Goal: Task Accomplishment & Management: Use online tool/utility

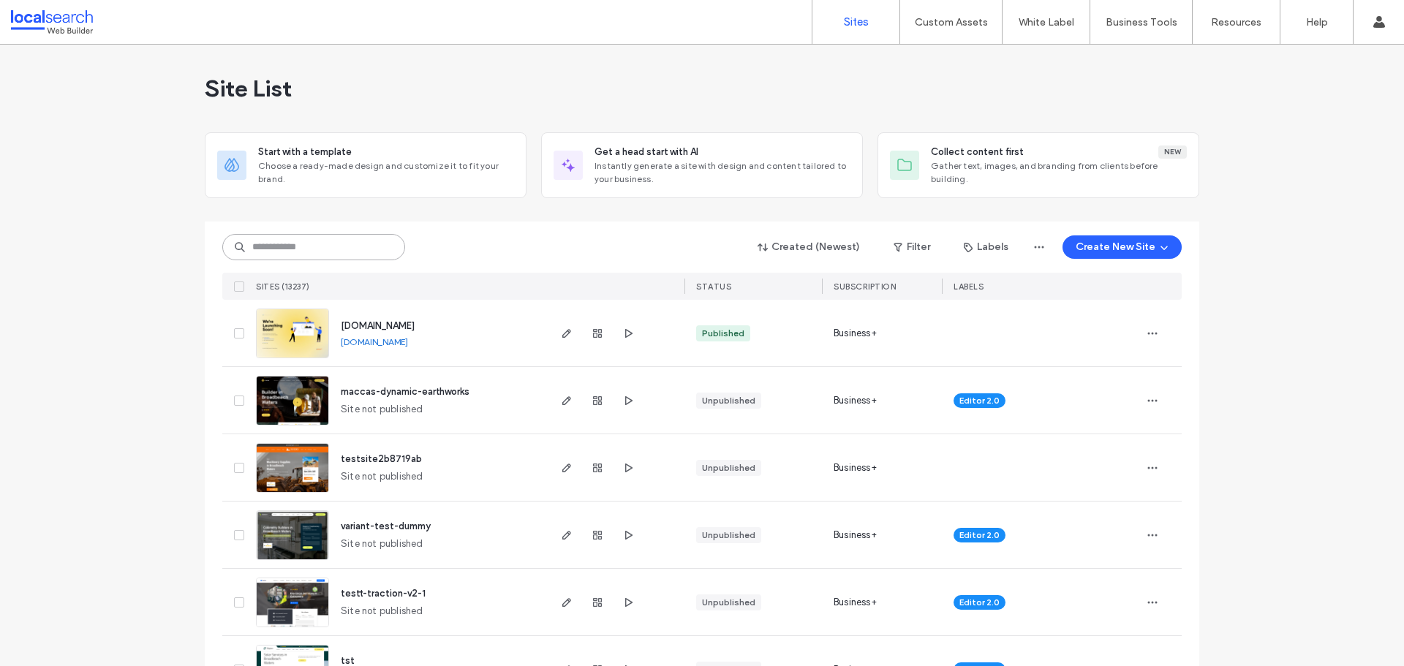
click at [275, 257] on input at bounding box center [313, 247] width 183 height 26
paste input "********"
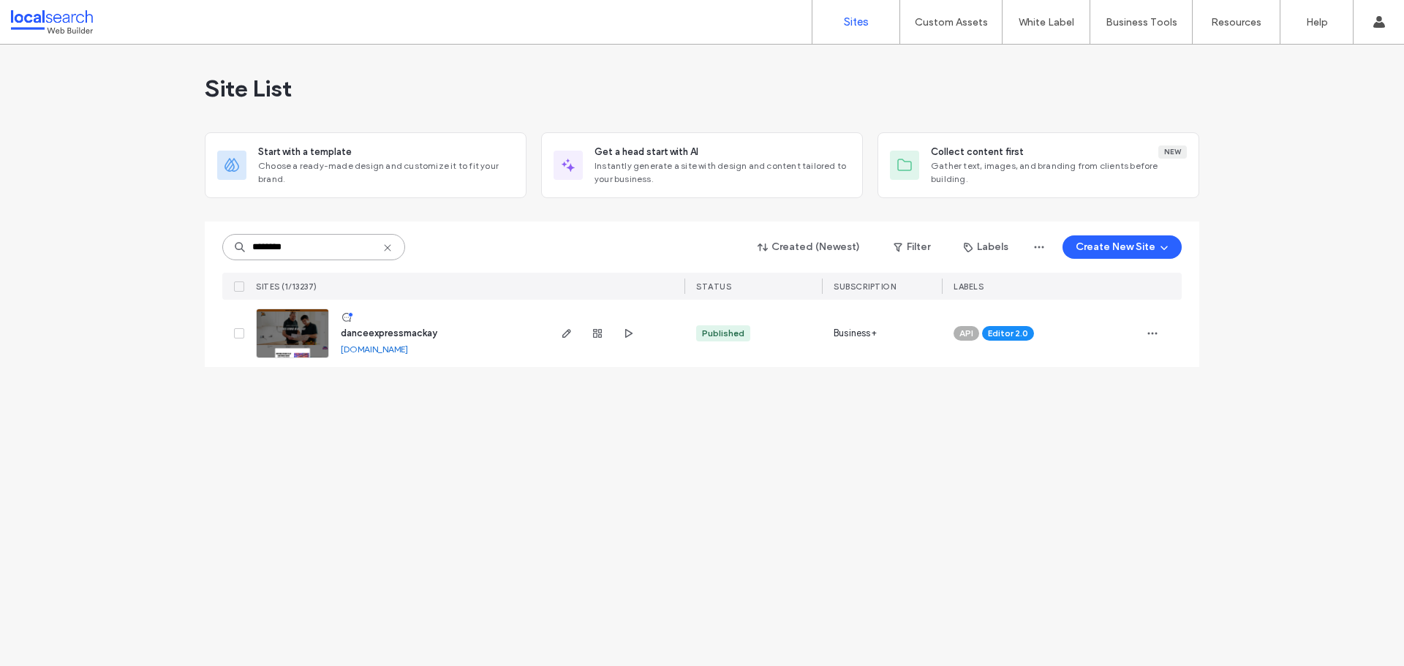
type input "********"
click at [556, 333] on div at bounding box center [615, 333] width 138 height 67
click at [562, 334] on icon "button" at bounding box center [567, 334] width 12 height 12
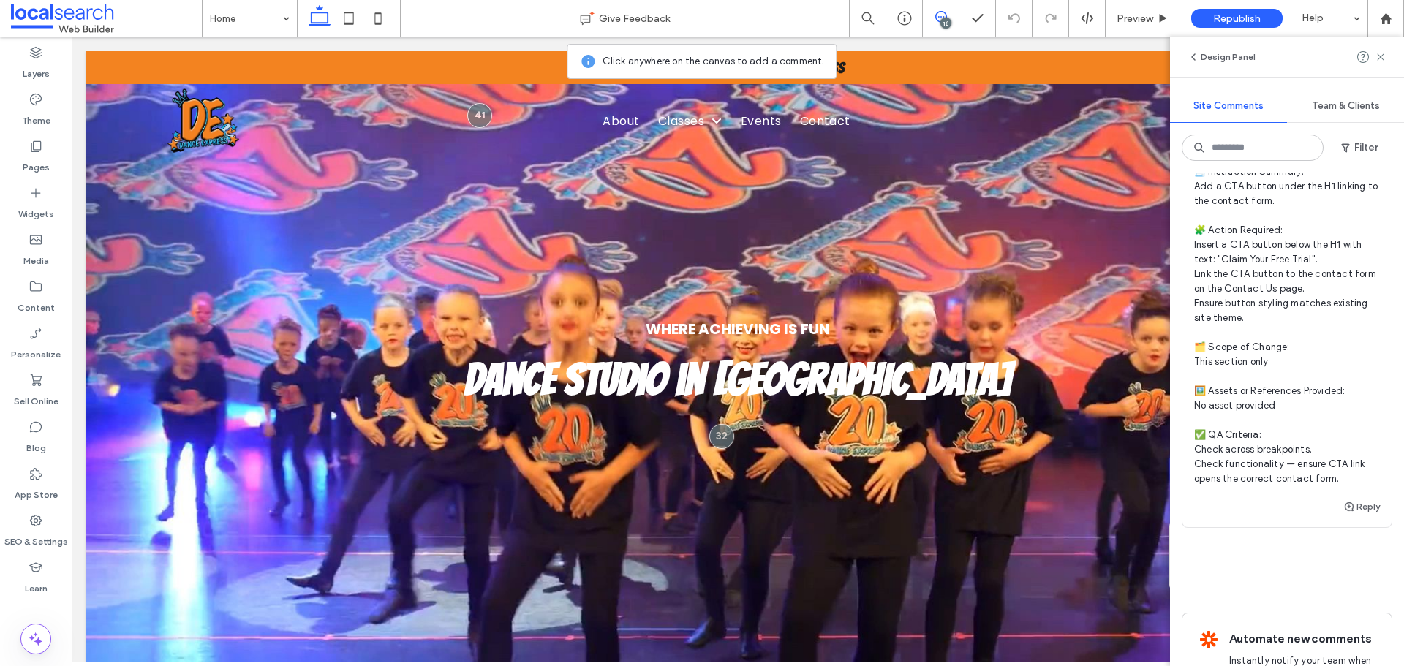
scroll to position [6854, 0]
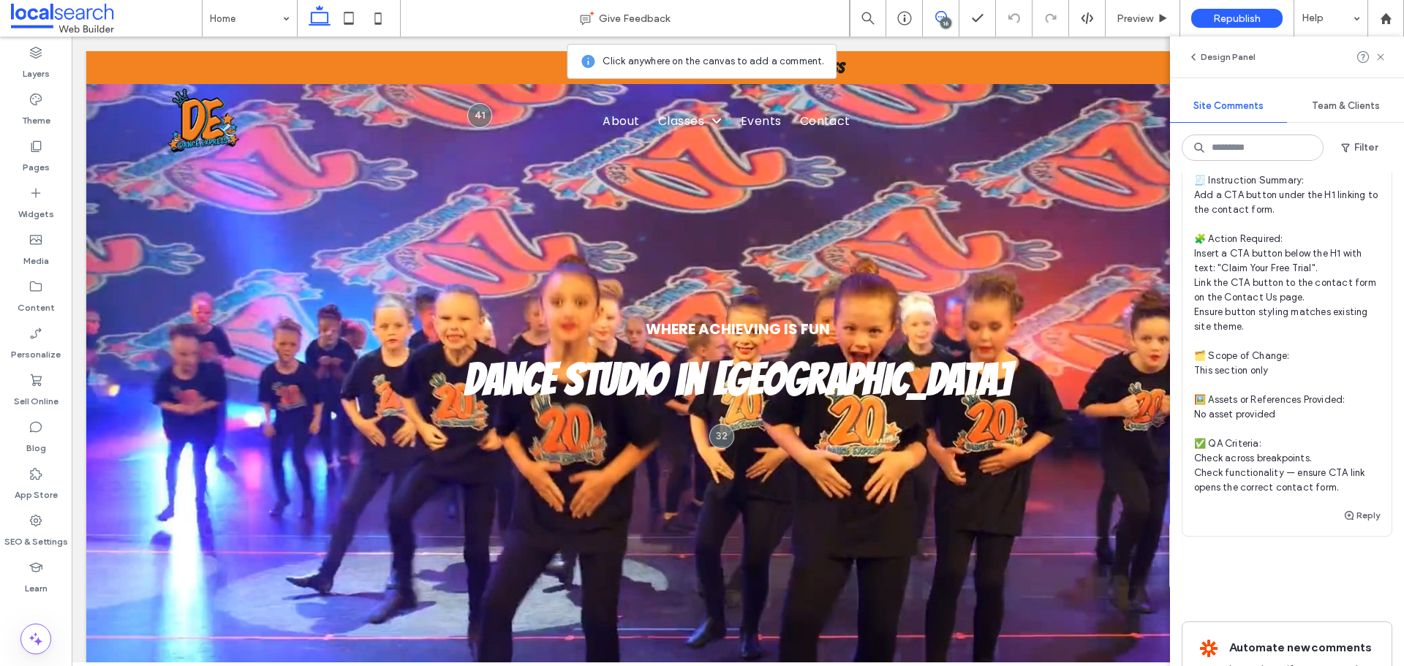
click at [1308, 352] on span "🧾 Instruction Summary: Add a CTA button under the H1 linking to the contact for…" at bounding box center [1287, 334] width 186 height 322
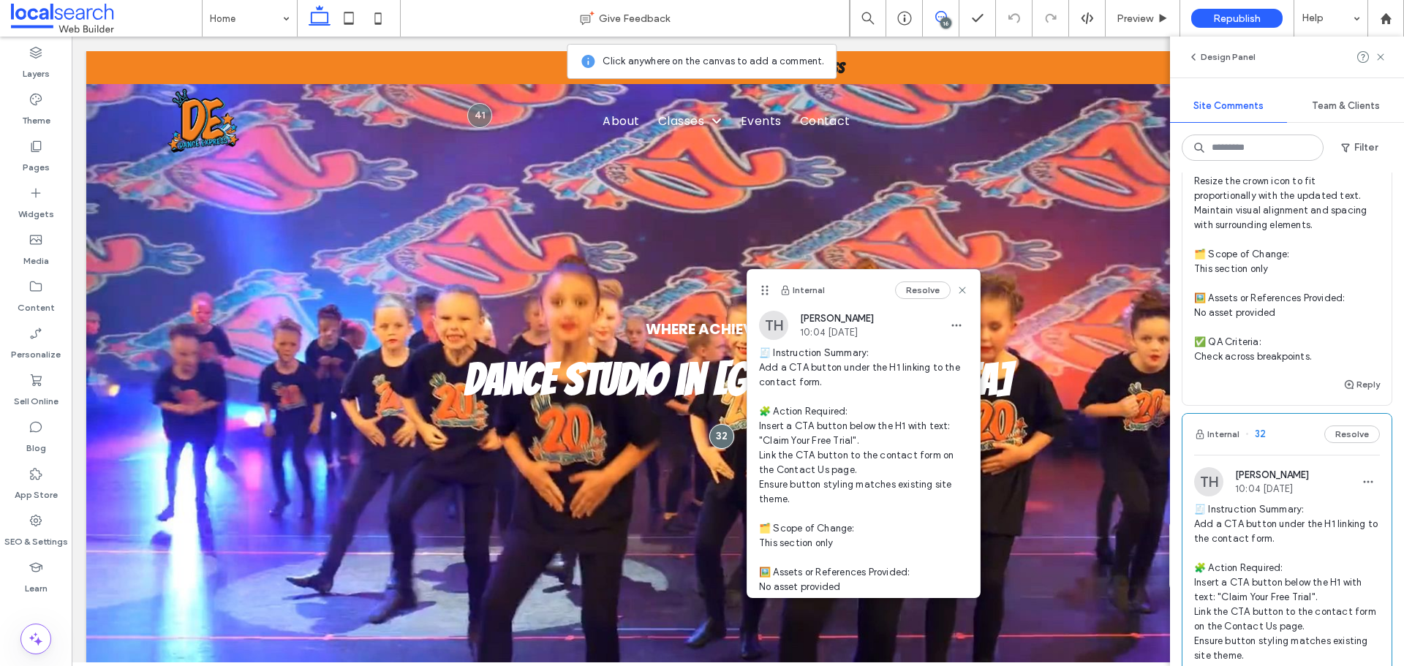
scroll to position [6489, 0]
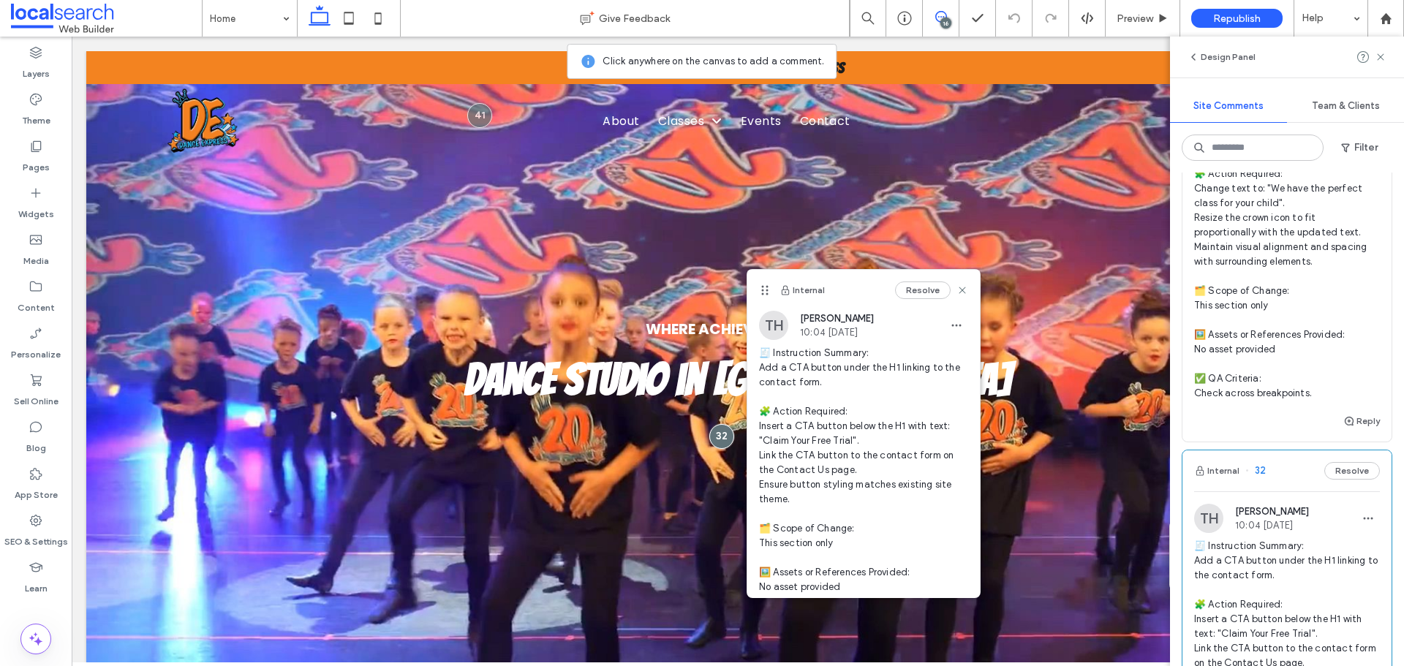
click at [1304, 338] on span "🧾 Instruction Summary: Update section text and adjust crown icon size. 🧩 Action…" at bounding box center [1287, 254] width 186 height 292
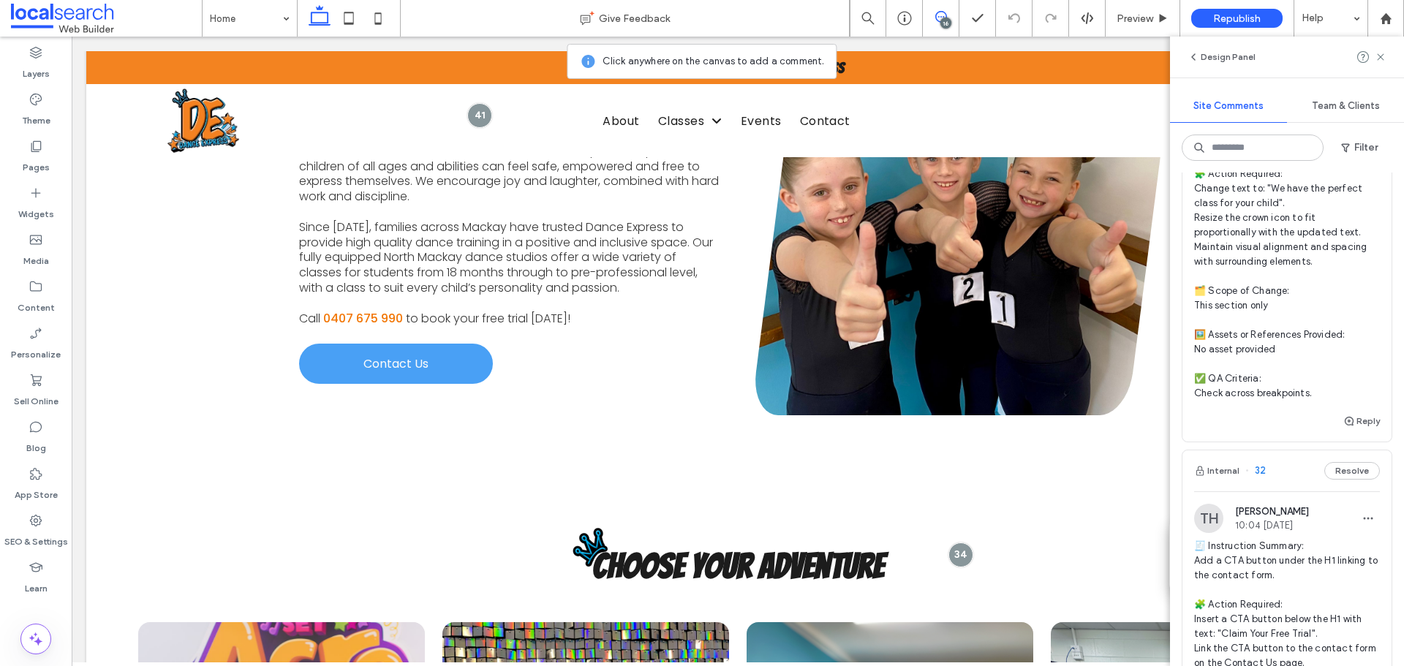
scroll to position [1038, 0]
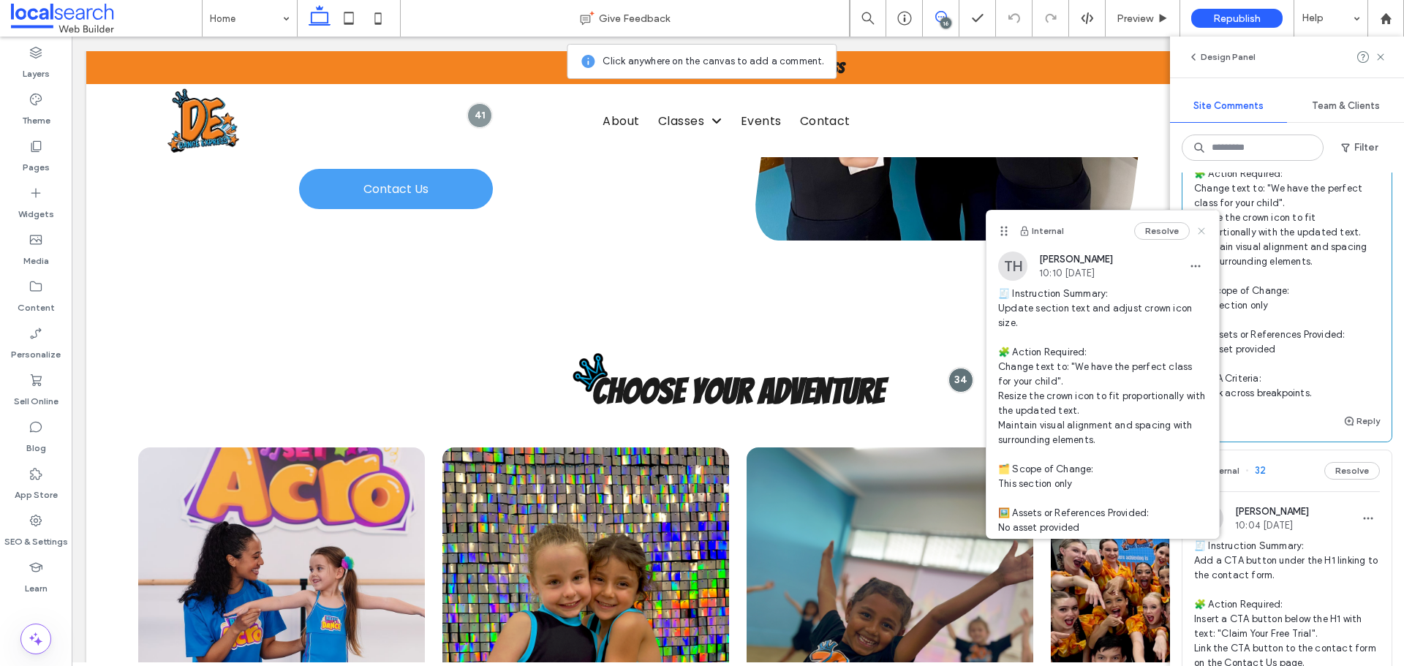
click at [1196, 230] on icon at bounding box center [1202, 231] width 12 height 12
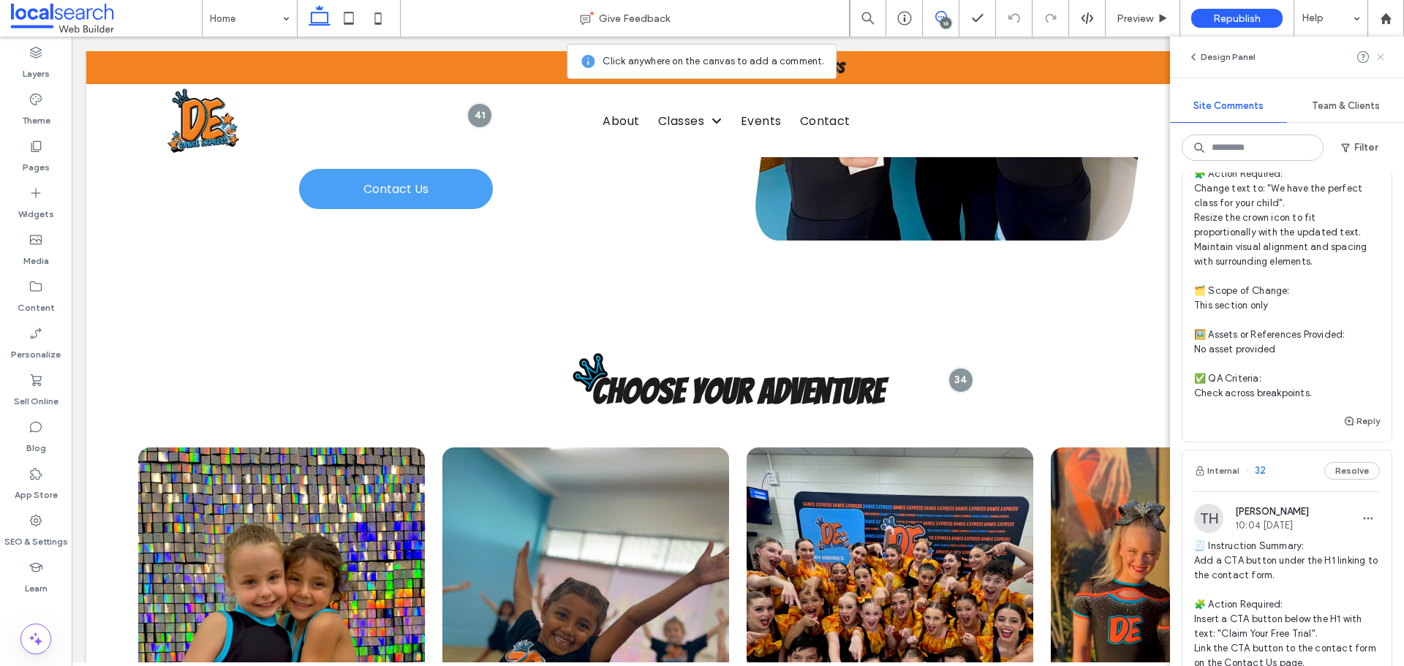
click at [1384, 58] on icon at bounding box center [1381, 57] width 12 height 12
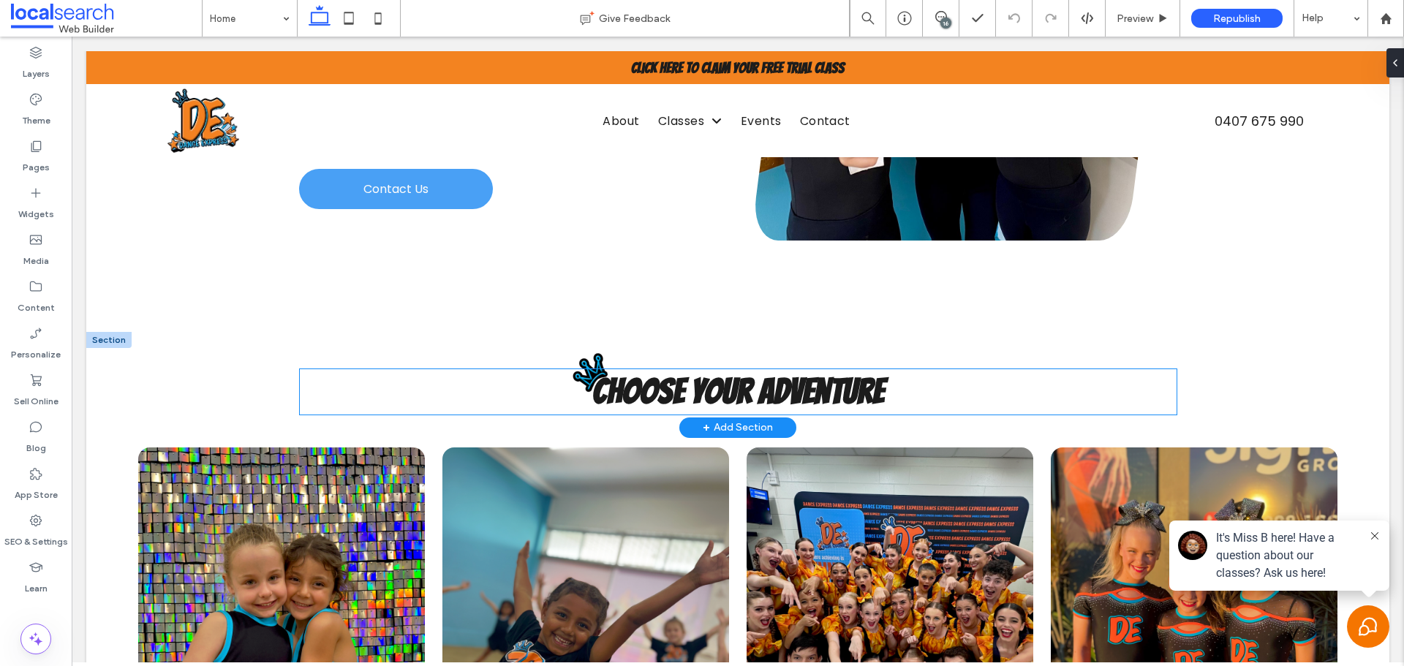
click at [590, 369] on h2 "Choose Your Adventure" at bounding box center [738, 391] width 877 height 45
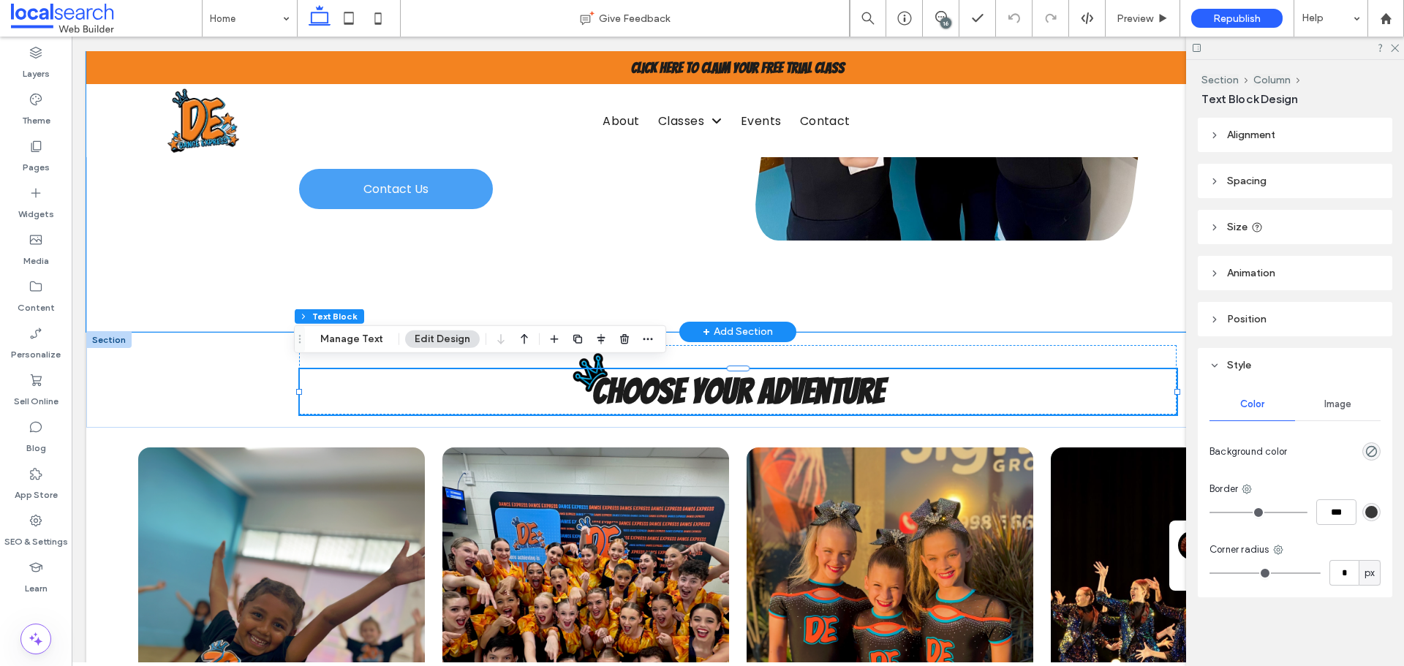
click at [632, 263] on div "What We're All About! At Dance Express Mackay, we are passionate about making y…" at bounding box center [737, 29] width 877 height 603
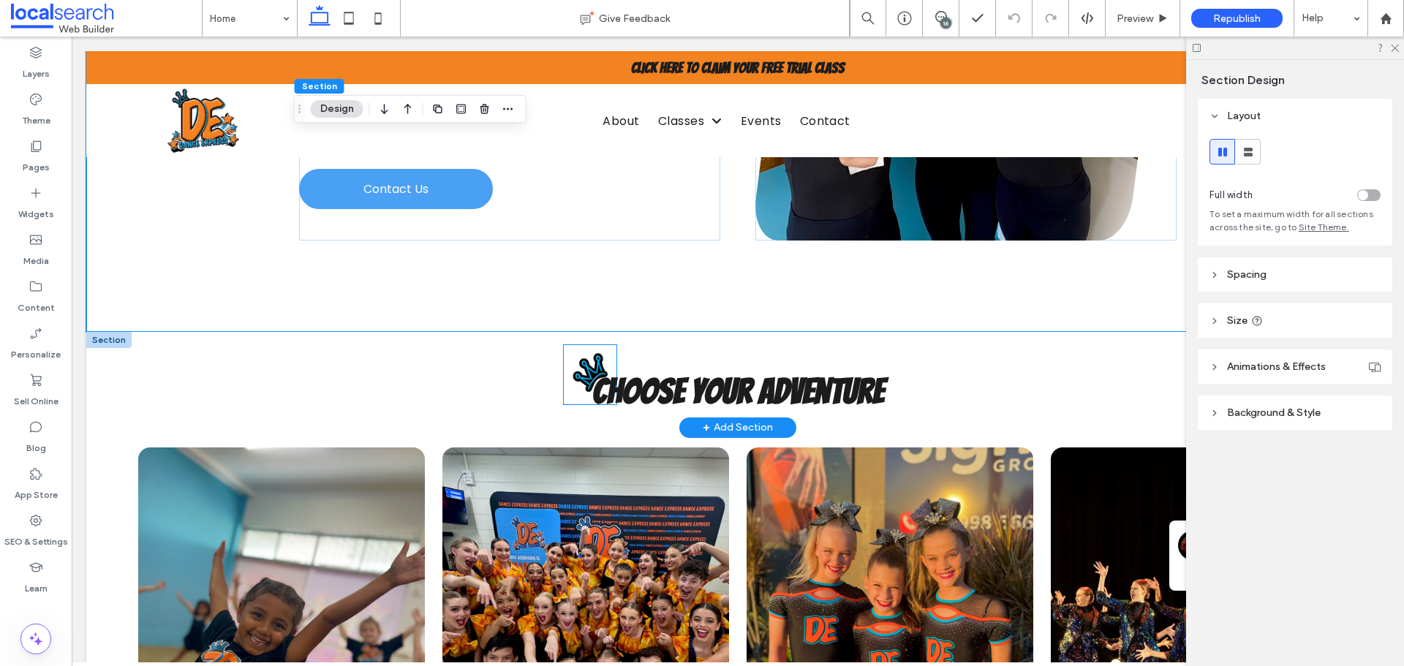
click at [593, 345] on img at bounding box center [590, 374] width 53 height 59
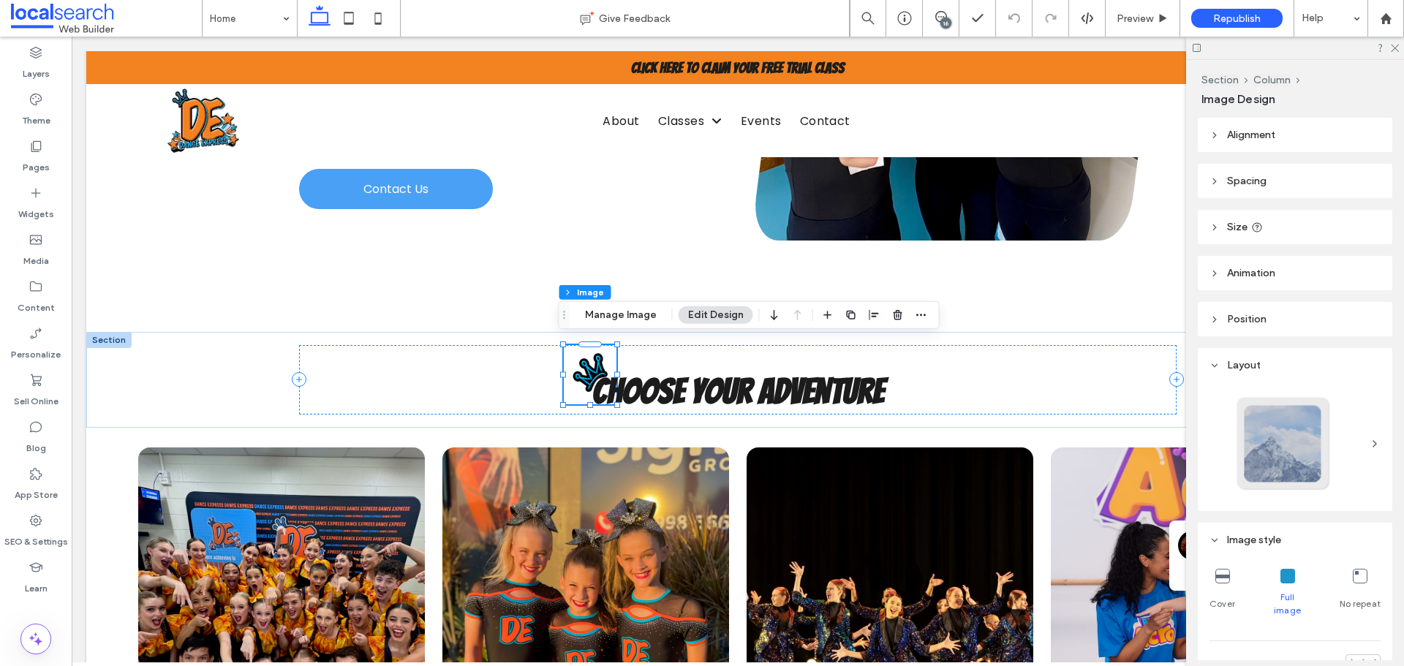
click at [1295, 226] on header "Size" at bounding box center [1295, 227] width 195 height 34
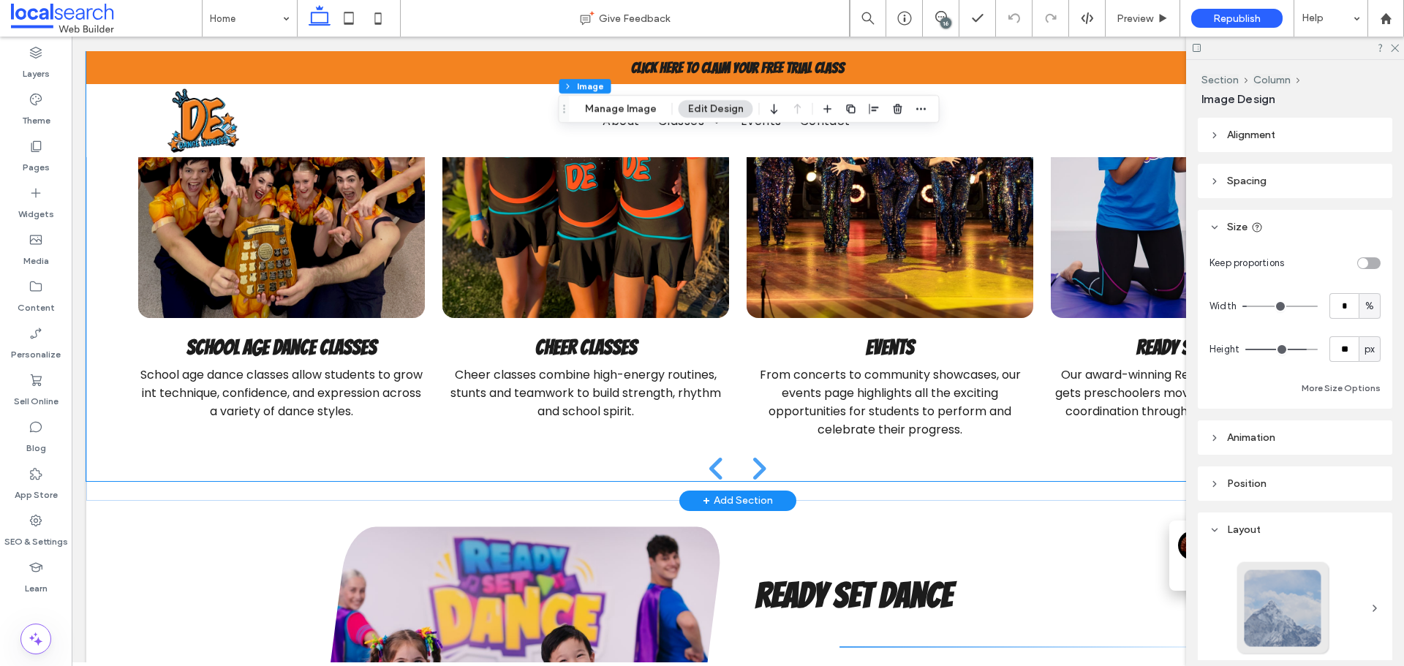
scroll to position [1403, 0]
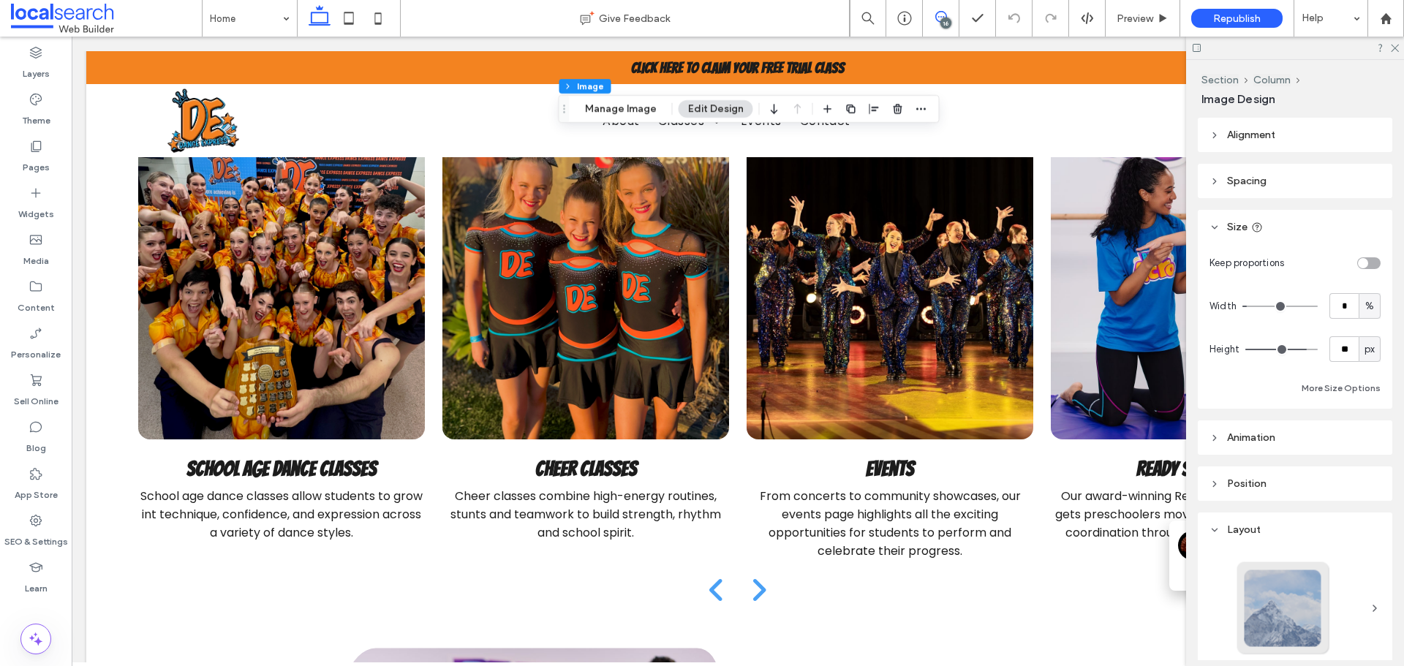
click at [943, 17] on use at bounding box center [941, 17] width 12 height 12
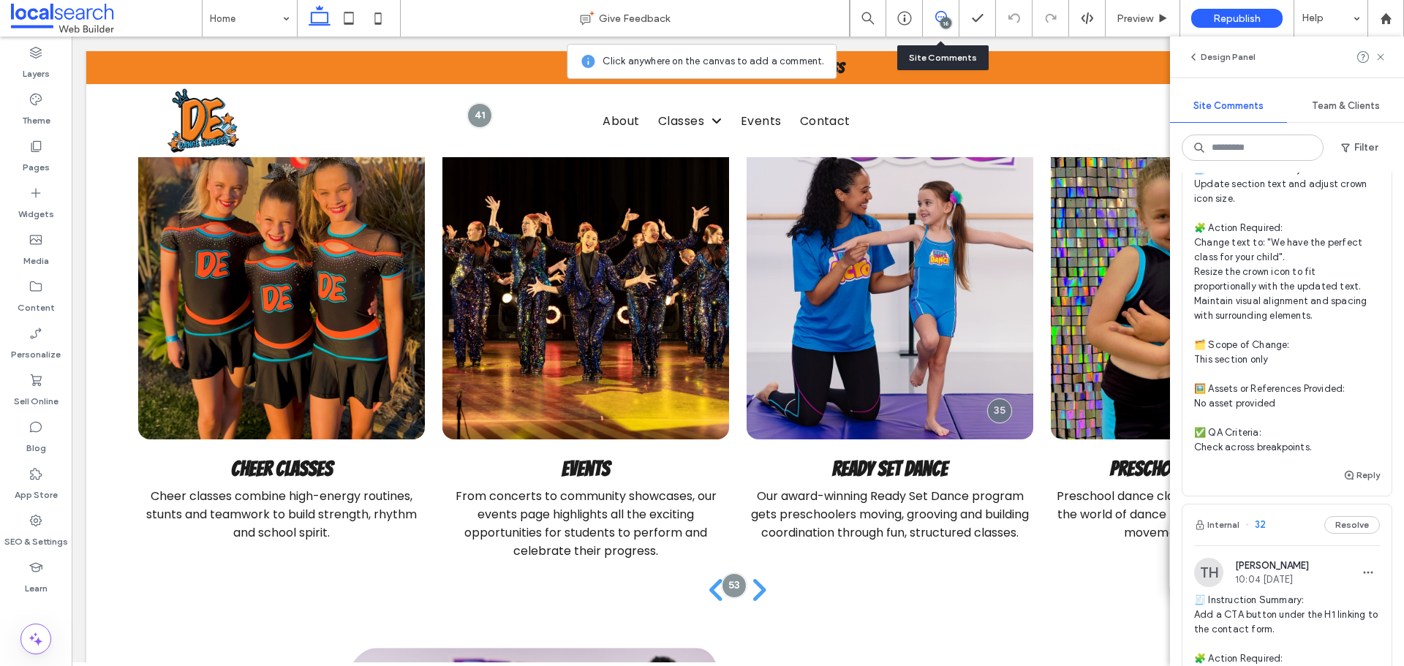
scroll to position [6416, 0]
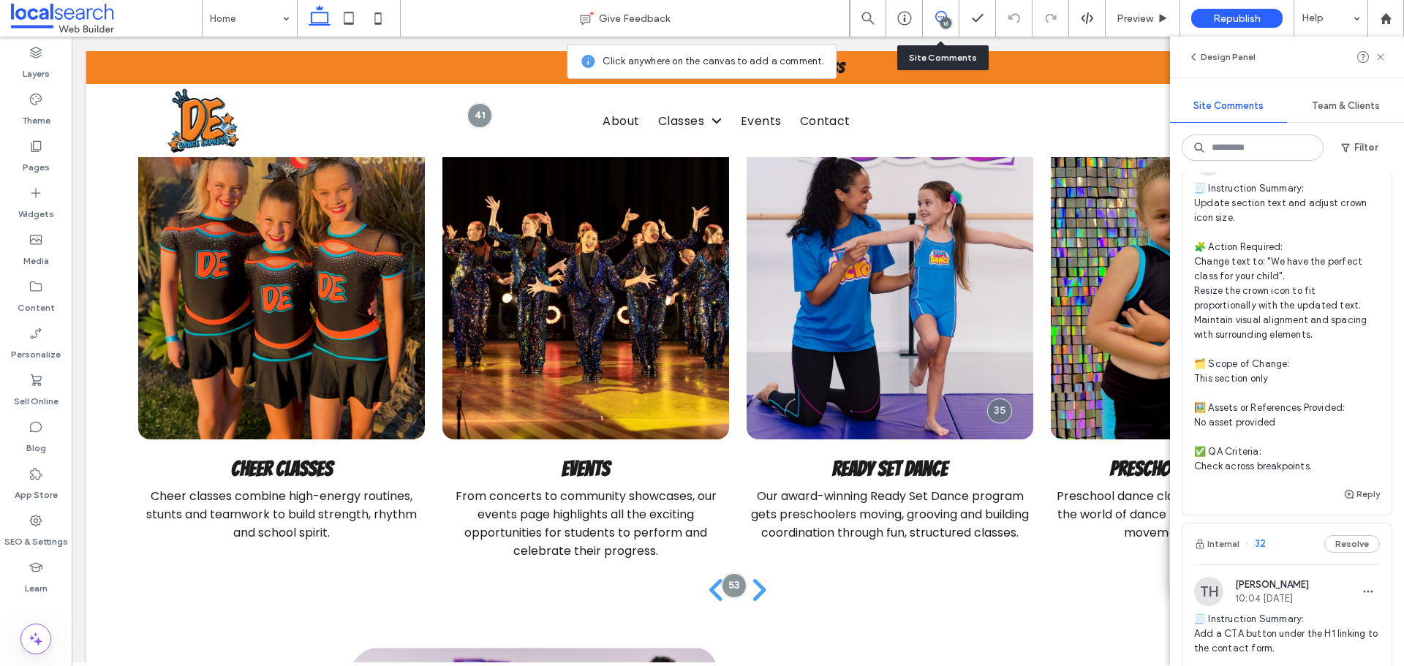
click at [1313, 175] on div "TH Taylor Hawthorn 10:10 Aug 8 2025" at bounding box center [1287, 160] width 186 height 29
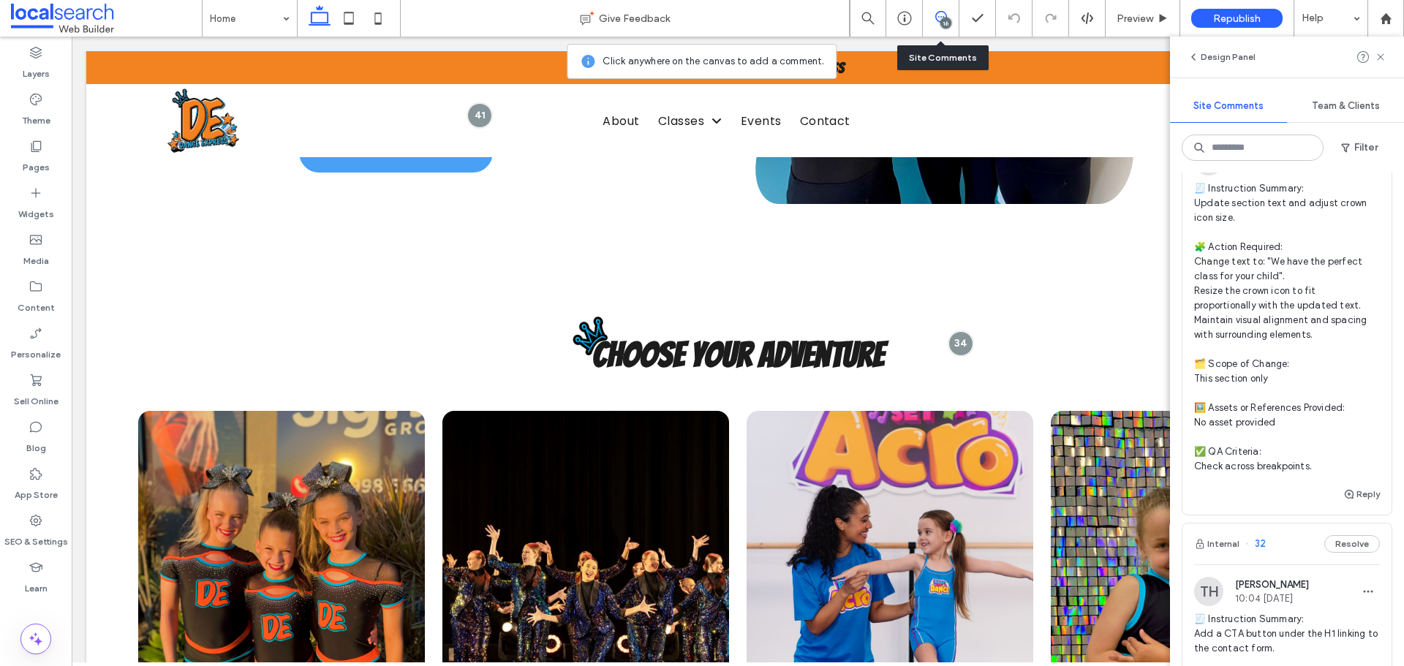
scroll to position [1043, 0]
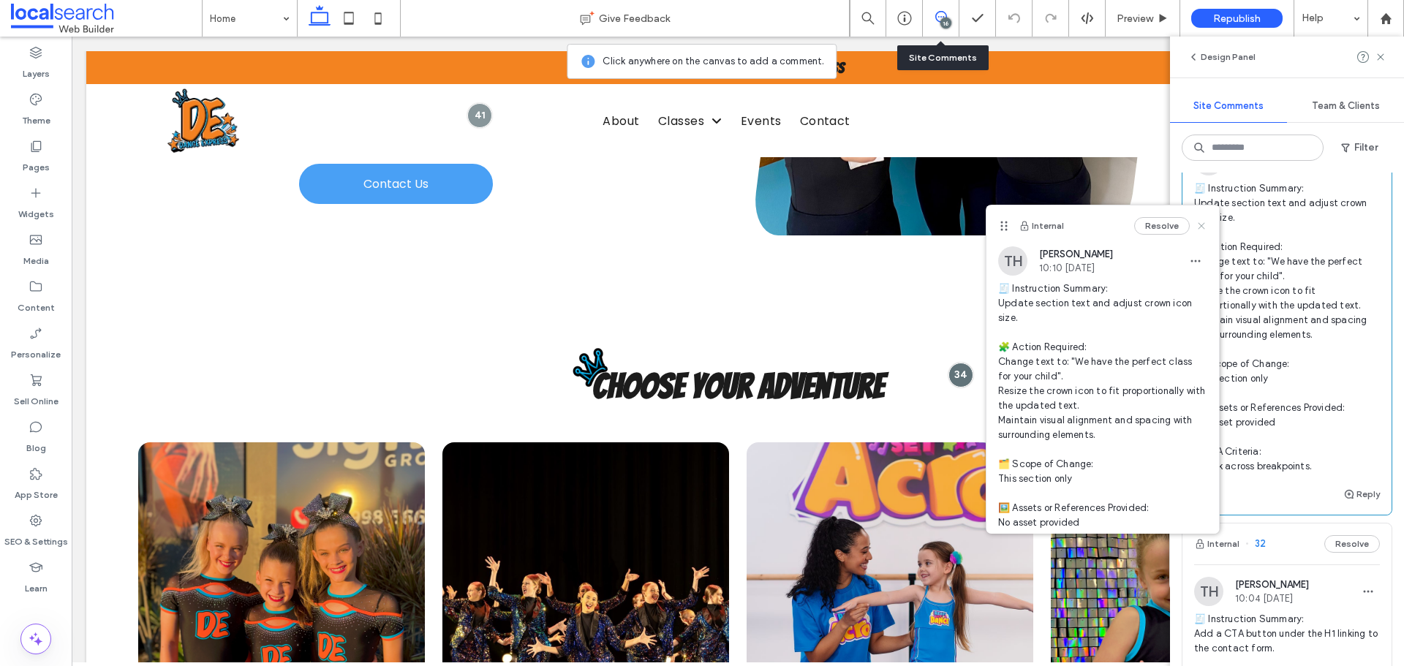
click at [1196, 225] on icon at bounding box center [1202, 226] width 12 height 12
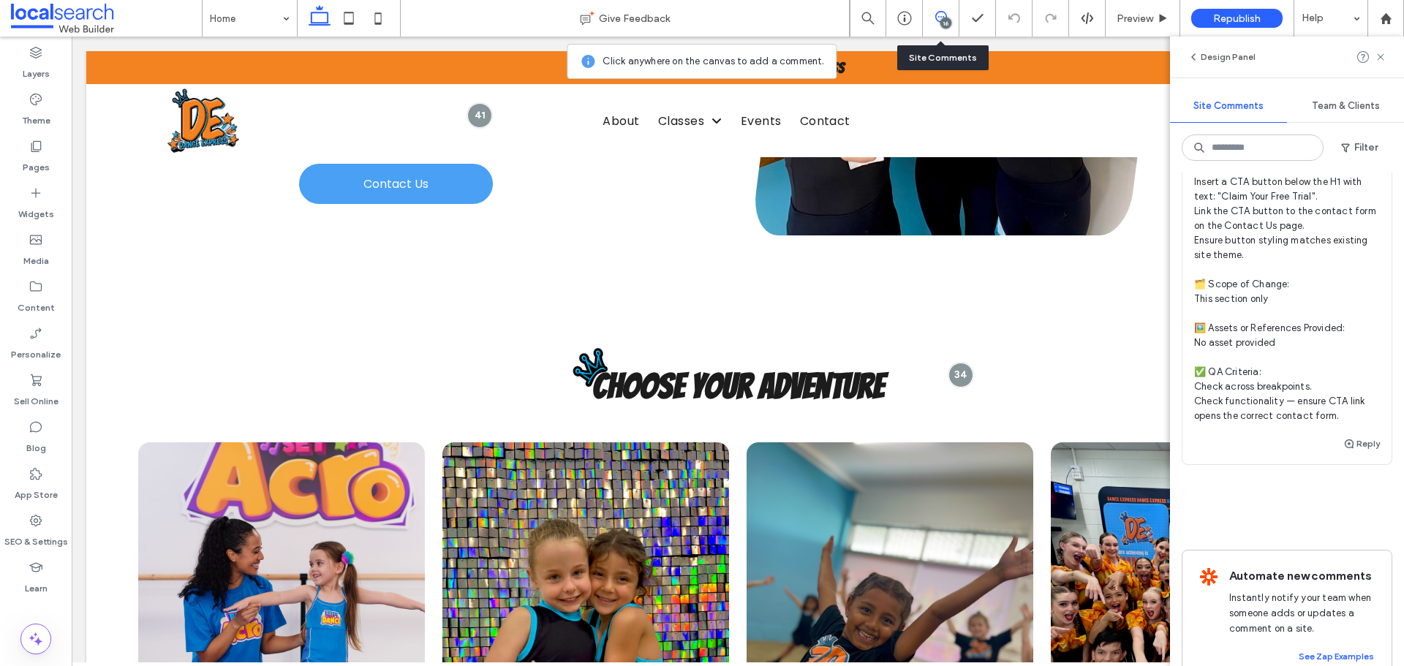
scroll to position [6927, 0]
click at [1296, 369] on span "🧾 Instruction Summary: Add a CTA button under the H1 linking to the contact for…" at bounding box center [1287, 261] width 186 height 322
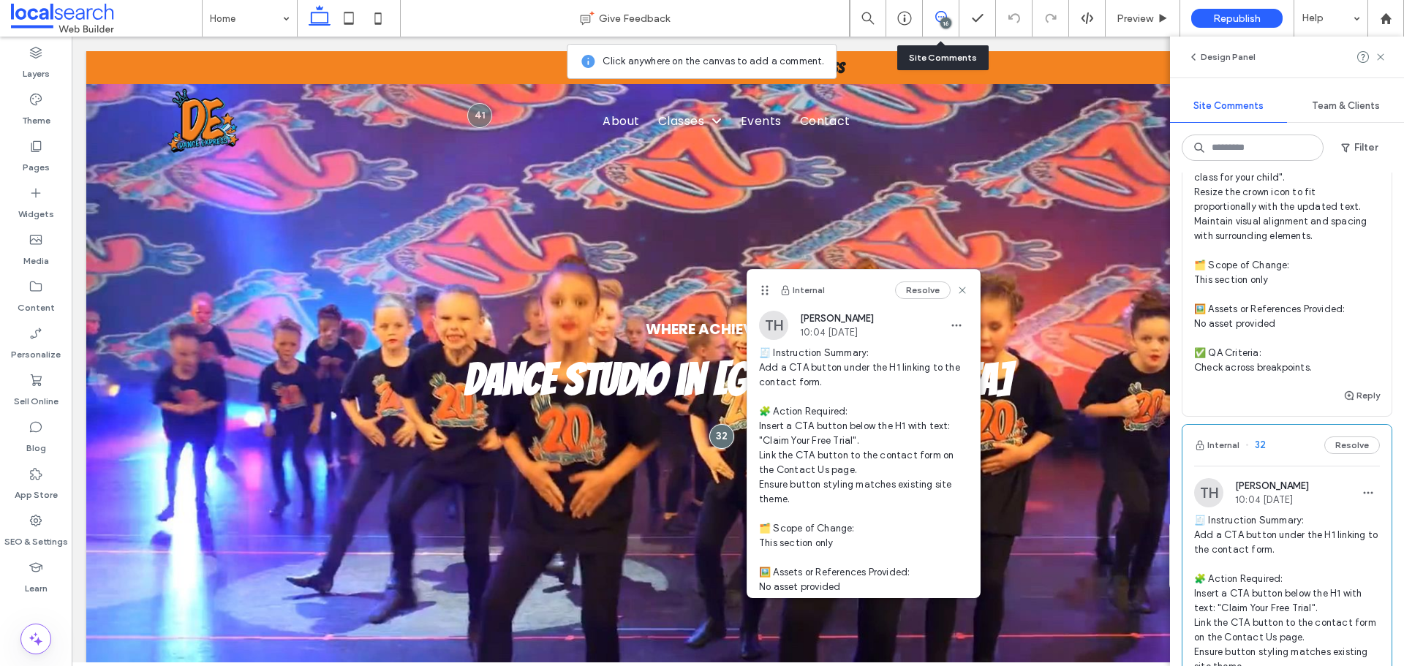
scroll to position [6489, 0]
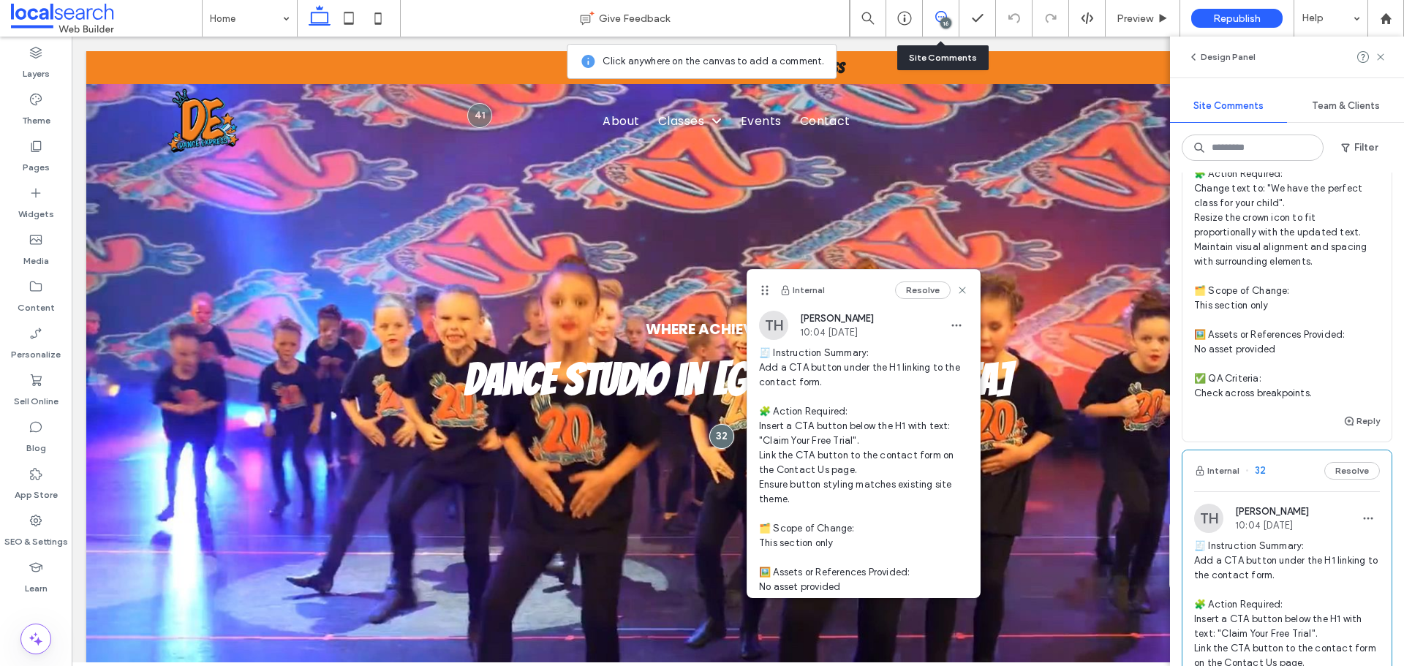
click at [1329, 102] on div "TH Taylor Hawthorn 10:10 Aug 8 2025" at bounding box center [1287, 87] width 186 height 29
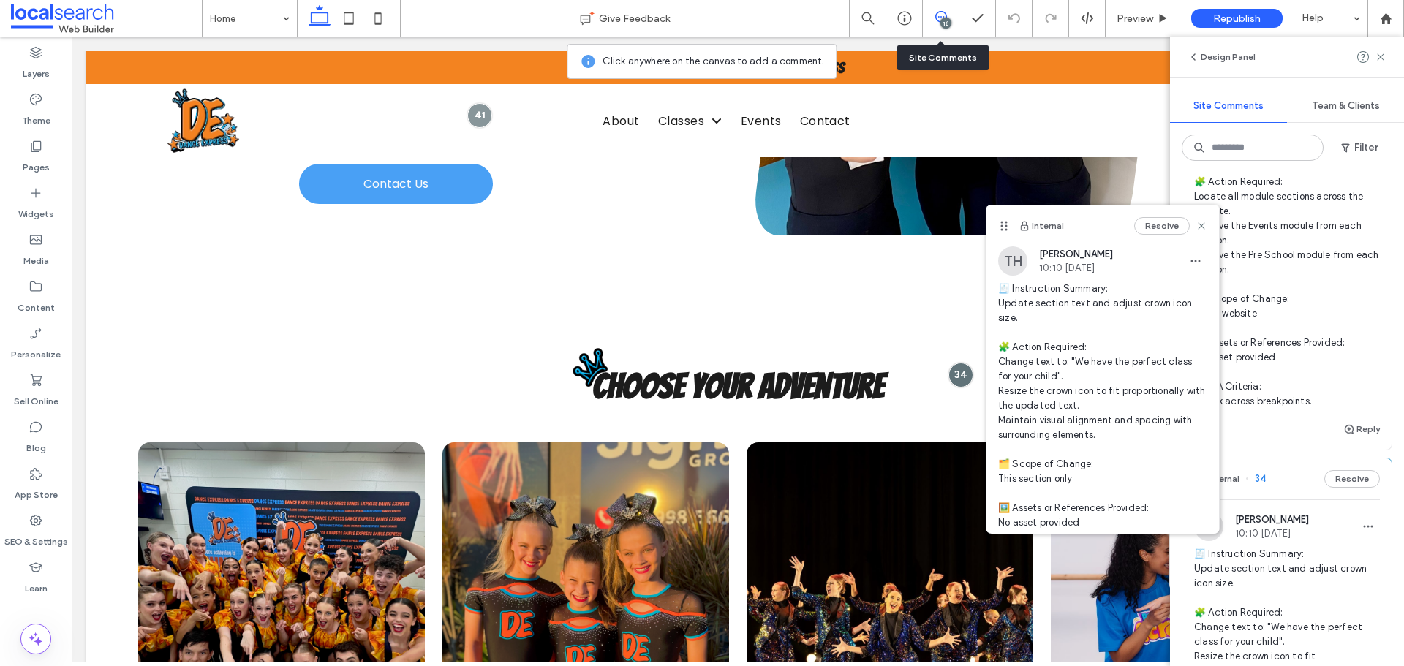
scroll to position [5977, 0]
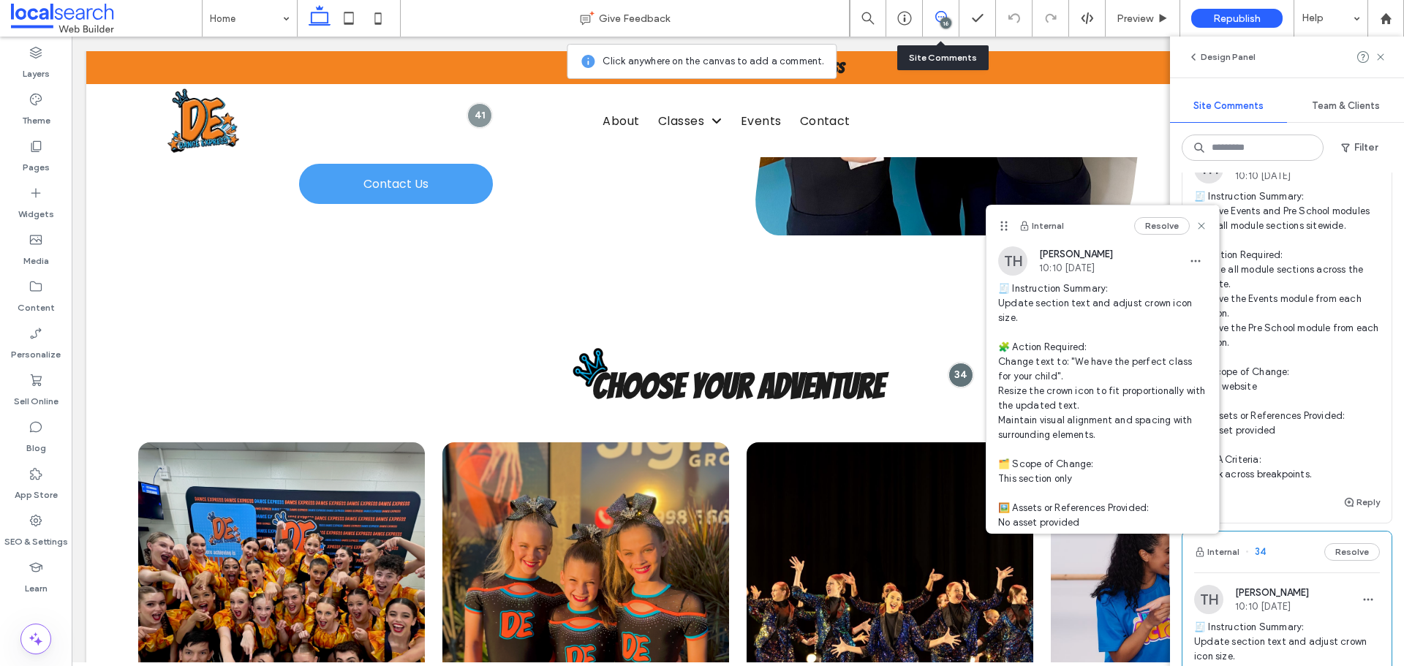
click at [1328, 184] on div "TH Taylor Hawthorn 10:10 Aug 8 2025" at bounding box center [1287, 168] width 186 height 29
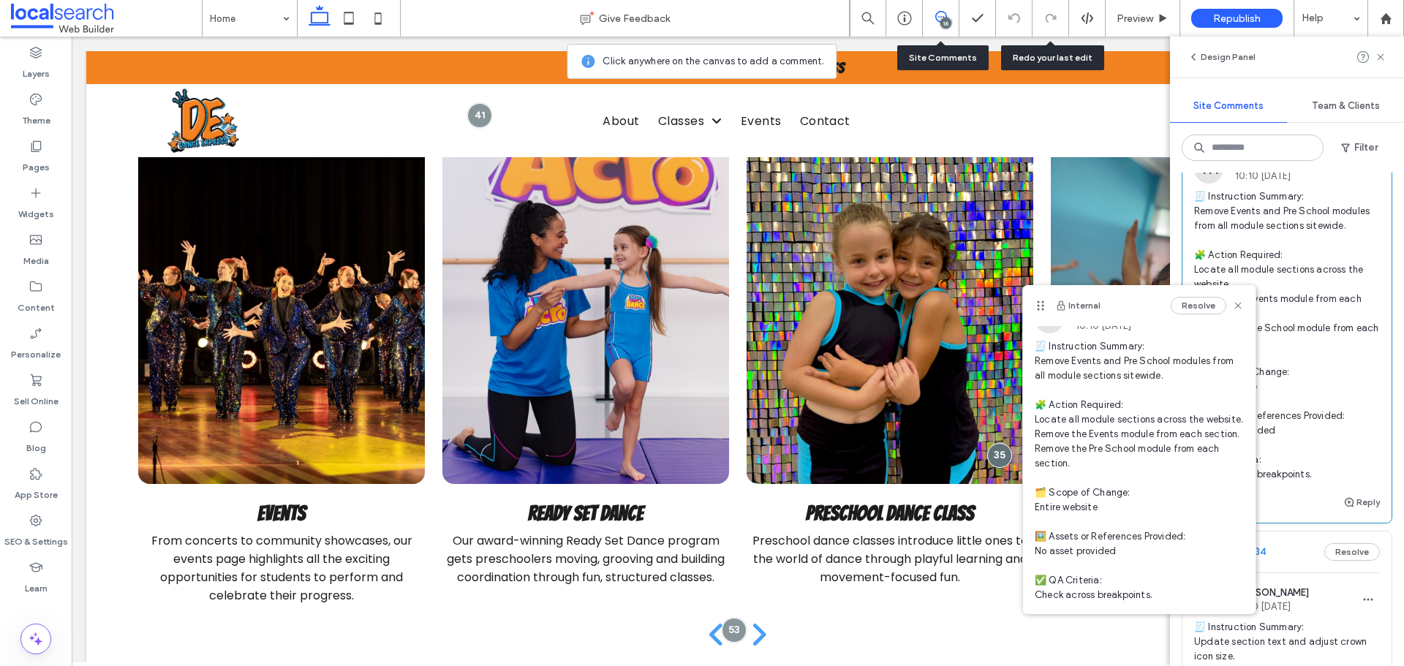
scroll to position [0, 0]
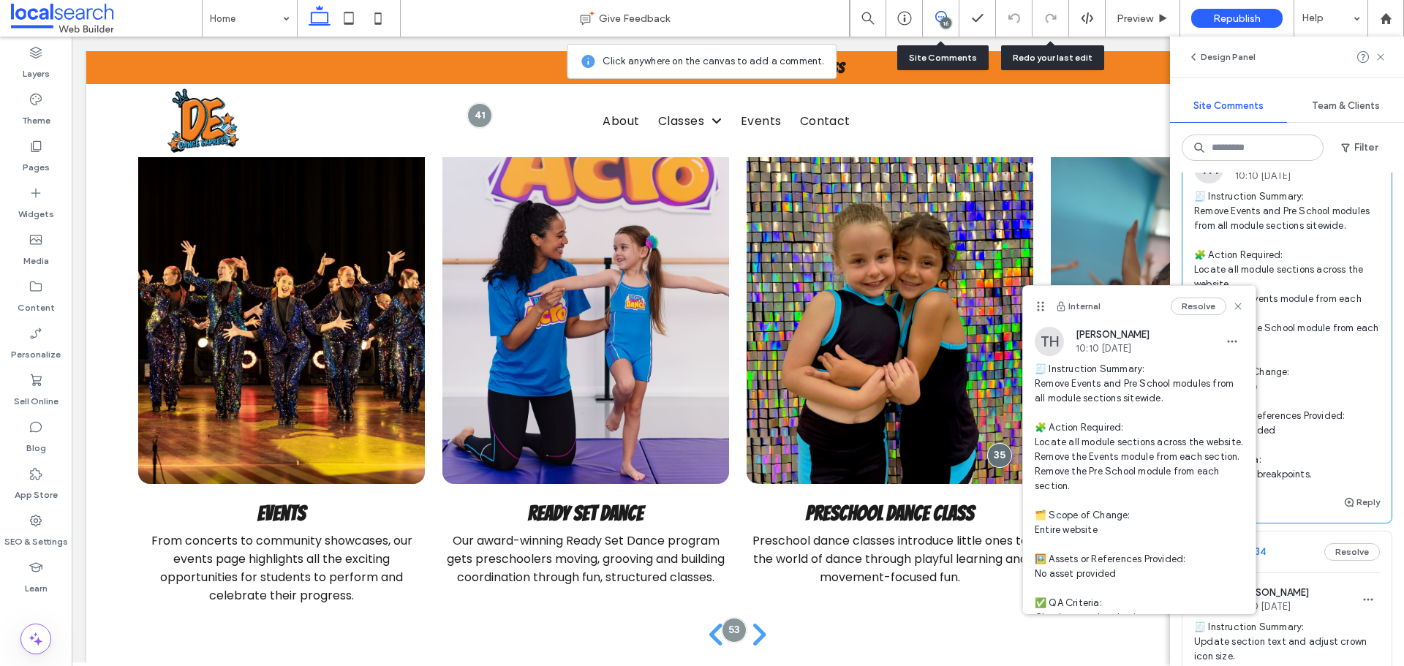
drag, startPoint x: 1126, startPoint y: 293, endPoint x: 1084, endPoint y: 295, distance: 41.7
click at [1084, 295] on div "Internal Resolve" at bounding box center [1139, 306] width 233 height 41
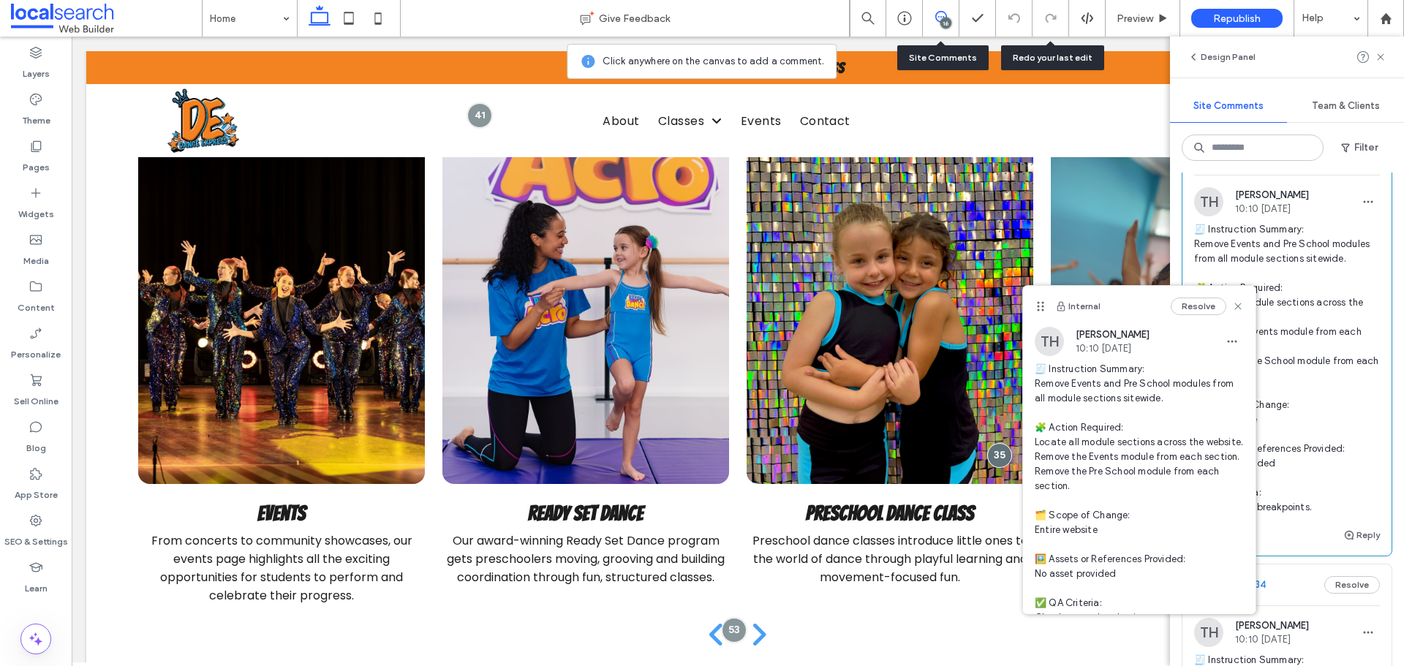
scroll to position [5977, 0]
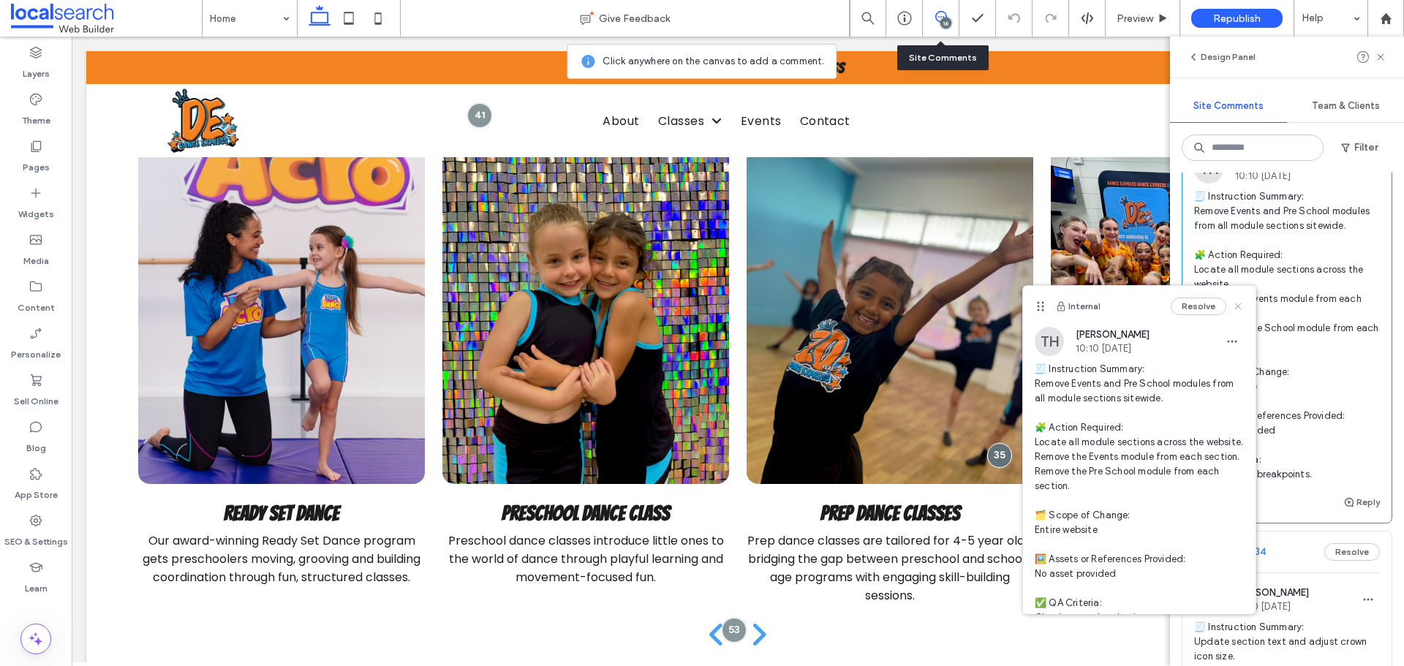
click at [1234, 307] on use at bounding box center [1237, 306] width 7 height 7
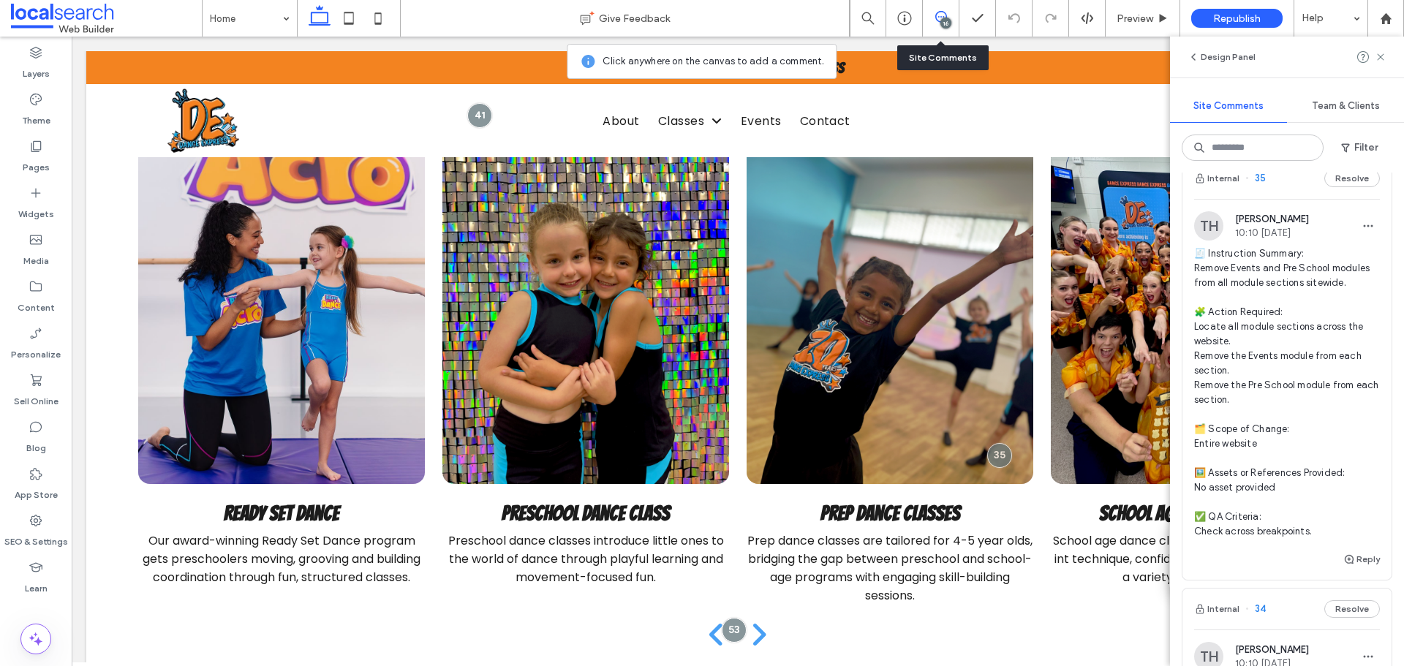
scroll to position [5757, 0]
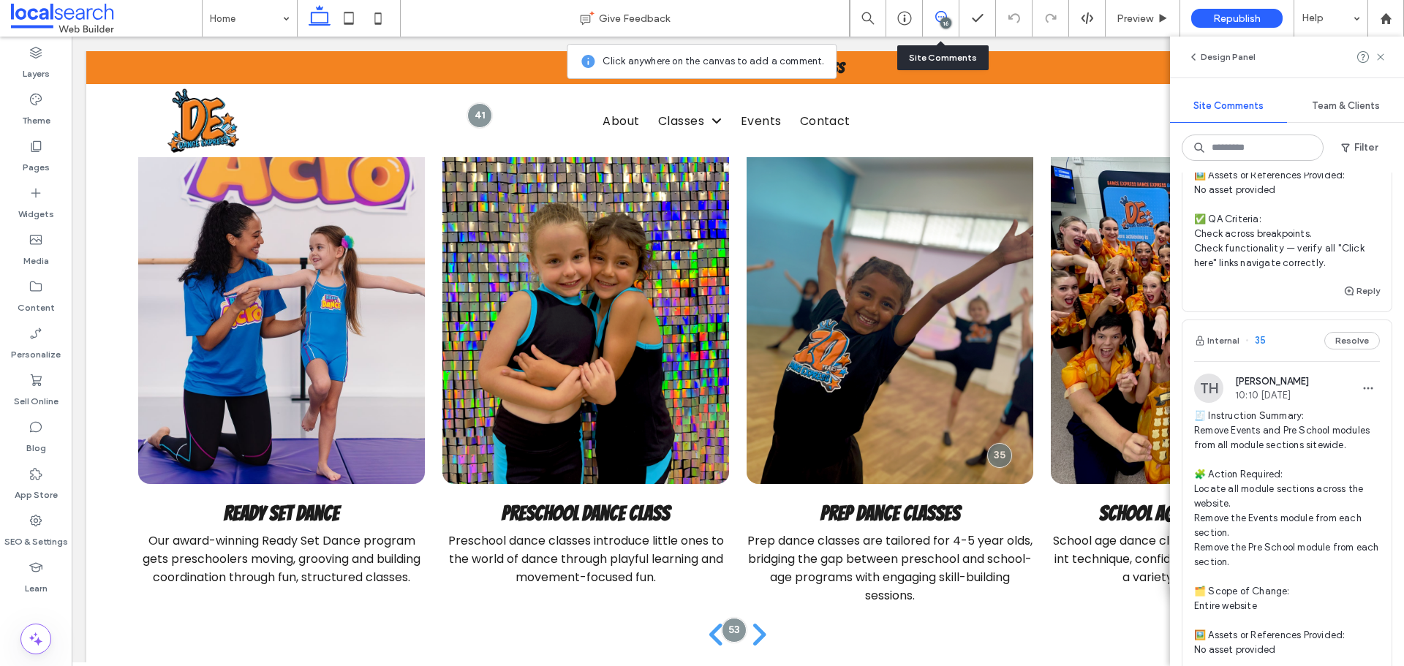
click at [1298, 261] on span "🧾 Instruction Summary: Add internal links to all "Click here" text in FAQs. 🧩 A…" at bounding box center [1287, 110] width 186 height 322
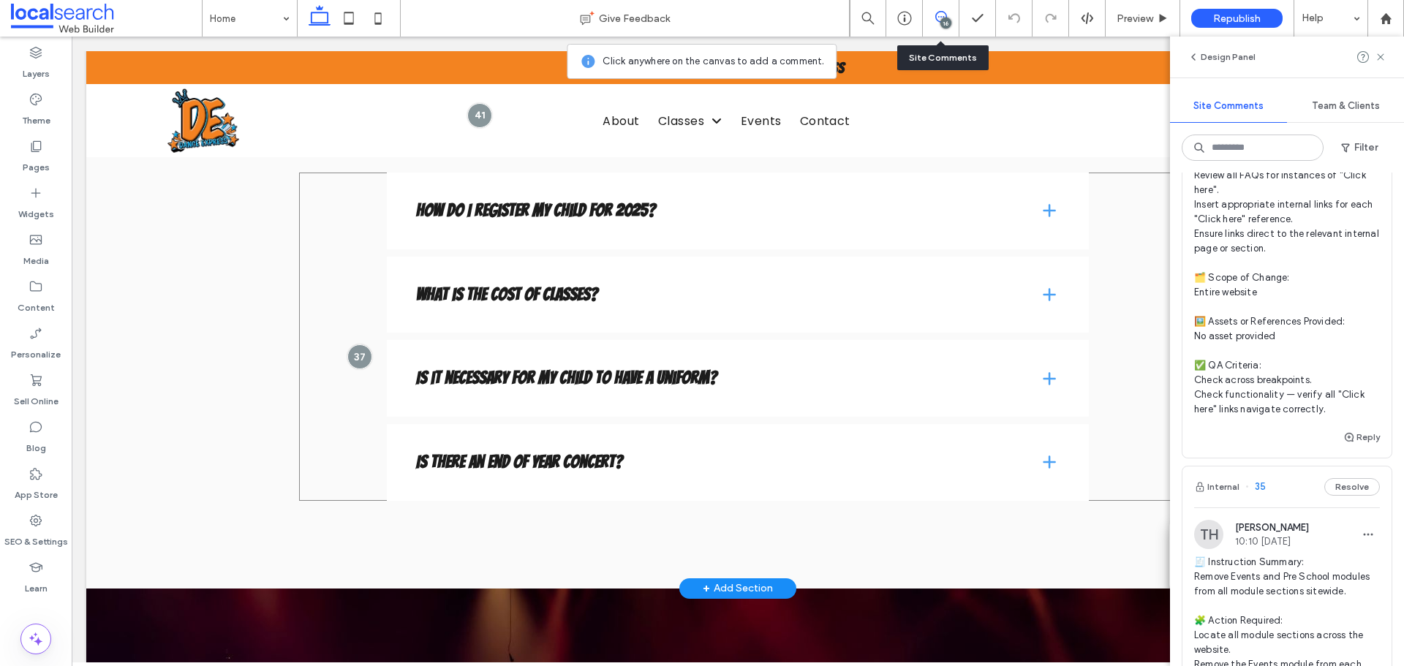
scroll to position [3203, 0]
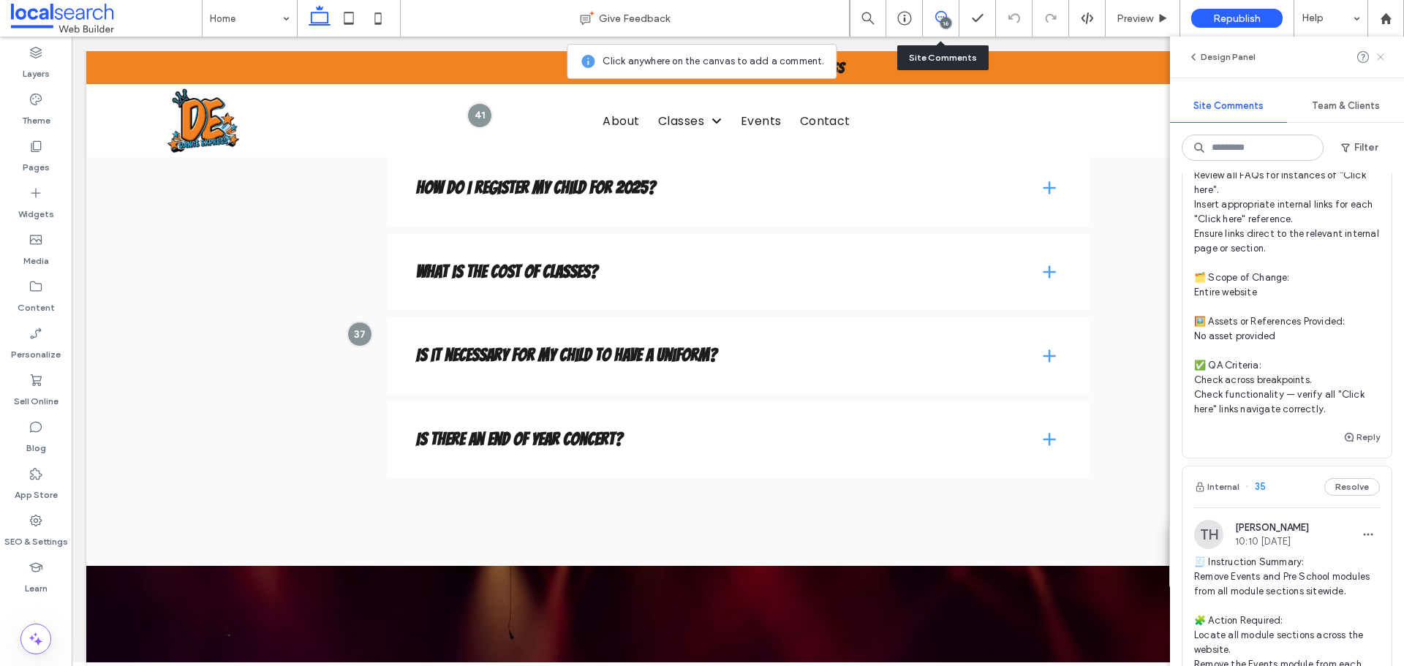
click at [1376, 56] on icon at bounding box center [1381, 57] width 12 height 12
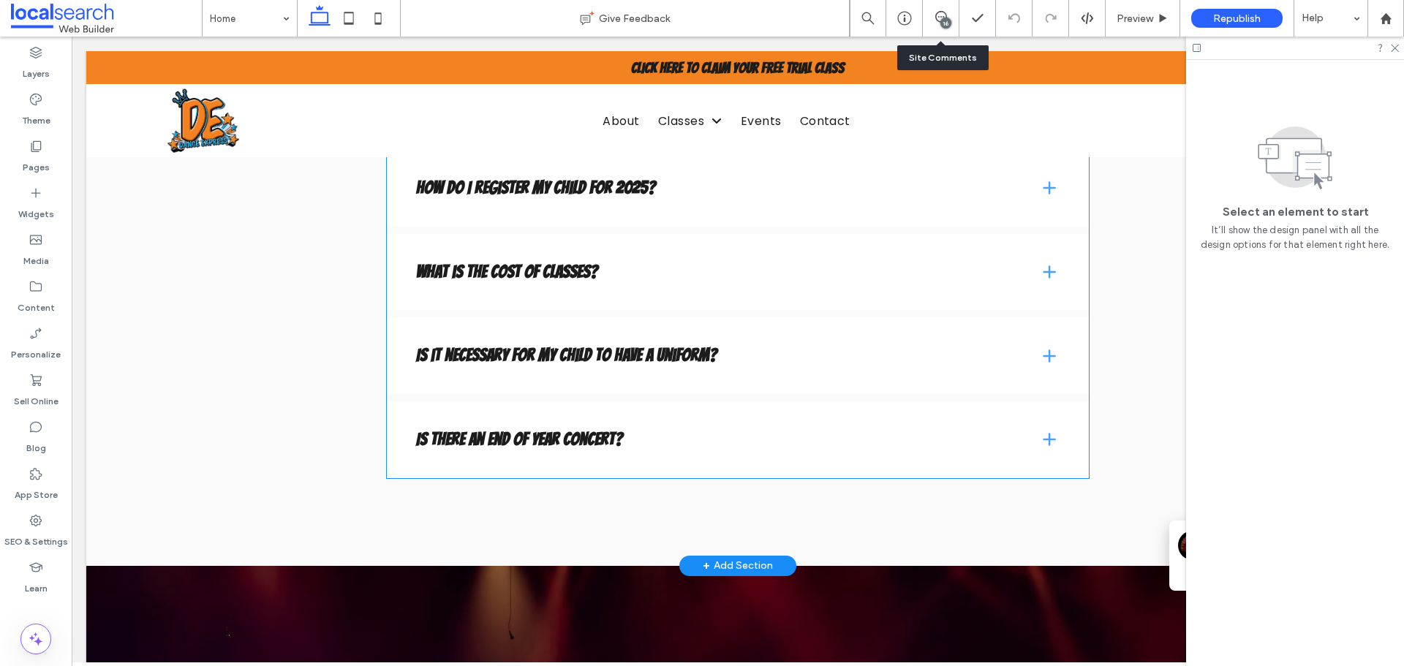
click at [742, 234] on div "What is the cost of classes?" at bounding box center [738, 272] width 702 height 77
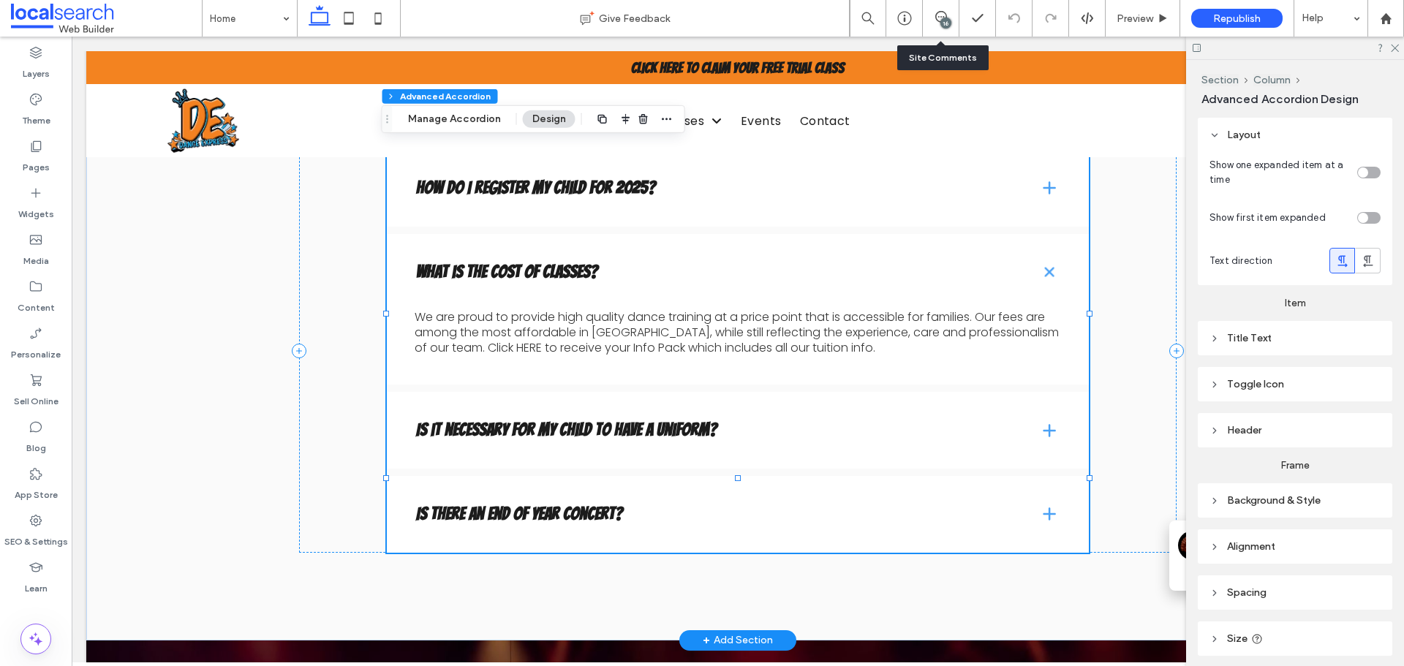
type input "*"
click at [907, 194] on h4 "How do I register my child for 2025?" at bounding box center [716, 188] width 600 height 30
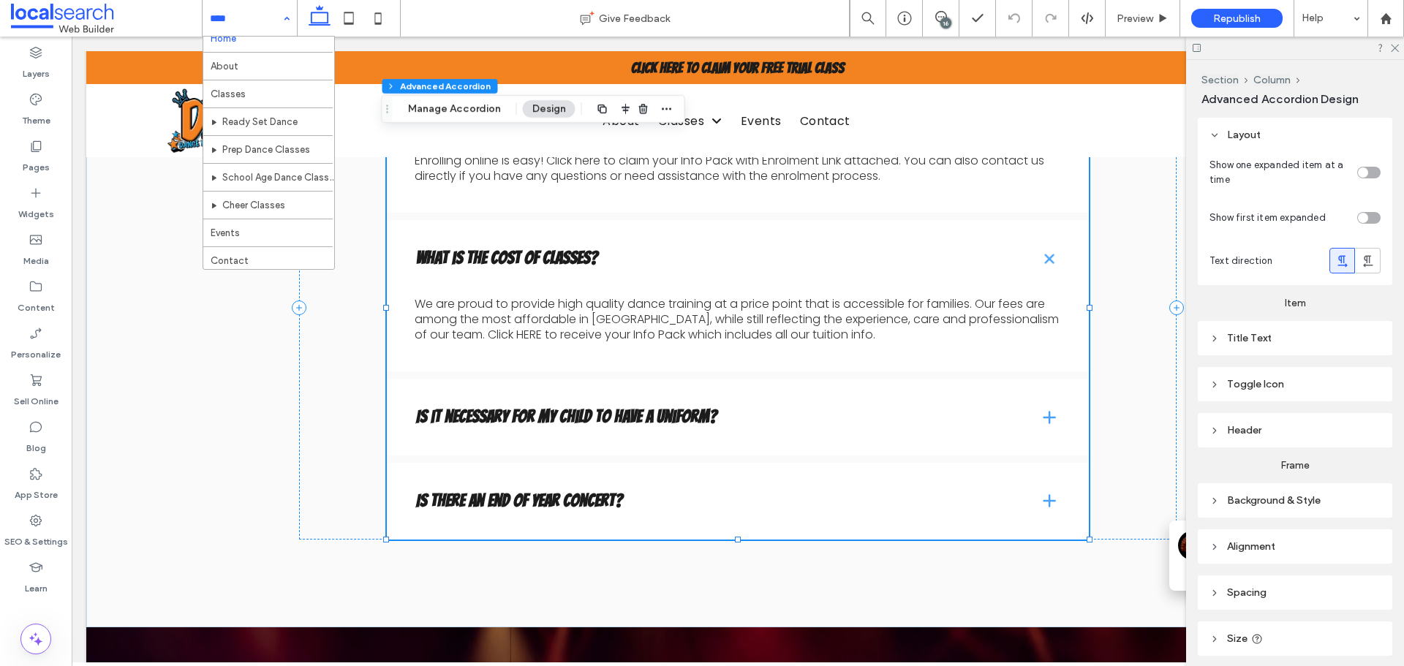
scroll to position [15, 0]
click at [947, 13] on span at bounding box center [941, 17] width 36 height 12
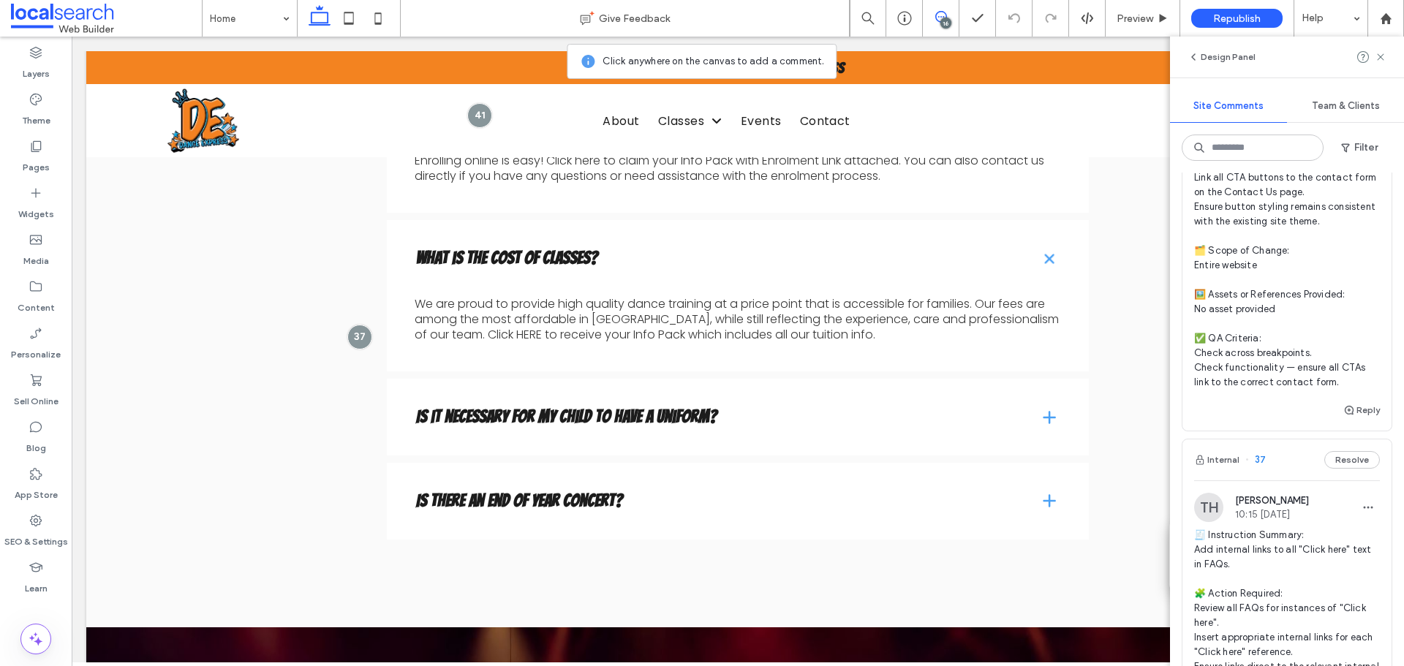
scroll to position [5192, 0]
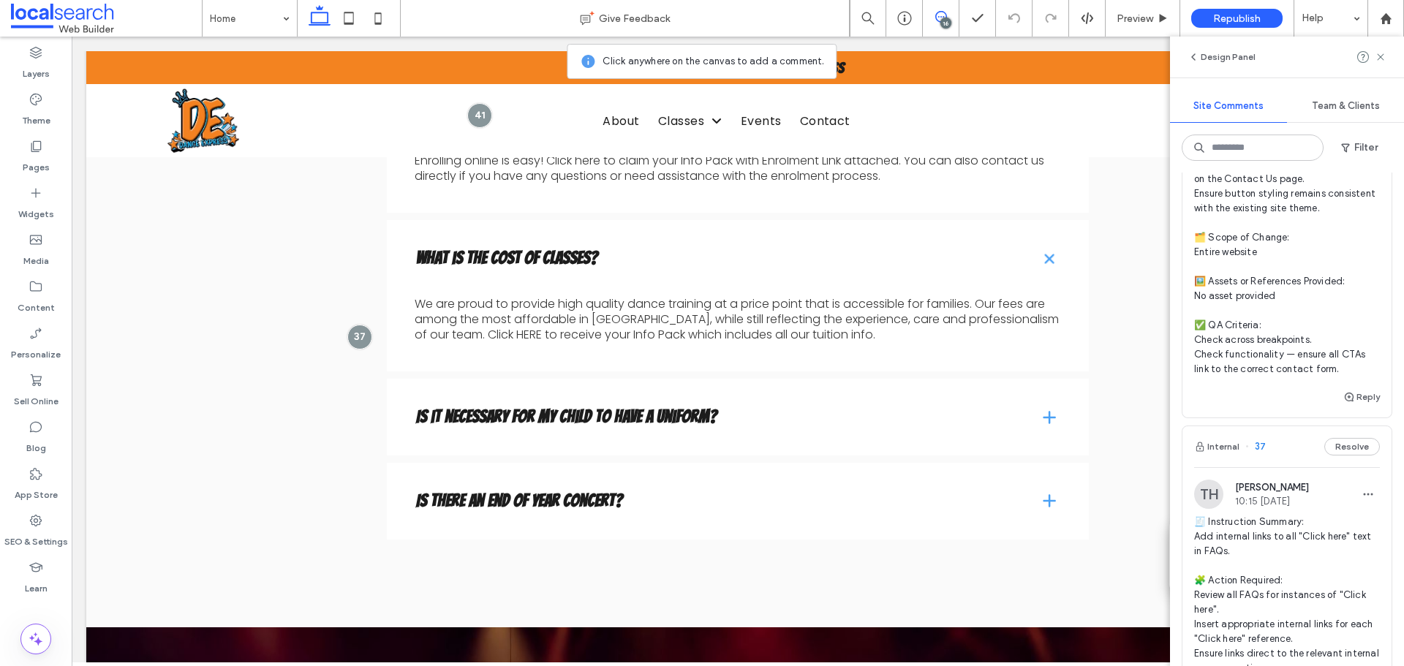
click at [1285, 286] on span "🧾 Instruction Summary: Update all CTA buttons to new text and link. 🧩 Action Re…" at bounding box center [1287, 216] width 186 height 322
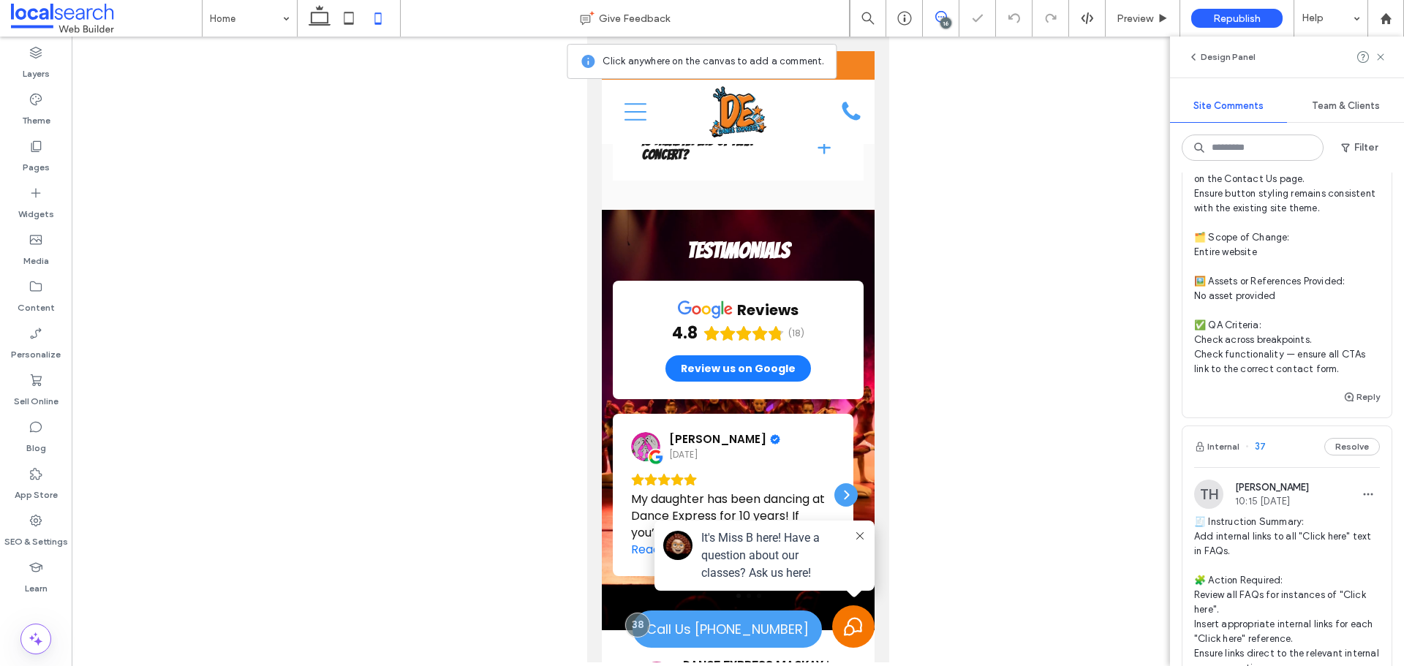
scroll to position [5856, 0]
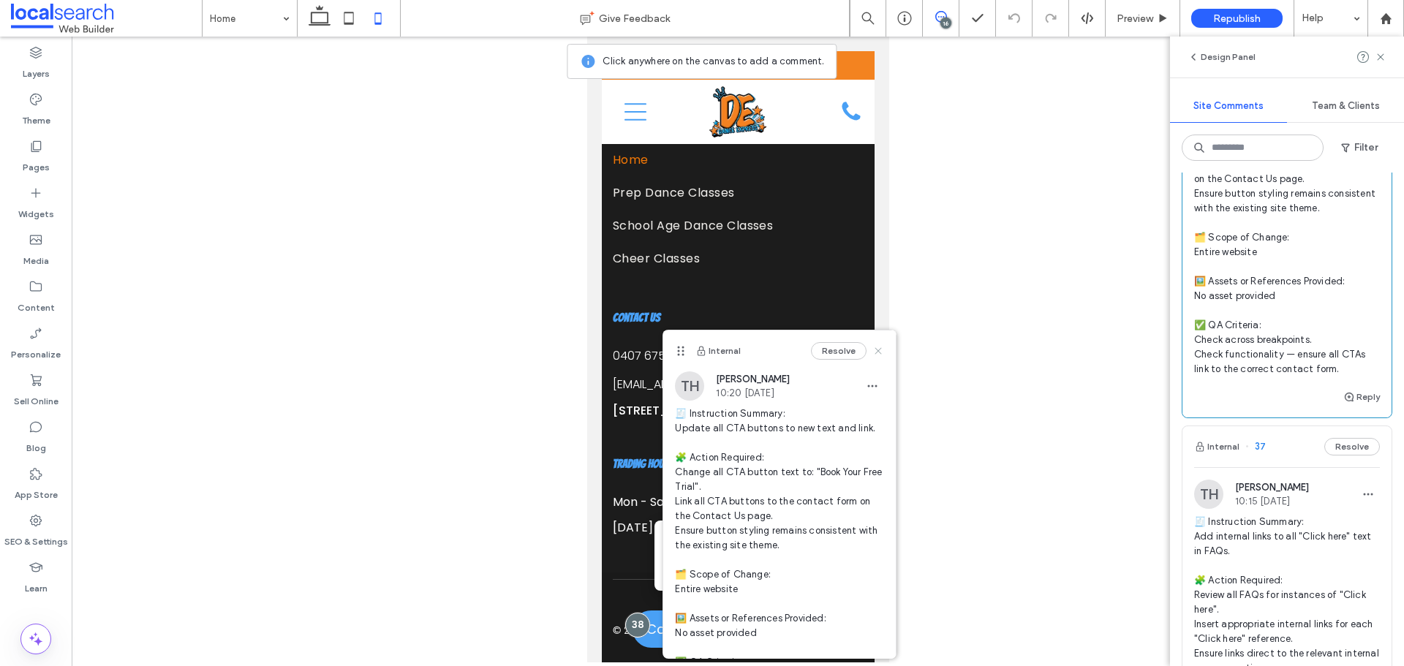
click at [872, 346] on icon at bounding box center [878, 351] width 12 height 12
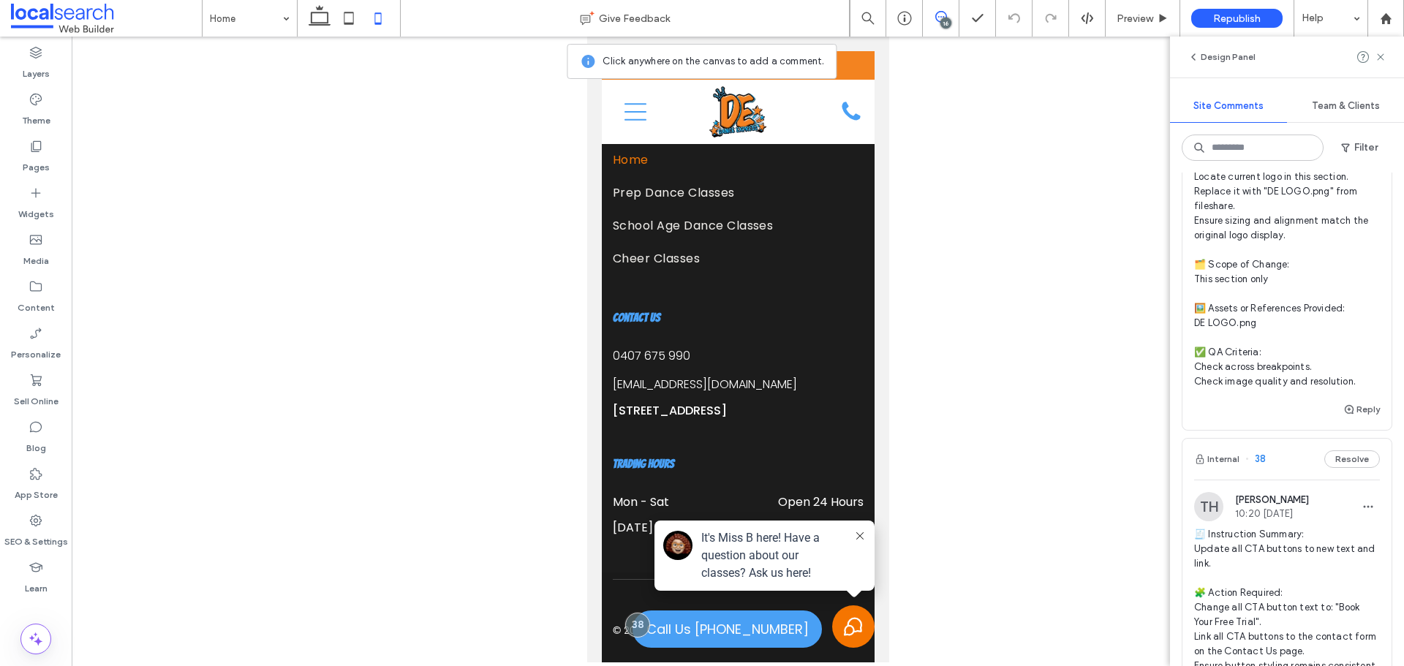
scroll to position [4753, 0]
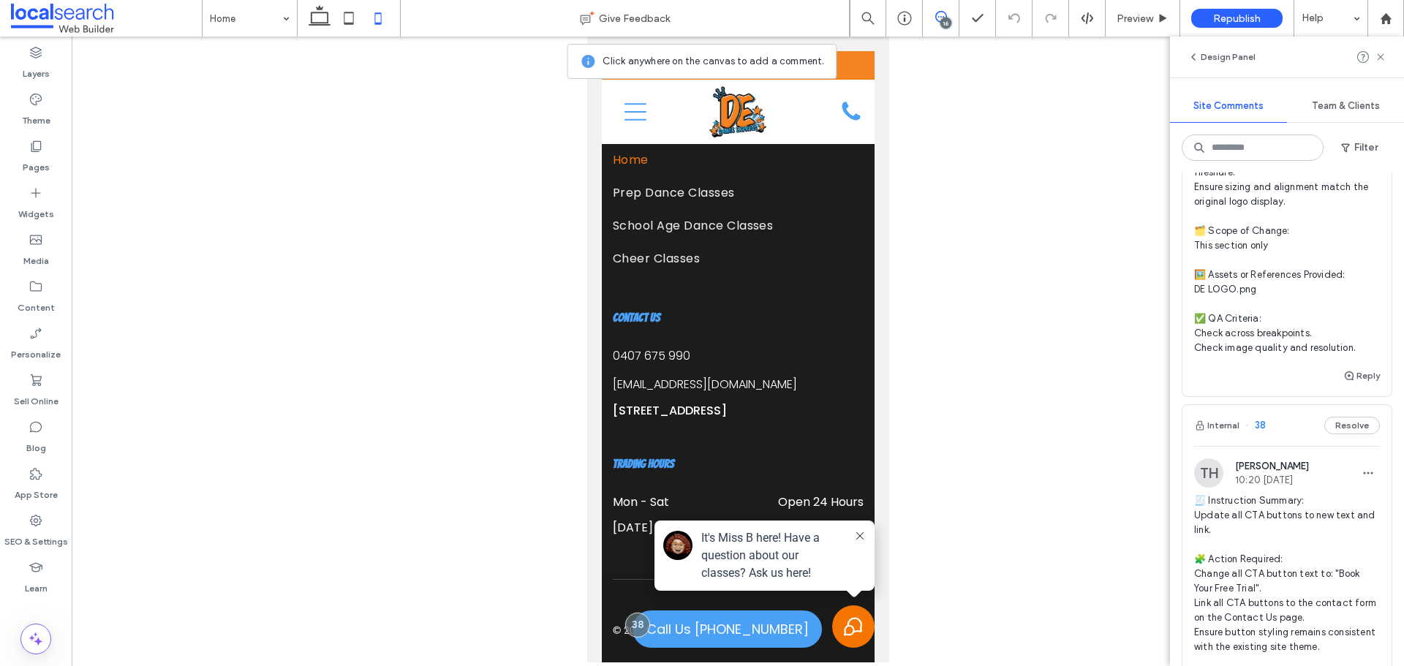
click at [1365, 334] on span "🧾 Instruction Summary: Replace current logo with "DE LOGO.png" from fileshare. …" at bounding box center [1287, 209] width 186 height 292
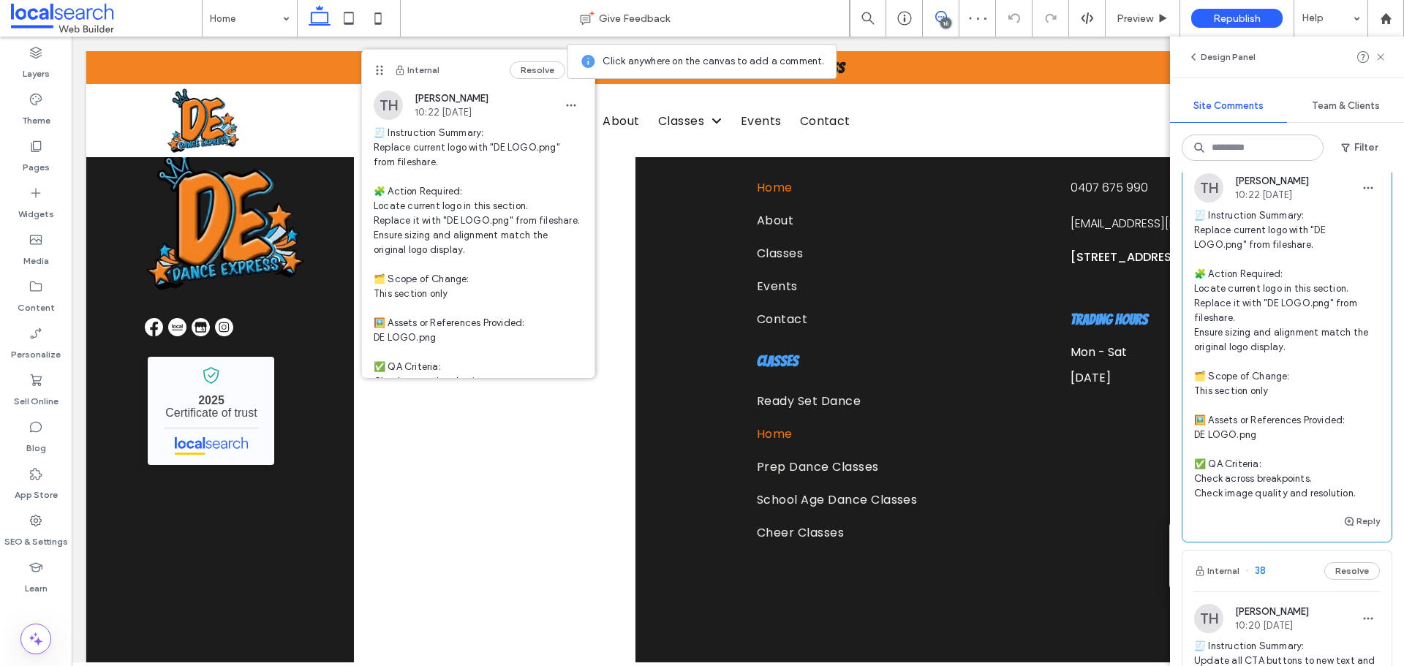
scroll to position [4607, 0]
click at [1302, 386] on span "🧾 Instruction Summary: Replace current logo with "DE LOGO.png" from fileshare. …" at bounding box center [1287, 355] width 186 height 292
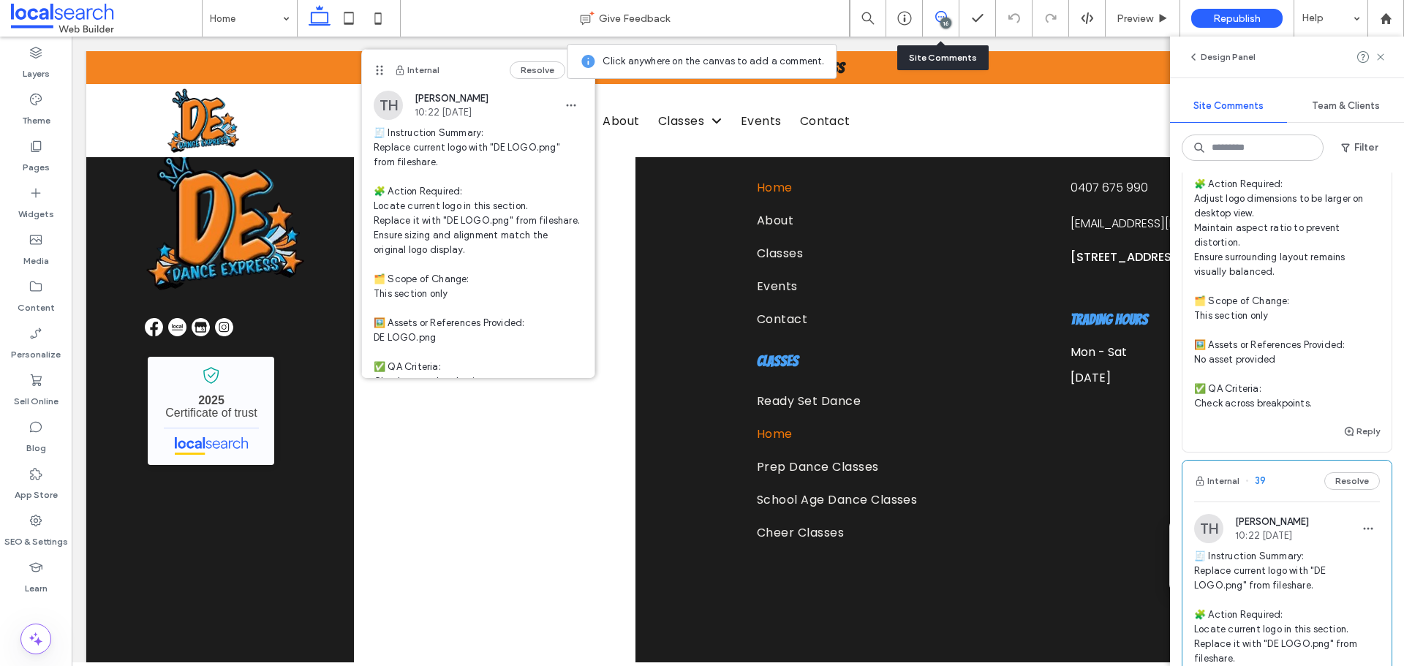
scroll to position [4241, 0]
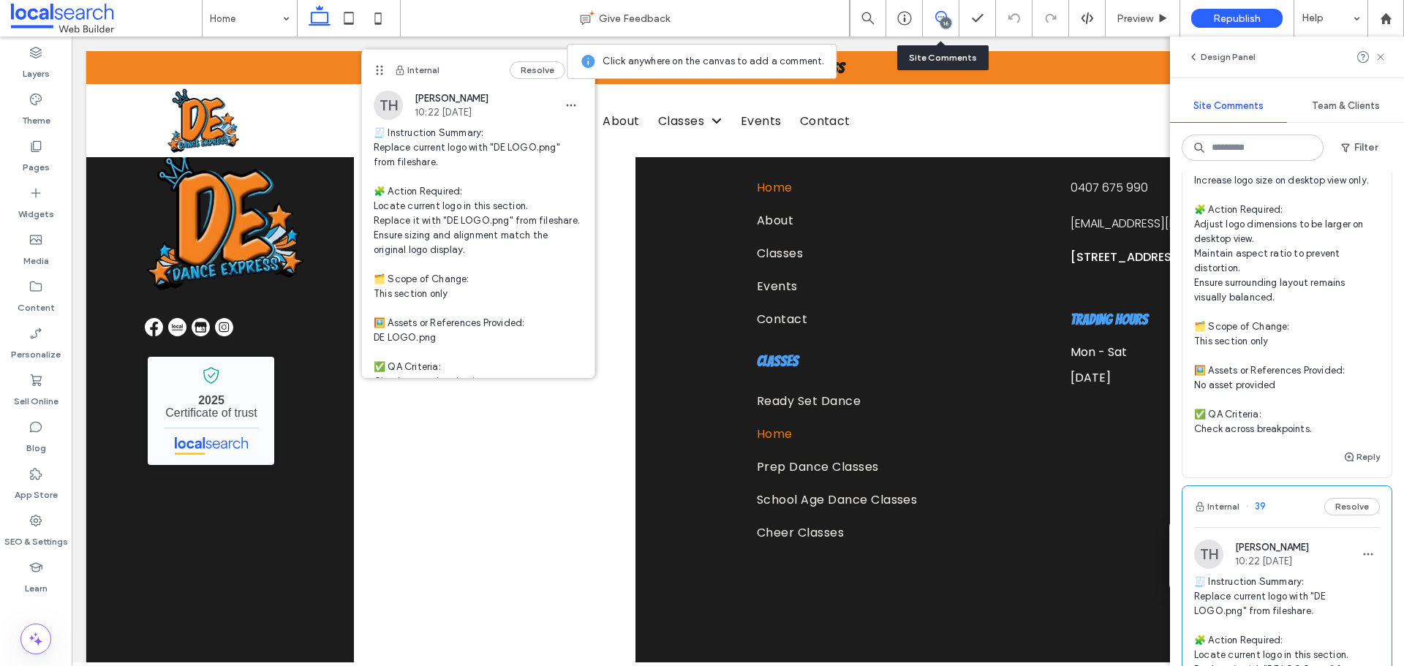
click at [1281, 335] on span "🧾 Instruction Summary: Increase logo size on desktop view only. 🧩 Action Requir…" at bounding box center [1287, 298] width 186 height 278
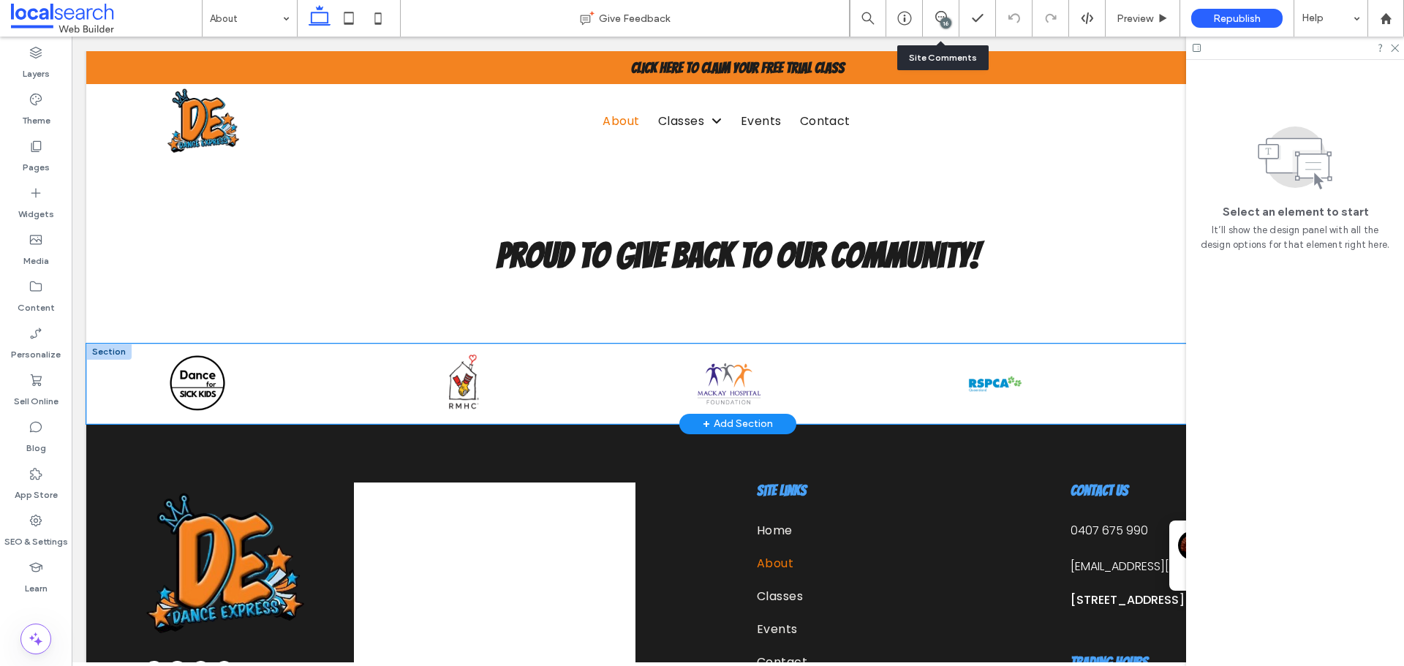
click at [513, 381] on div at bounding box center [714, 384] width 1286 height 66
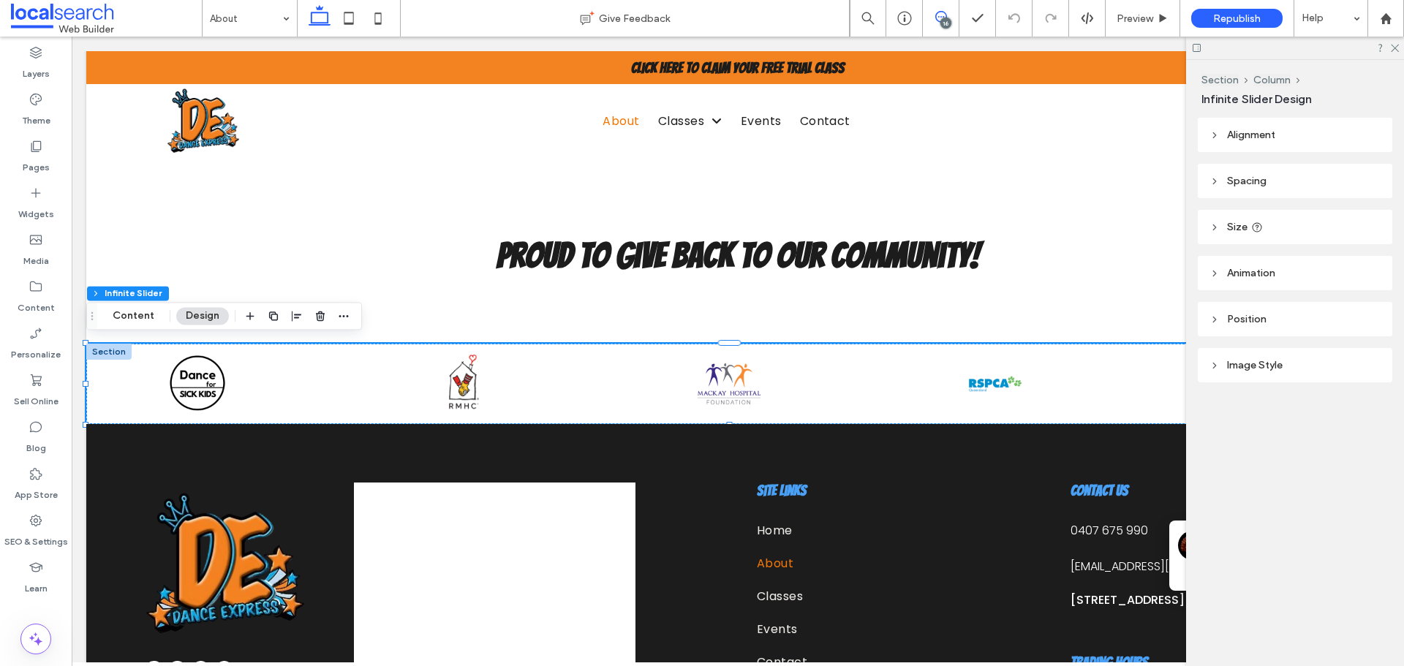
click at [951, 15] on span at bounding box center [941, 17] width 36 height 12
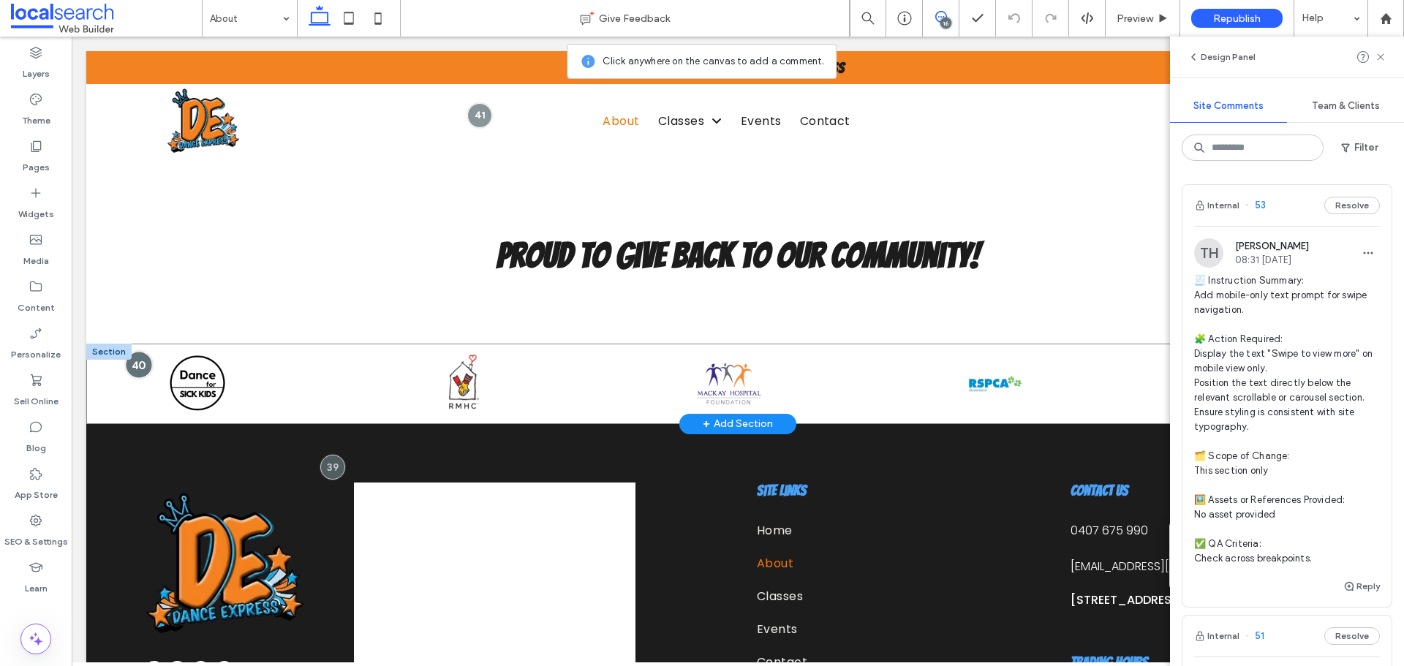
click at [132, 357] on div at bounding box center [138, 365] width 27 height 27
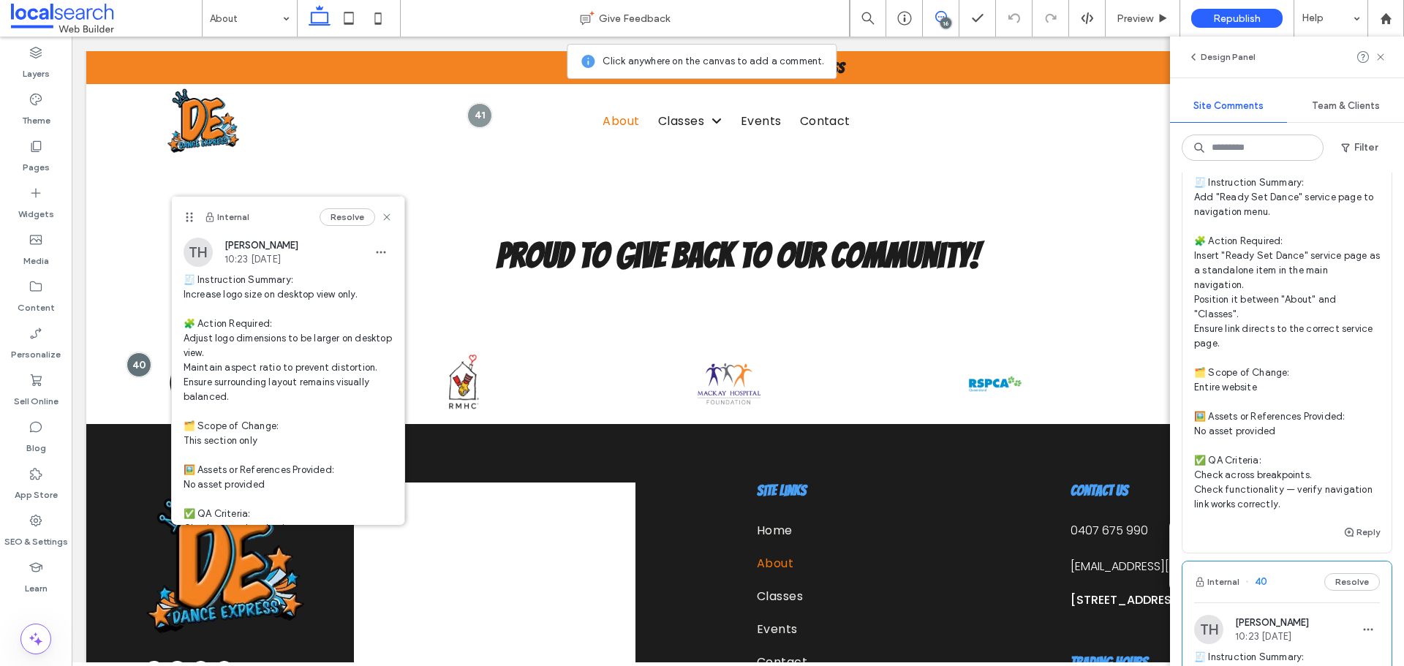
scroll to position [3729, 0]
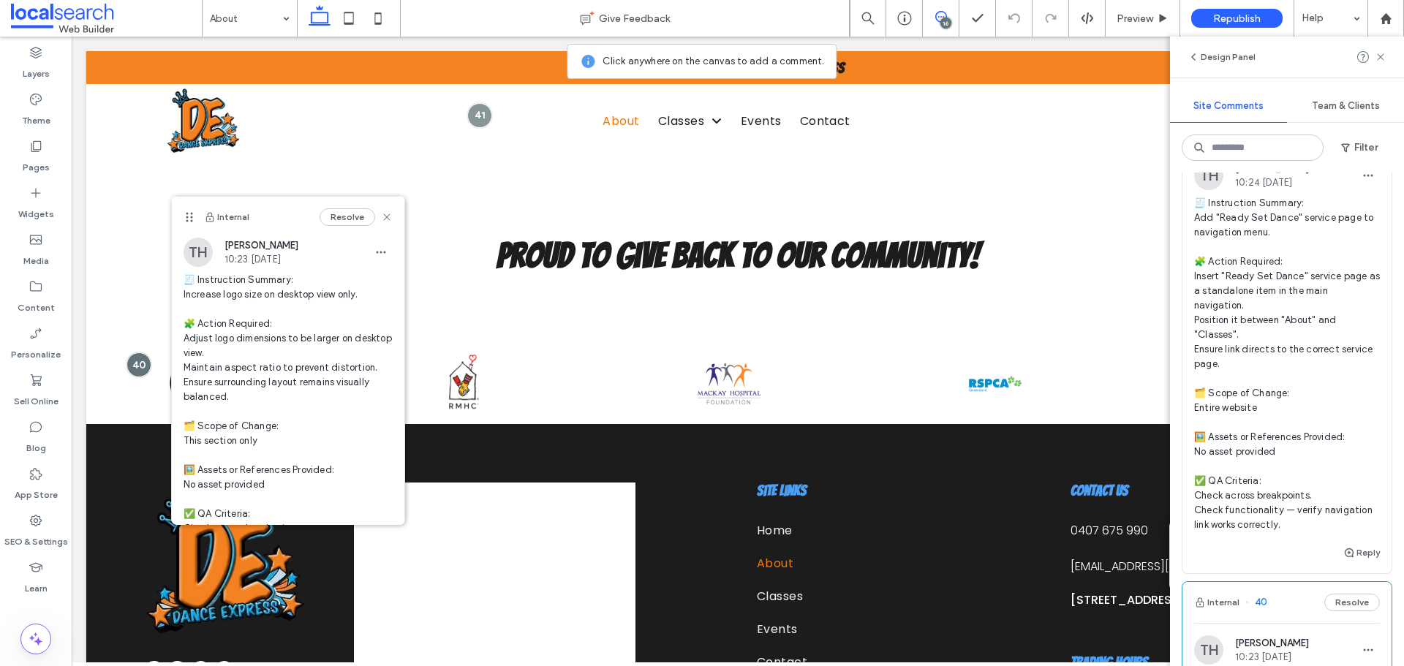
click at [1340, 335] on span "🧾 Instruction Summary: Add "Ready Set Dance" service page to navigation menu. 🧩…" at bounding box center [1287, 364] width 186 height 336
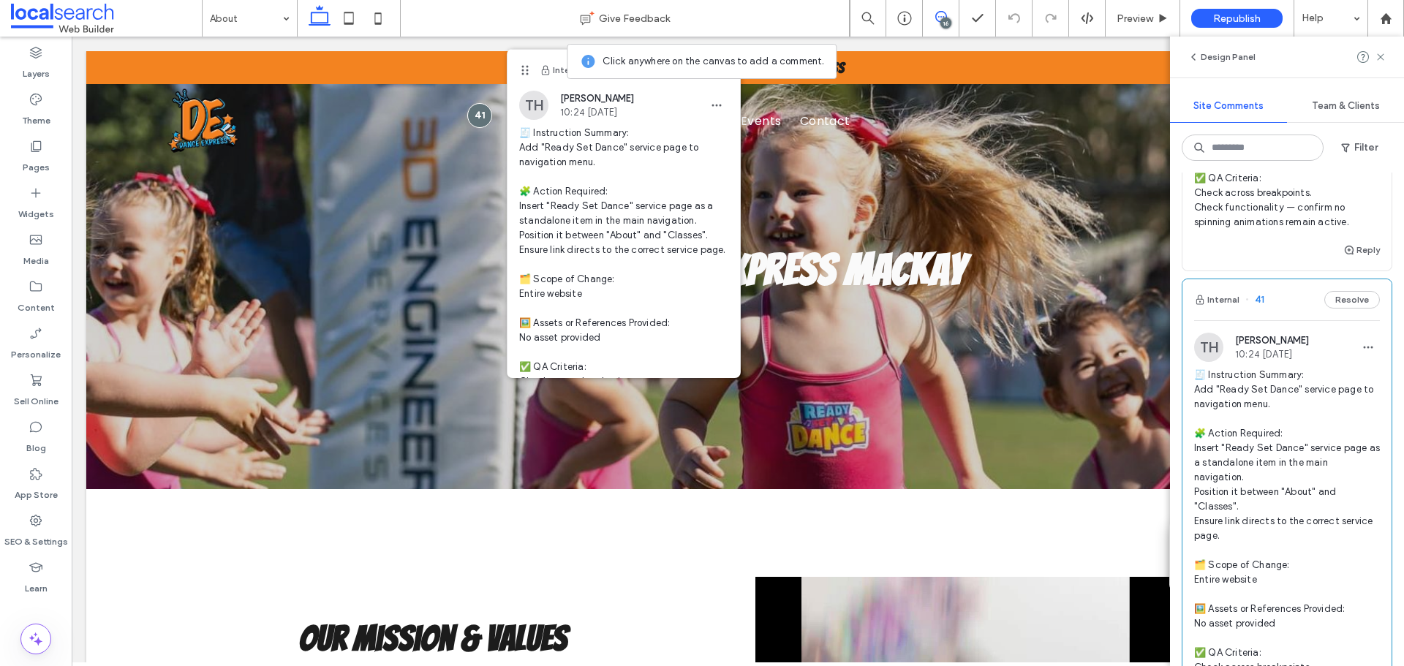
scroll to position [3510, 0]
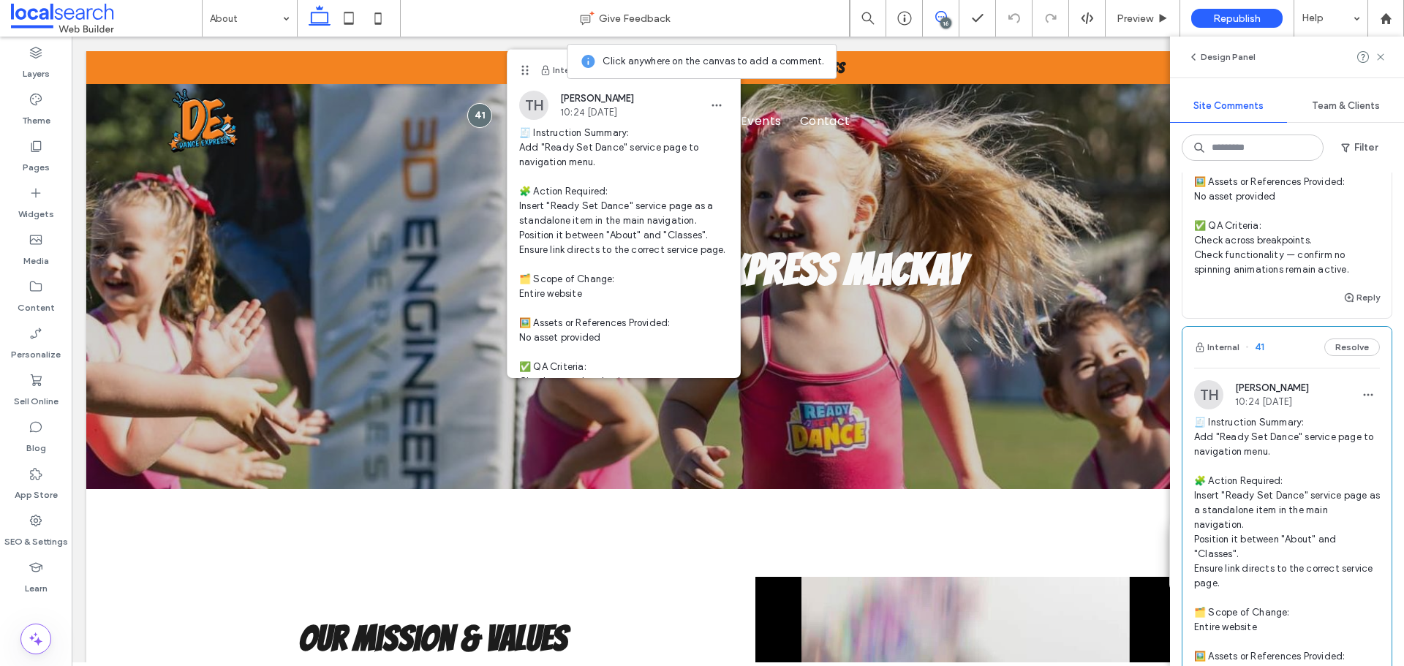
click at [1298, 277] on span "🧾 Instruction Summary: Disable spinning animation for all logos. 🧩 Action Requi…" at bounding box center [1287, 123] width 186 height 307
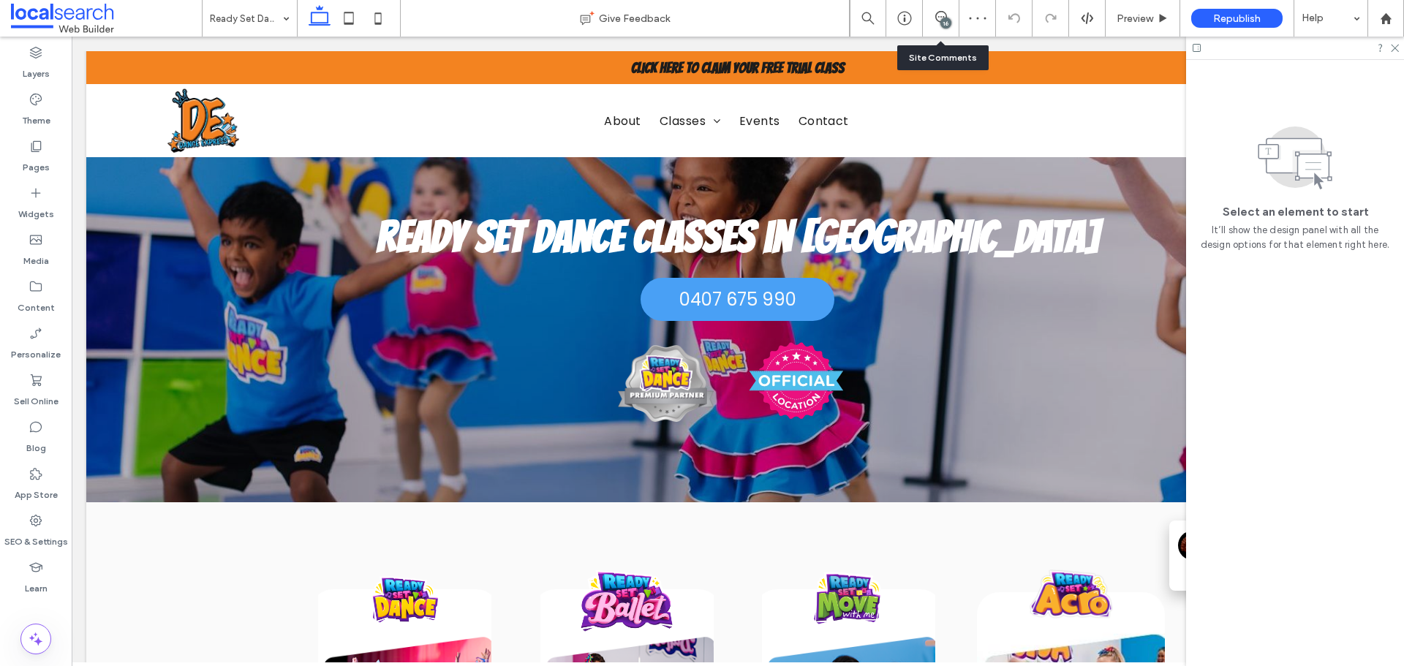
click at [929, 10] on div "16" at bounding box center [941, 18] width 37 height 37
click at [940, 17] on icon at bounding box center [941, 17] width 12 height 12
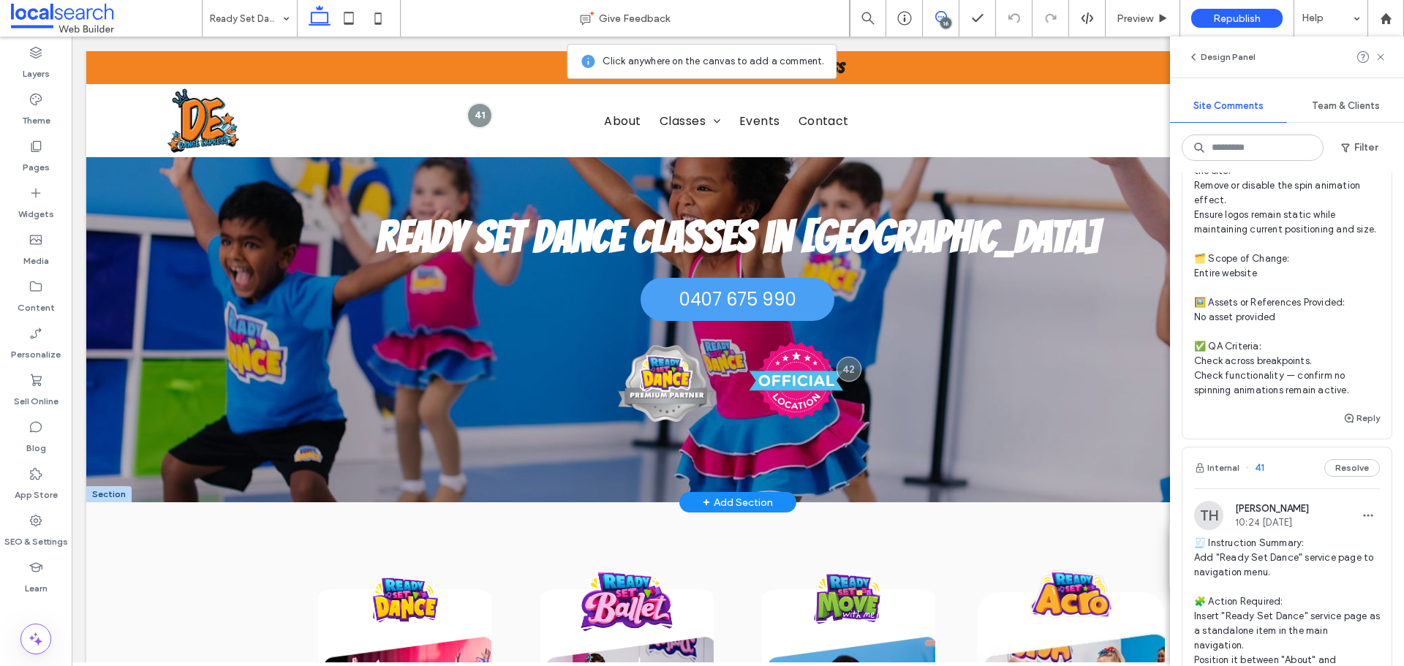
scroll to position [3364, 0]
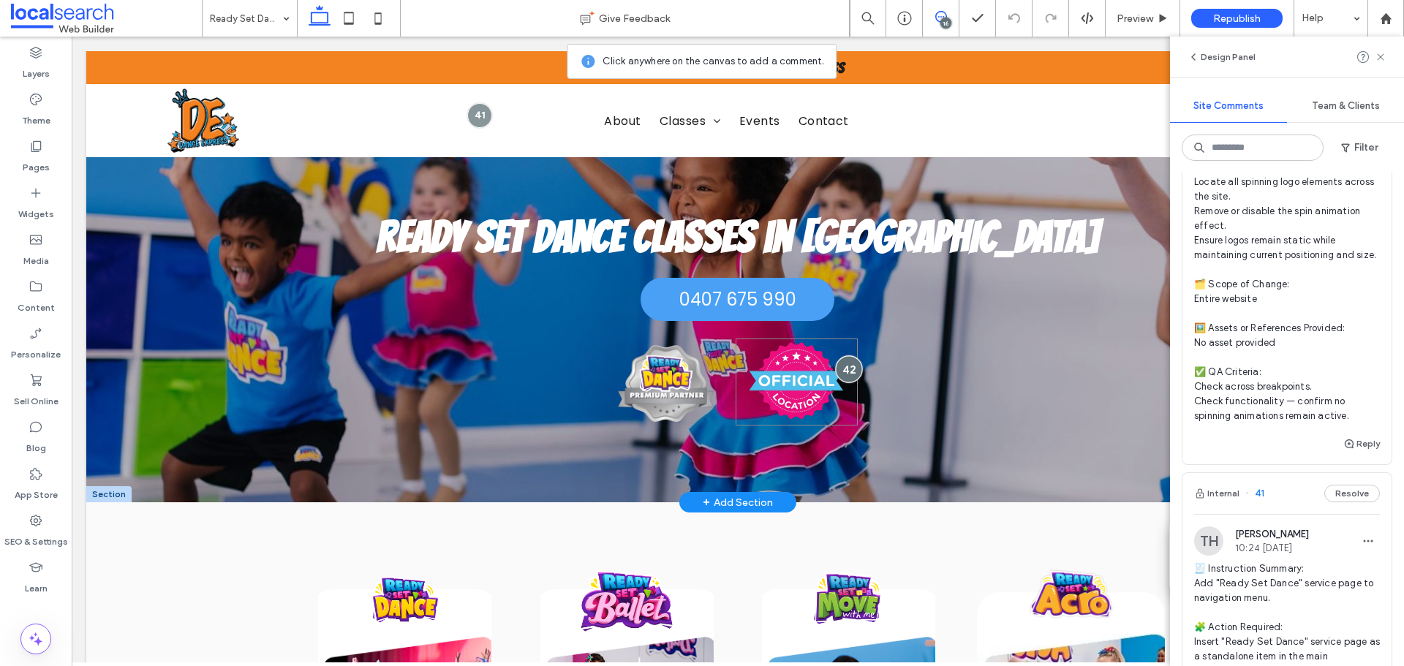
click at [835, 366] on div at bounding box center [848, 369] width 27 height 27
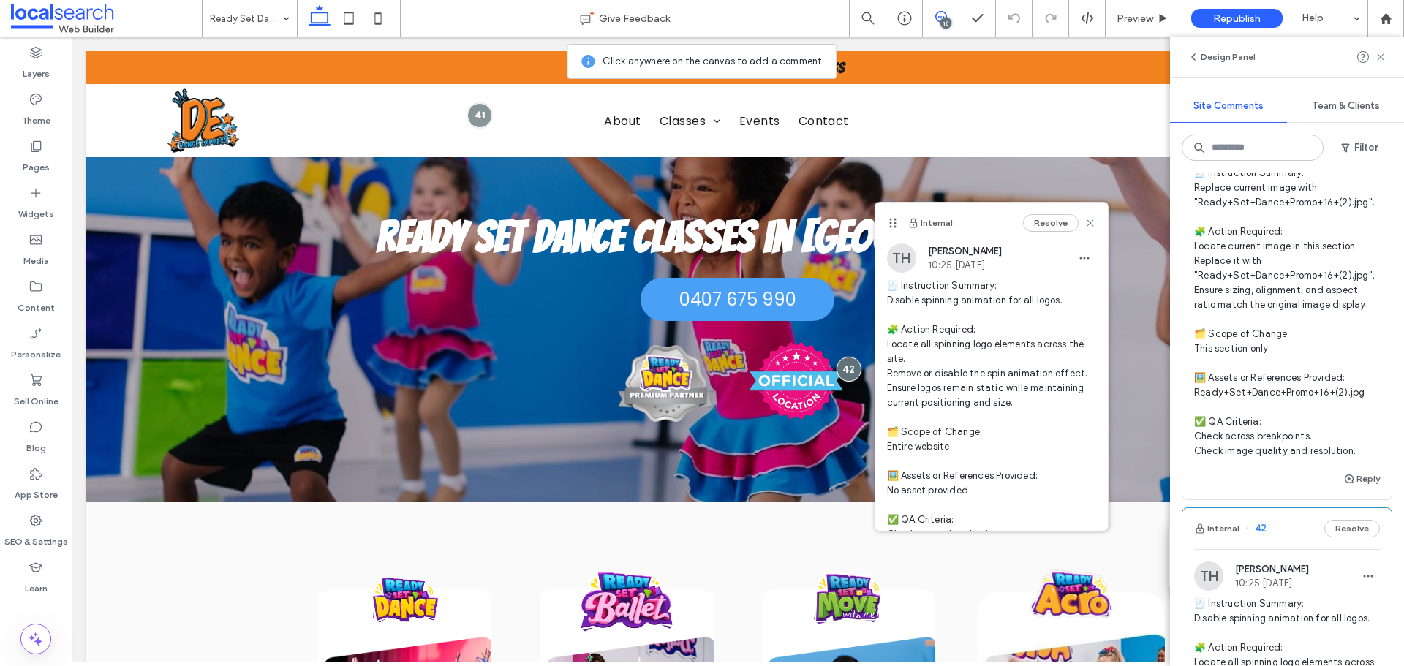
scroll to position [2852, 0]
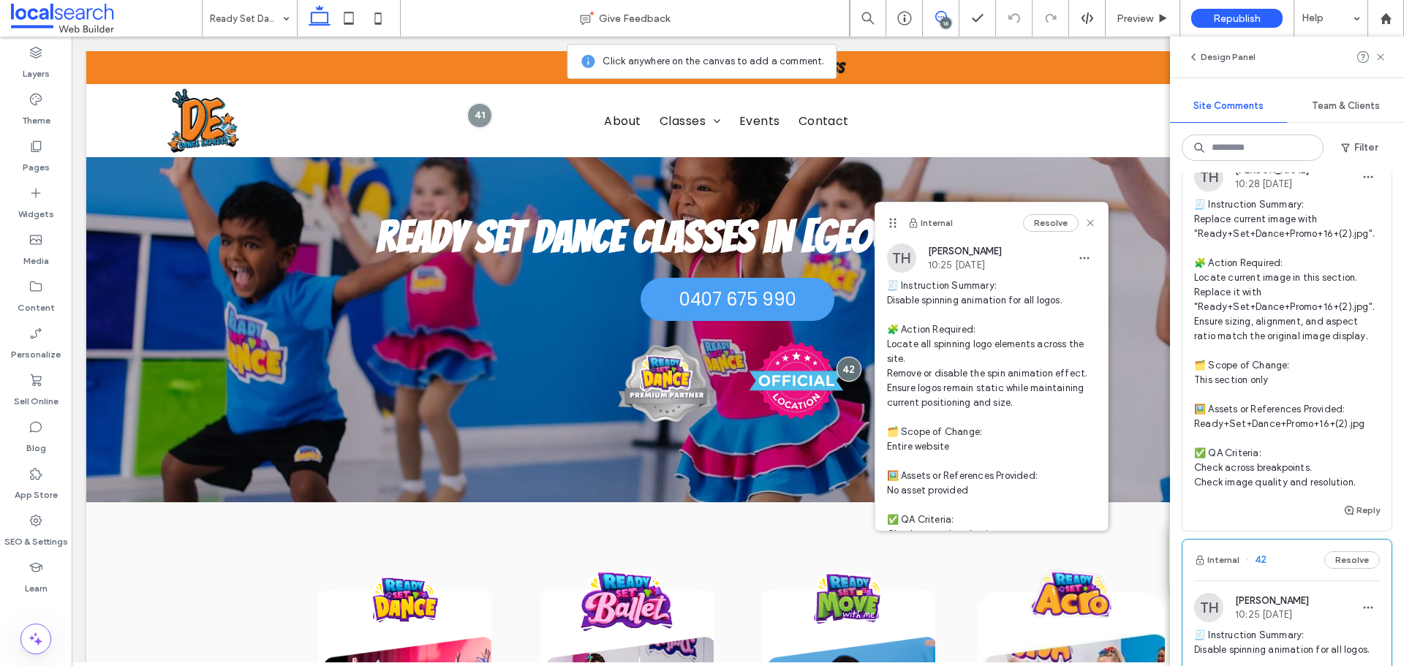
click at [1284, 310] on span "🧾 Instruction Summary: Replace current image with "Ready+Set+Dance+Promo+16+(2)…" at bounding box center [1287, 343] width 186 height 292
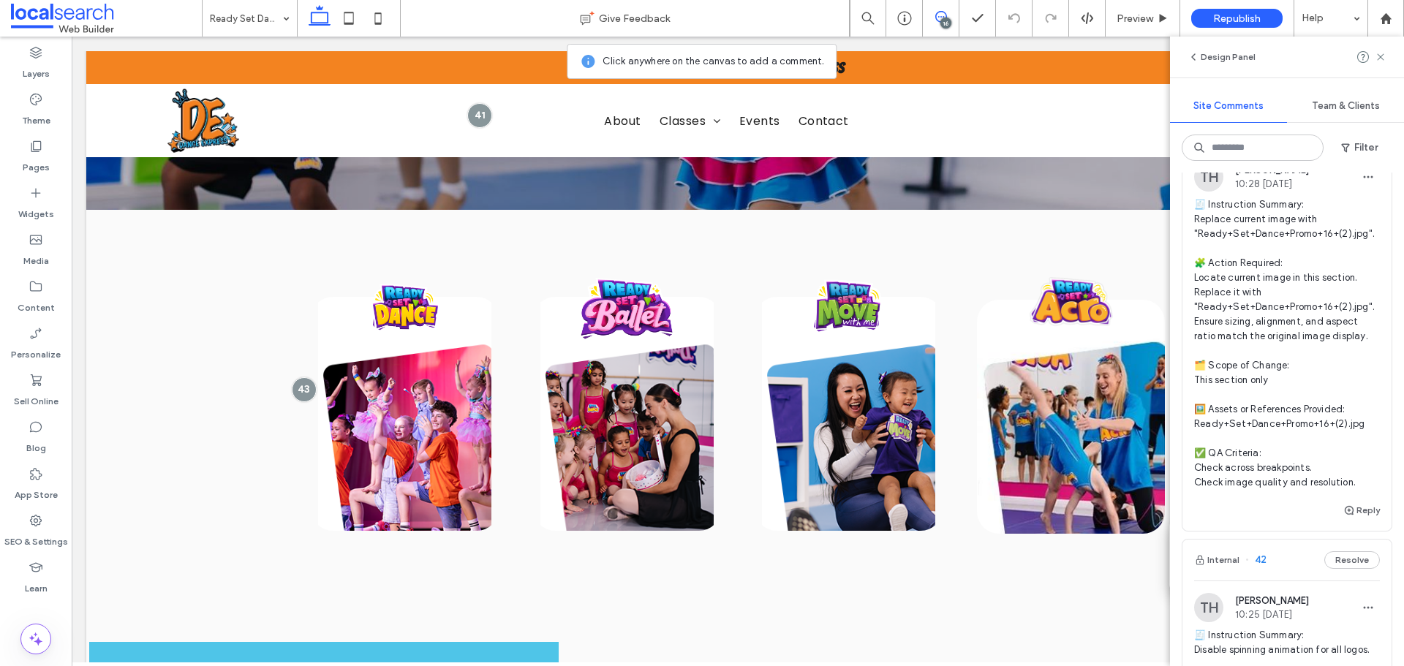
scroll to position [352, 0]
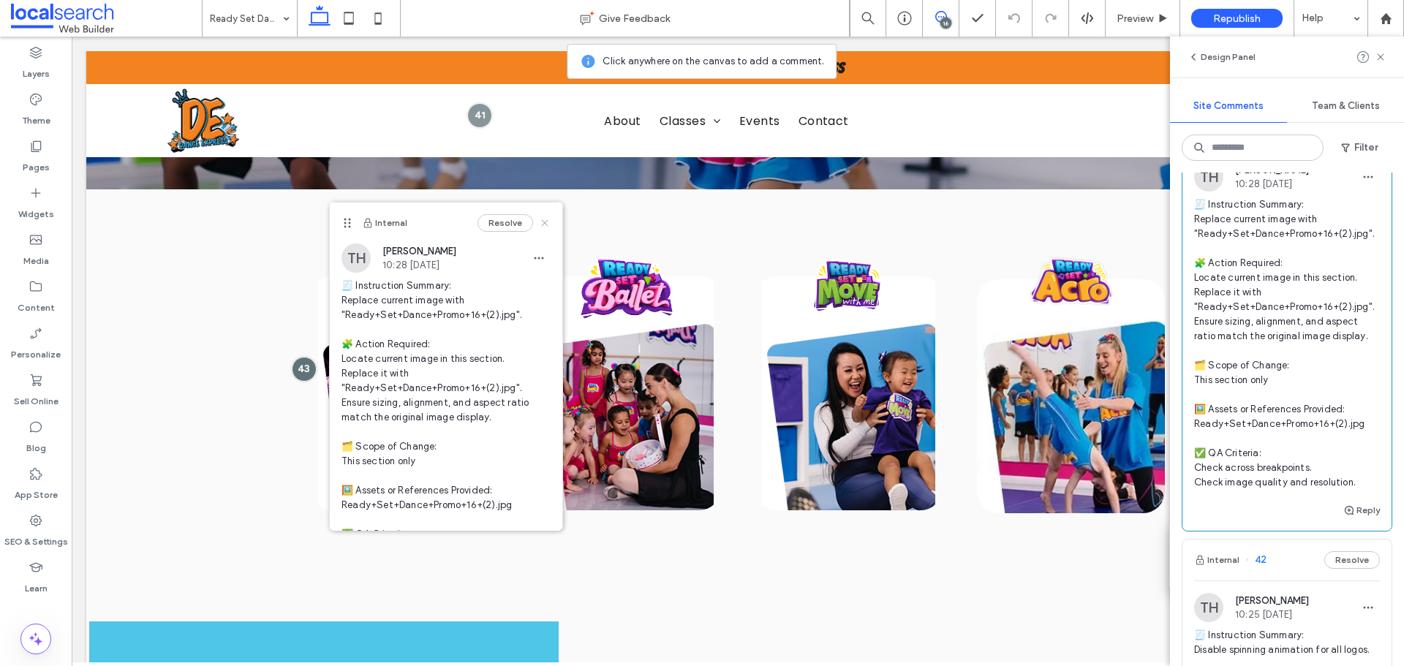
click at [539, 221] on icon at bounding box center [545, 223] width 12 height 12
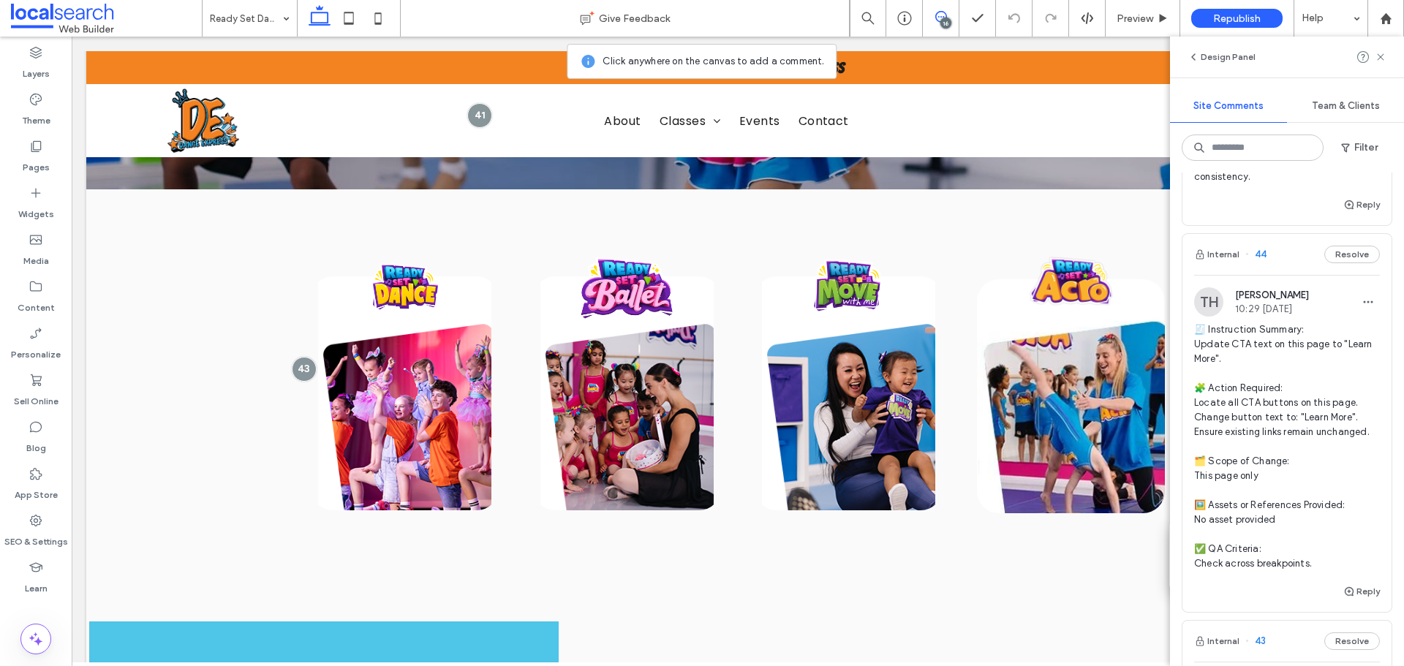
scroll to position [2413, 0]
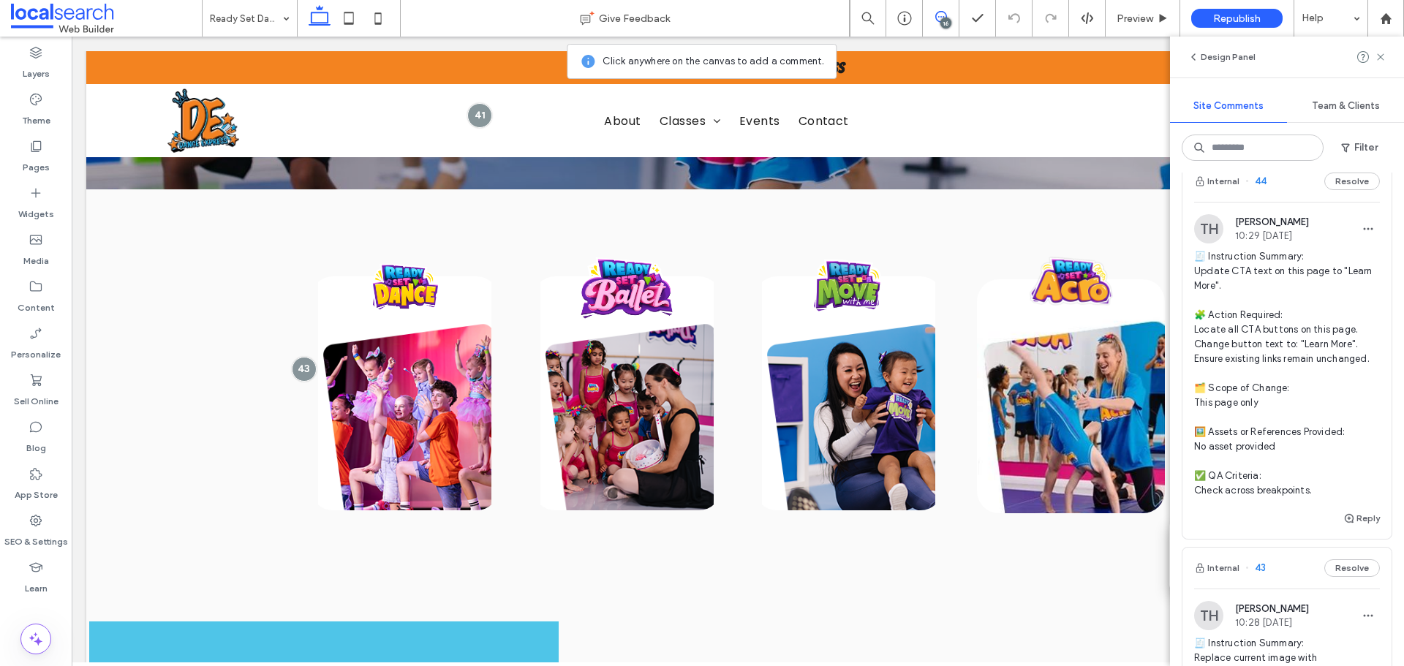
click at [1244, 350] on span "🧾 Instruction Summary: Update CTA text on this page to "Learn More". 🧩 Action R…" at bounding box center [1287, 373] width 186 height 249
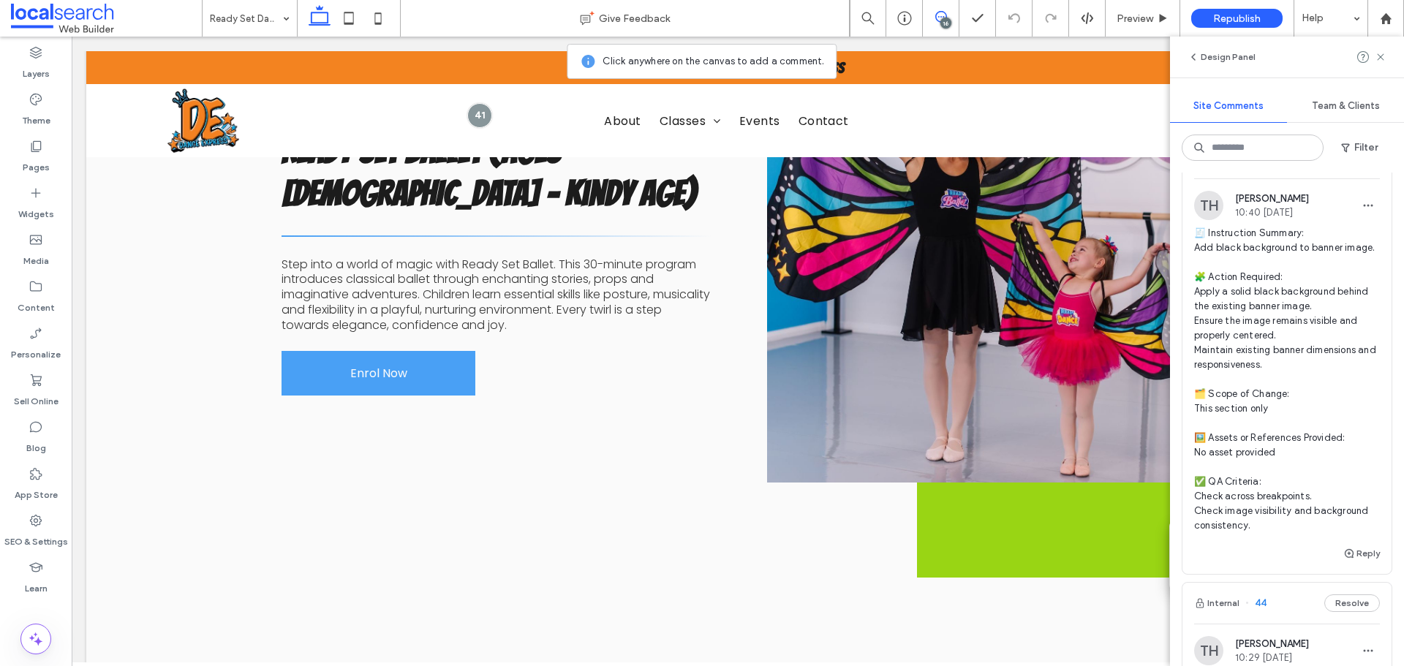
scroll to position [1901, 0]
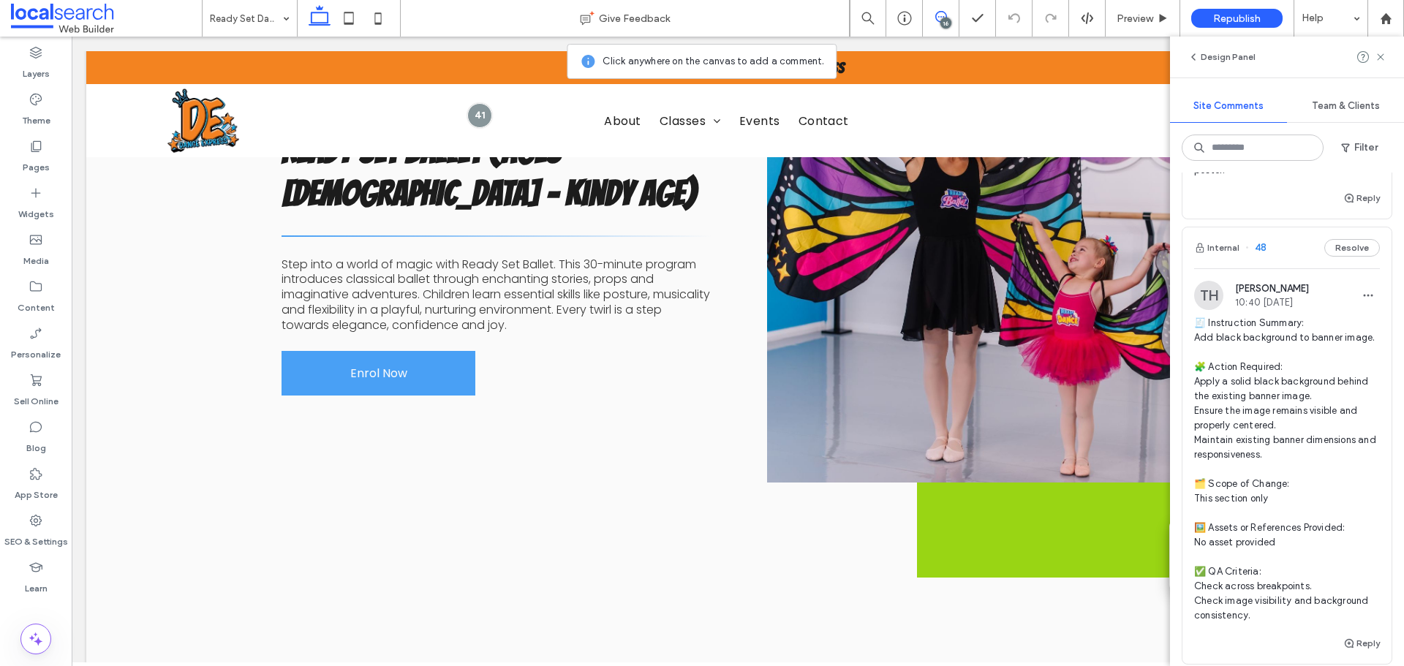
click at [1269, 396] on span "🧾 Instruction Summary: Add black background to banner image. 🧩 Action Required:…" at bounding box center [1287, 469] width 186 height 307
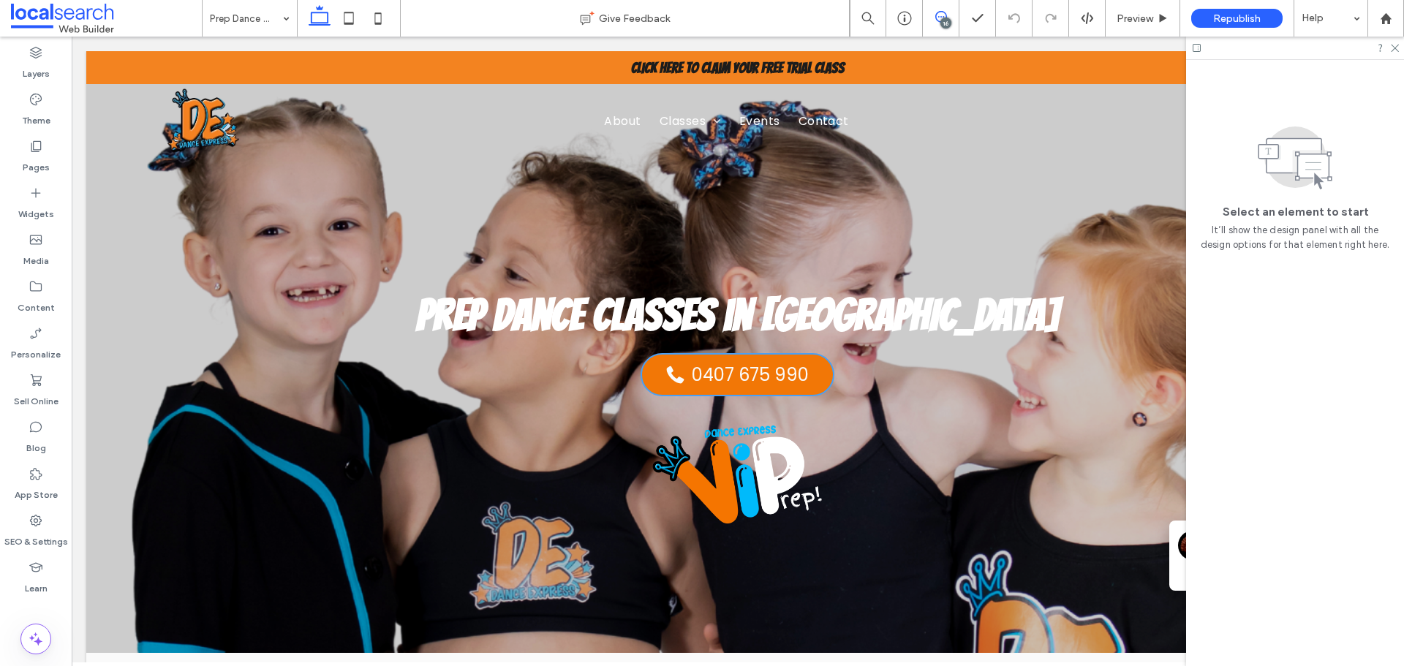
click at [940, 19] on icon at bounding box center [941, 17] width 12 height 12
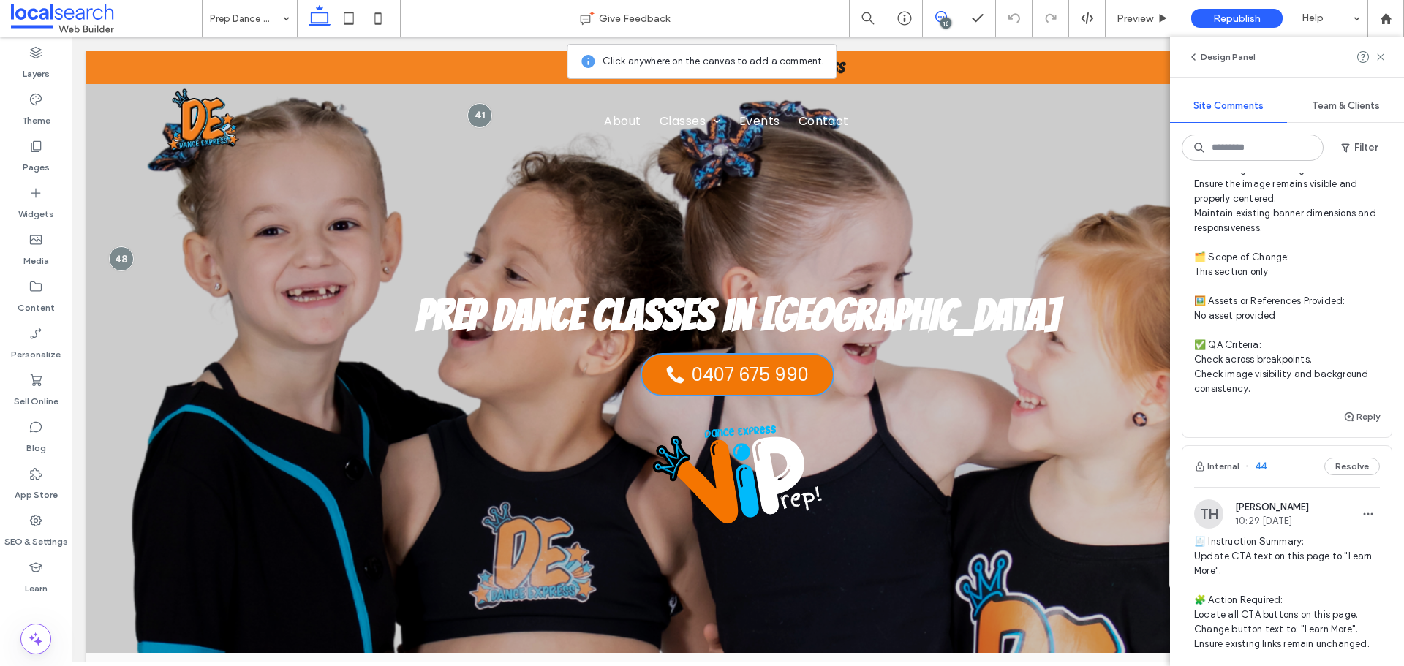
scroll to position [2047, 0]
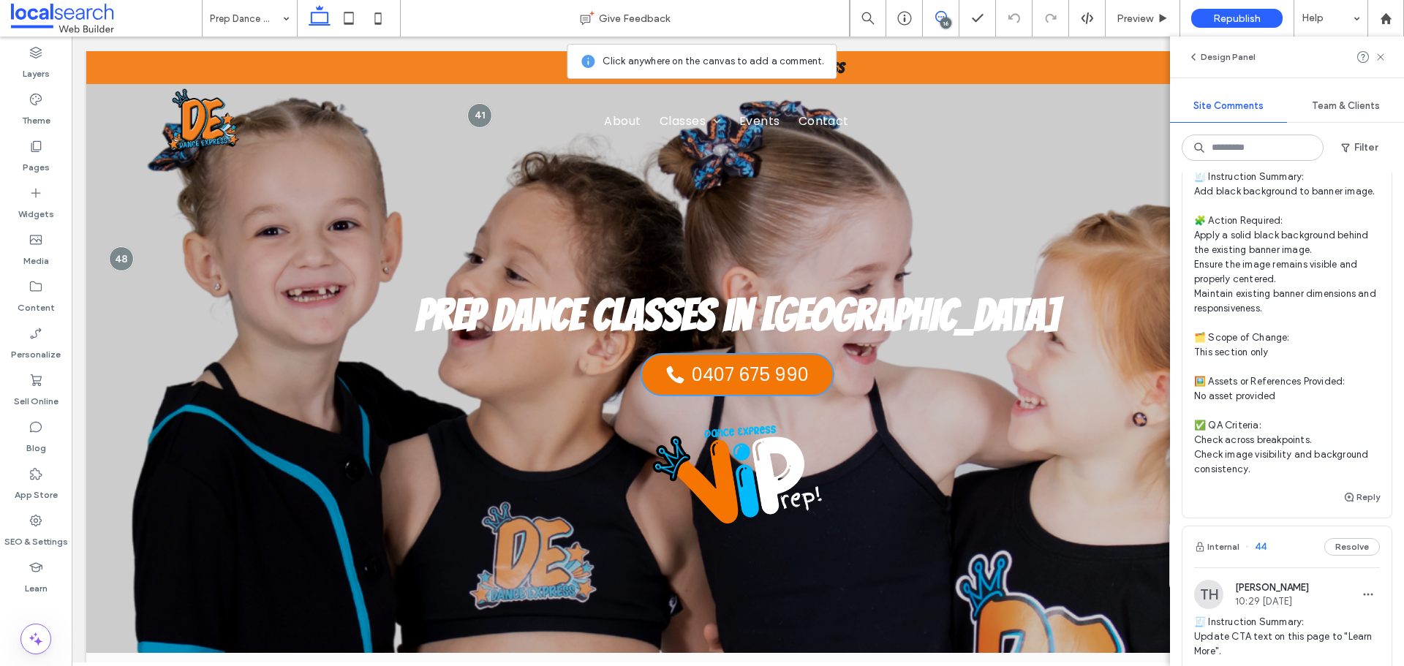
click at [1296, 368] on span "🧾 Instruction Summary: Add black background to banner image. 🧩 Action Required:…" at bounding box center [1287, 323] width 186 height 307
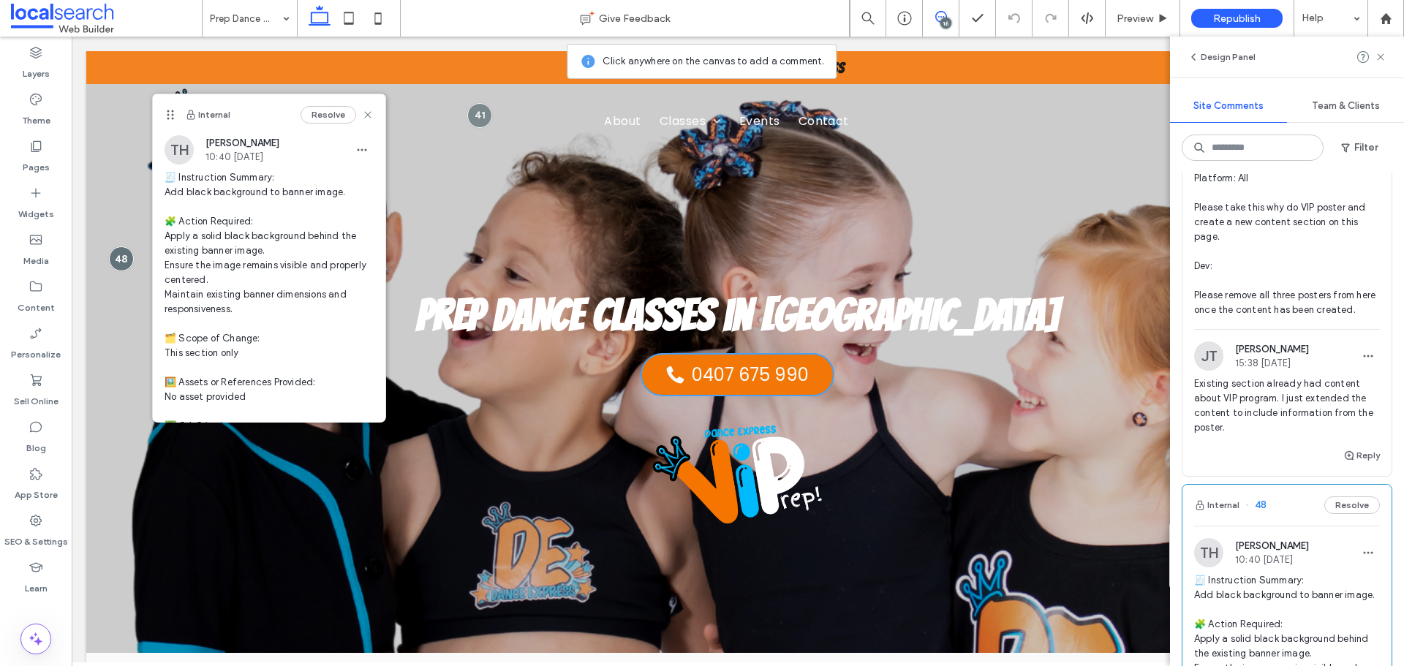
scroll to position [1536, 0]
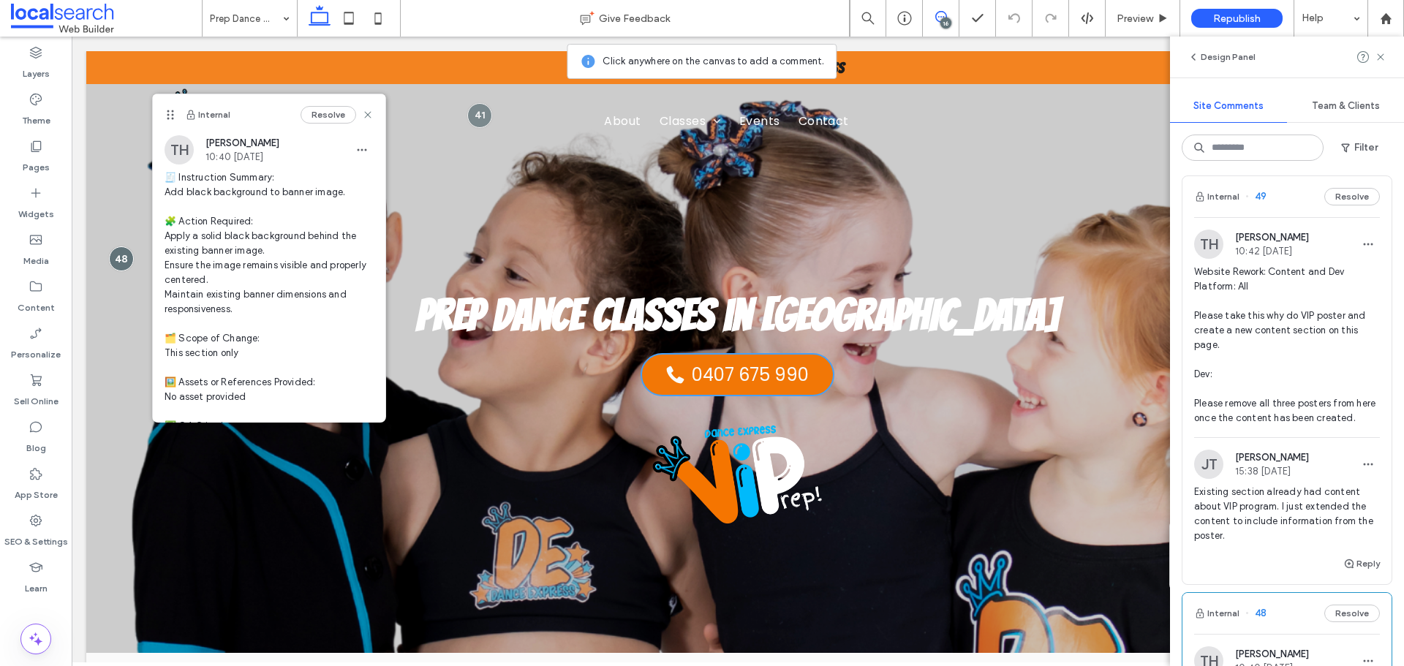
click at [1270, 322] on span "Website Rework: Content and Dev Platform: All Please take this why do VIP poste…" at bounding box center [1287, 345] width 186 height 161
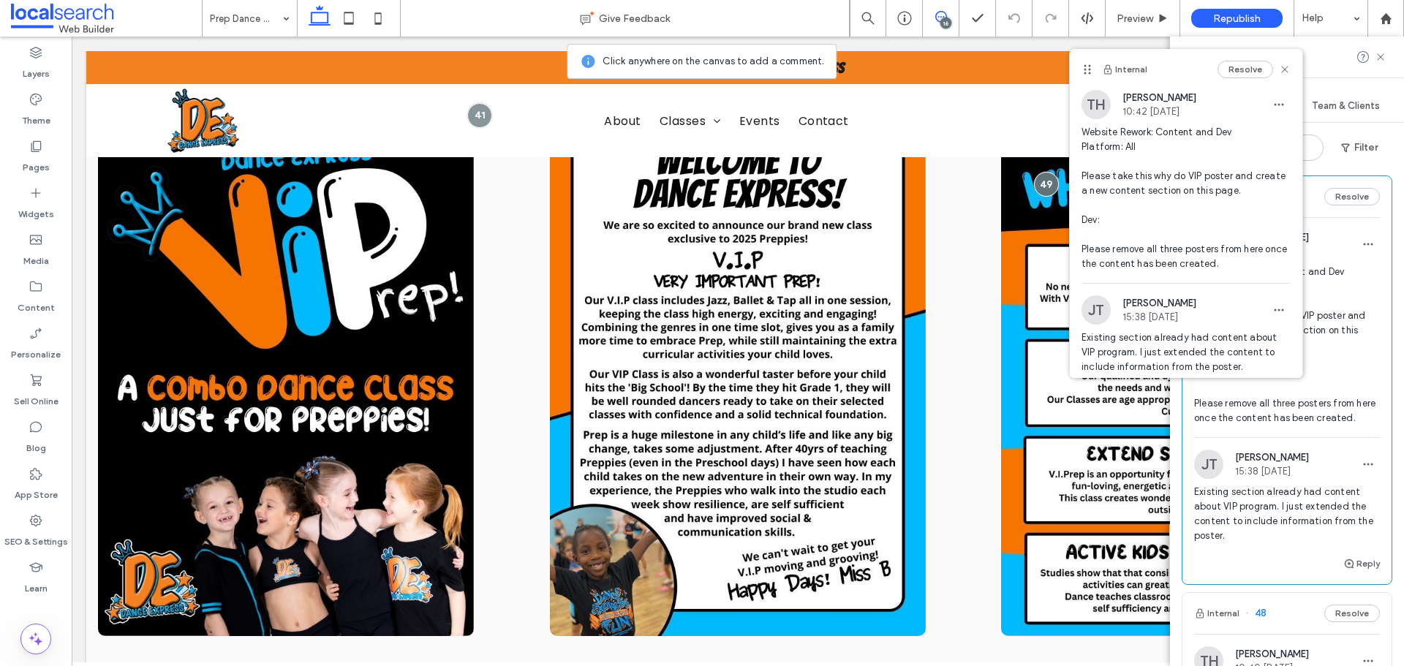
scroll to position [0, 0]
click at [1259, 77] on div "Resolve" at bounding box center [1253, 70] width 73 height 18
click at [1279, 69] on icon at bounding box center [1285, 70] width 12 height 12
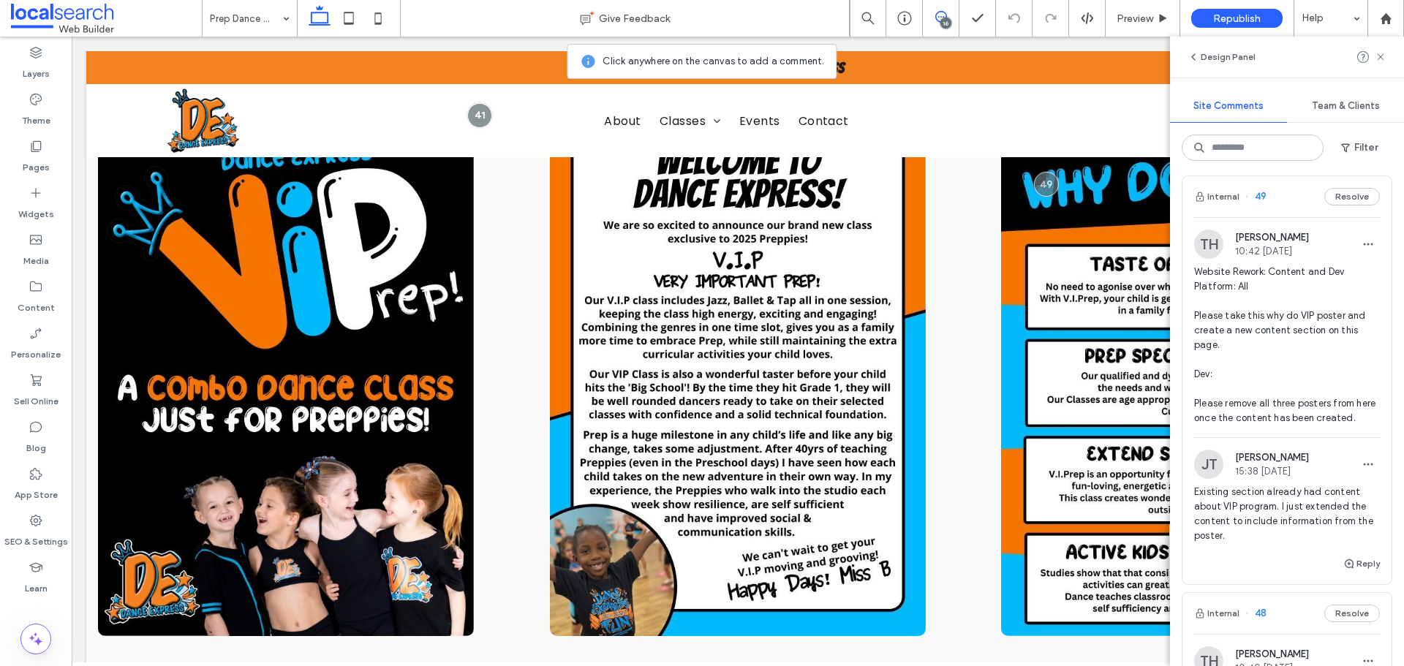
click at [1273, 331] on span "Website Rework: Content and Dev Platform: All Please take this why do VIP poste…" at bounding box center [1287, 345] width 186 height 161
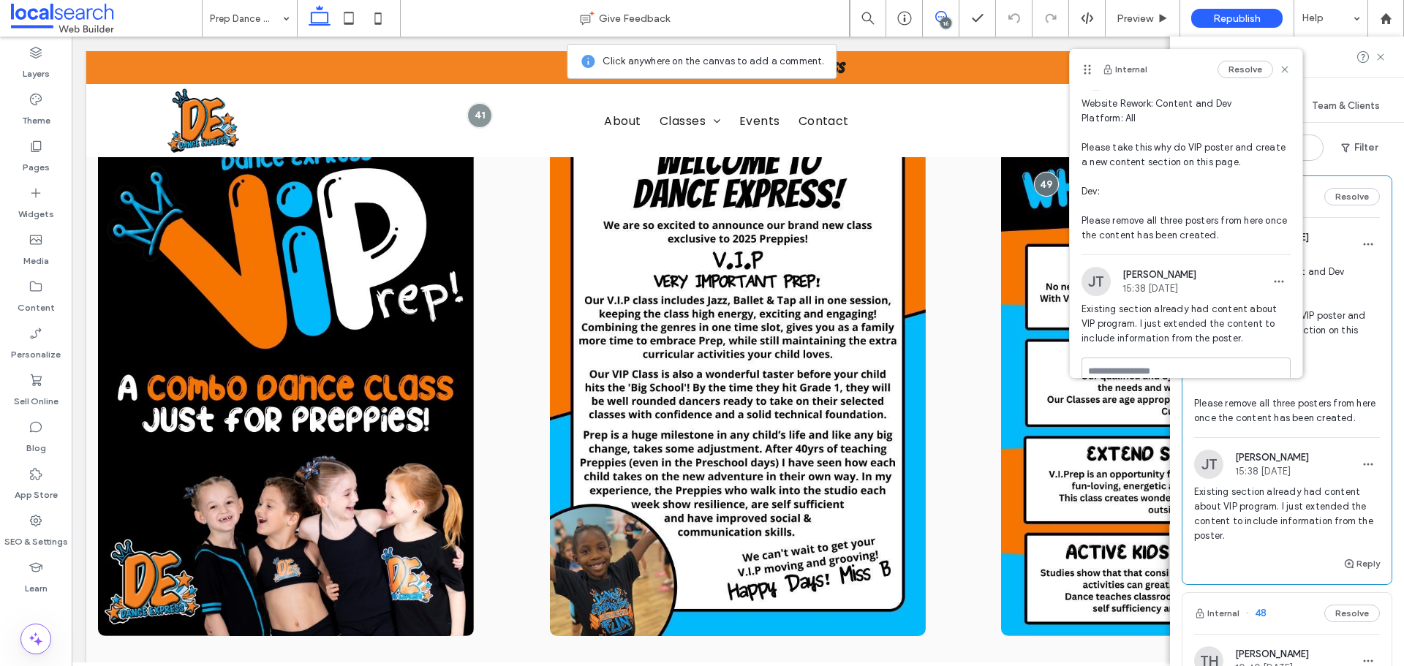
scroll to position [31, 0]
click at [1279, 74] on icon at bounding box center [1285, 70] width 12 height 12
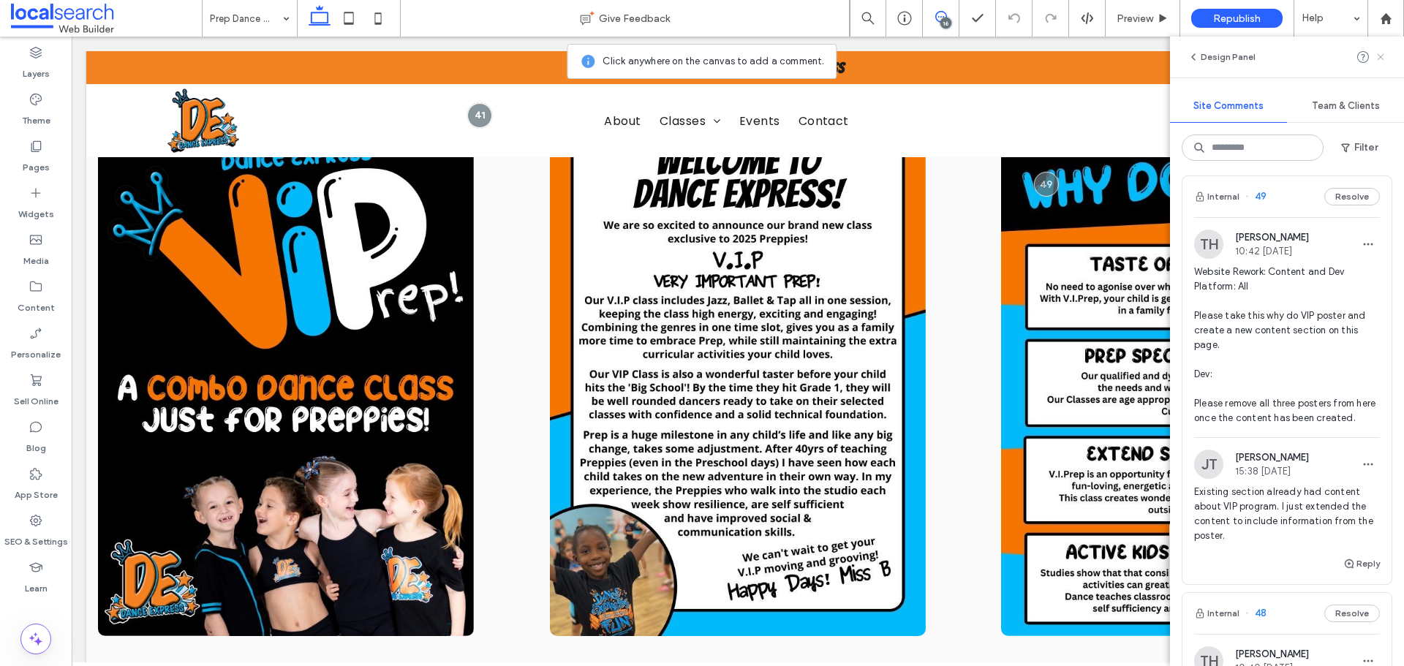
click at [1383, 57] on icon at bounding box center [1381, 57] width 12 height 12
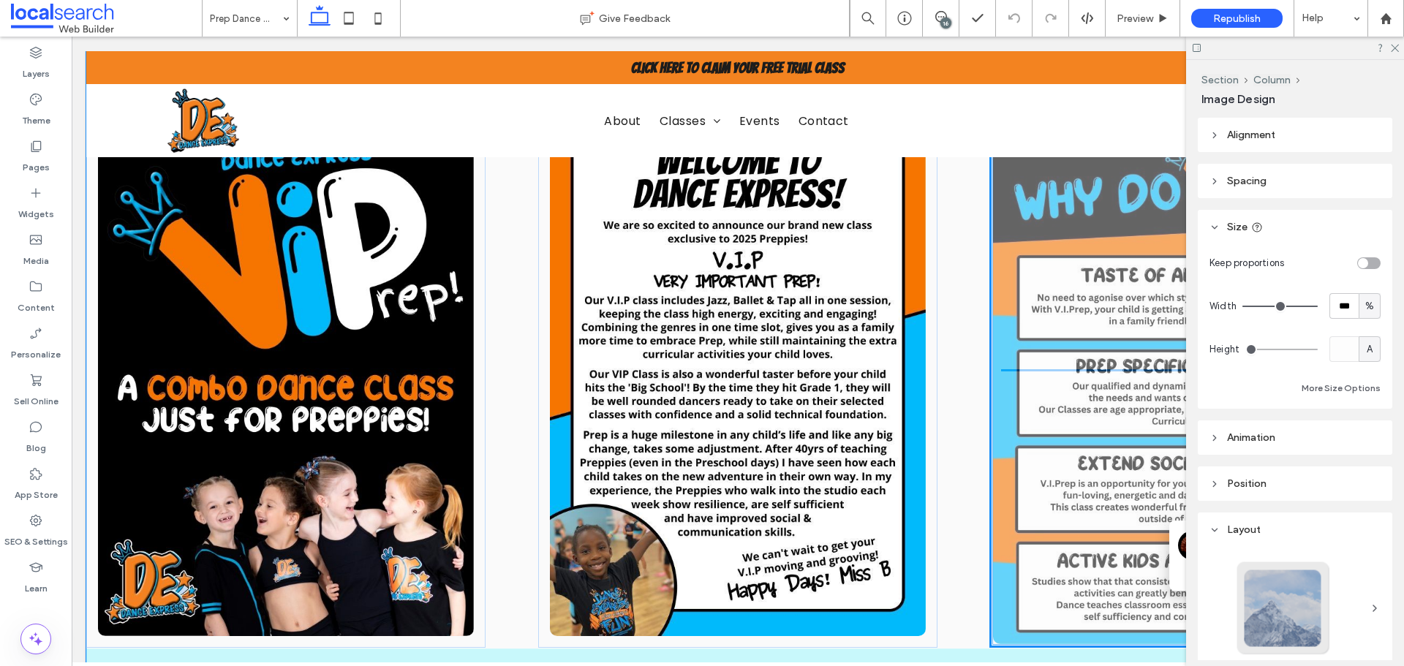
type input "**"
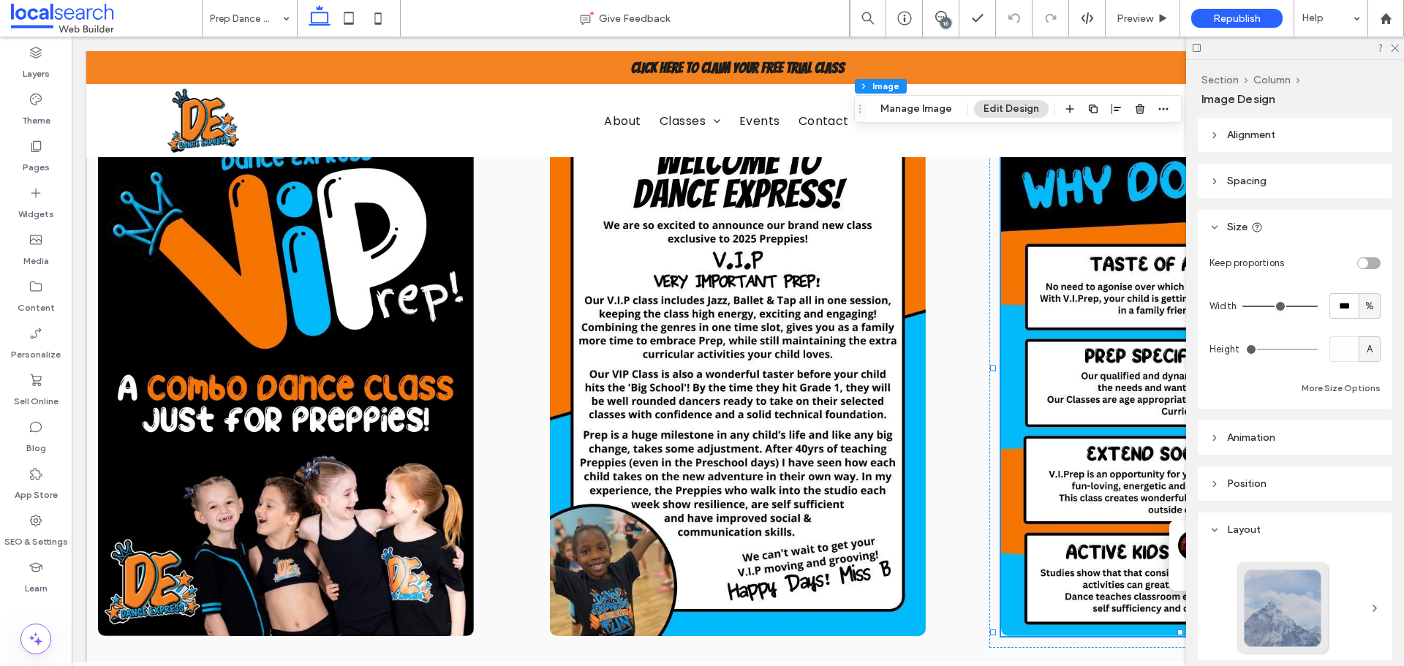
click at [1399, 49] on div at bounding box center [1295, 48] width 218 height 23
drag, startPoint x: 1394, startPoint y: 46, endPoint x: 1289, endPoint y: 42, distance: 105.4
click at [1394, 46] on icon at bounding box center [1394, 47] width 10 height 10
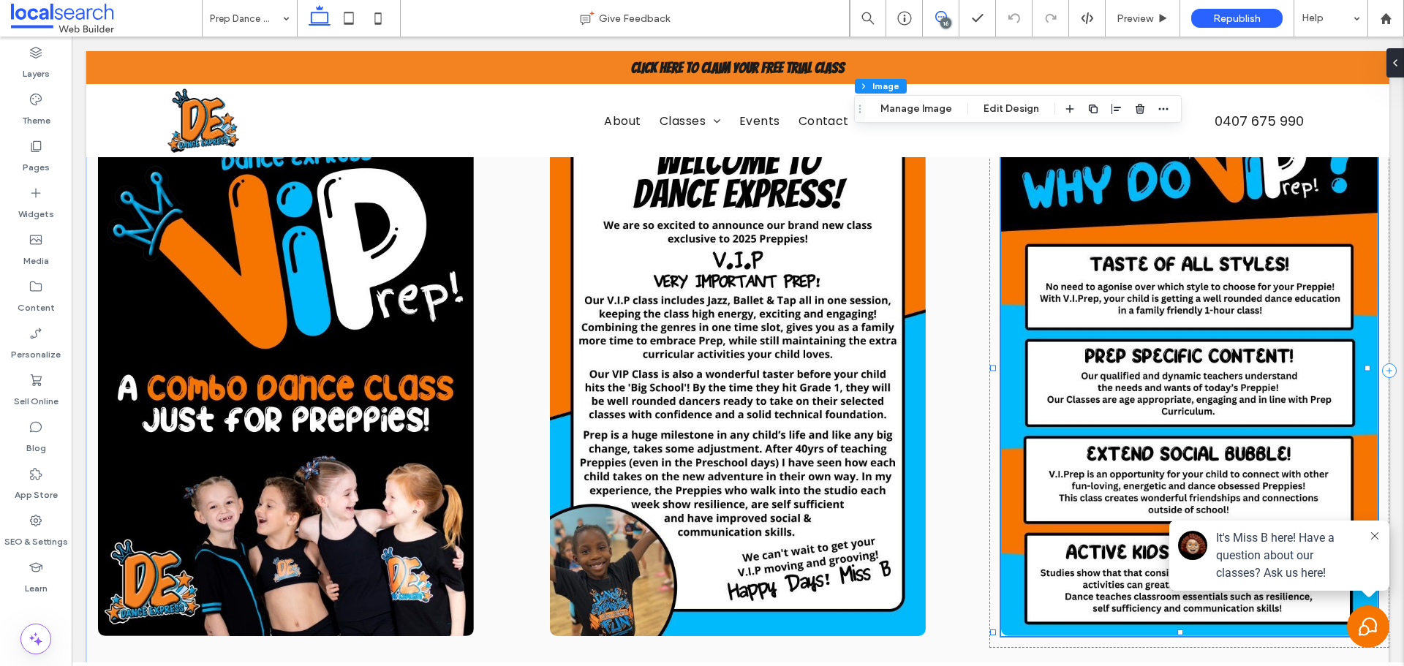
click at [947, 15] on span at bounding box center [941, 17] width 36 height 12
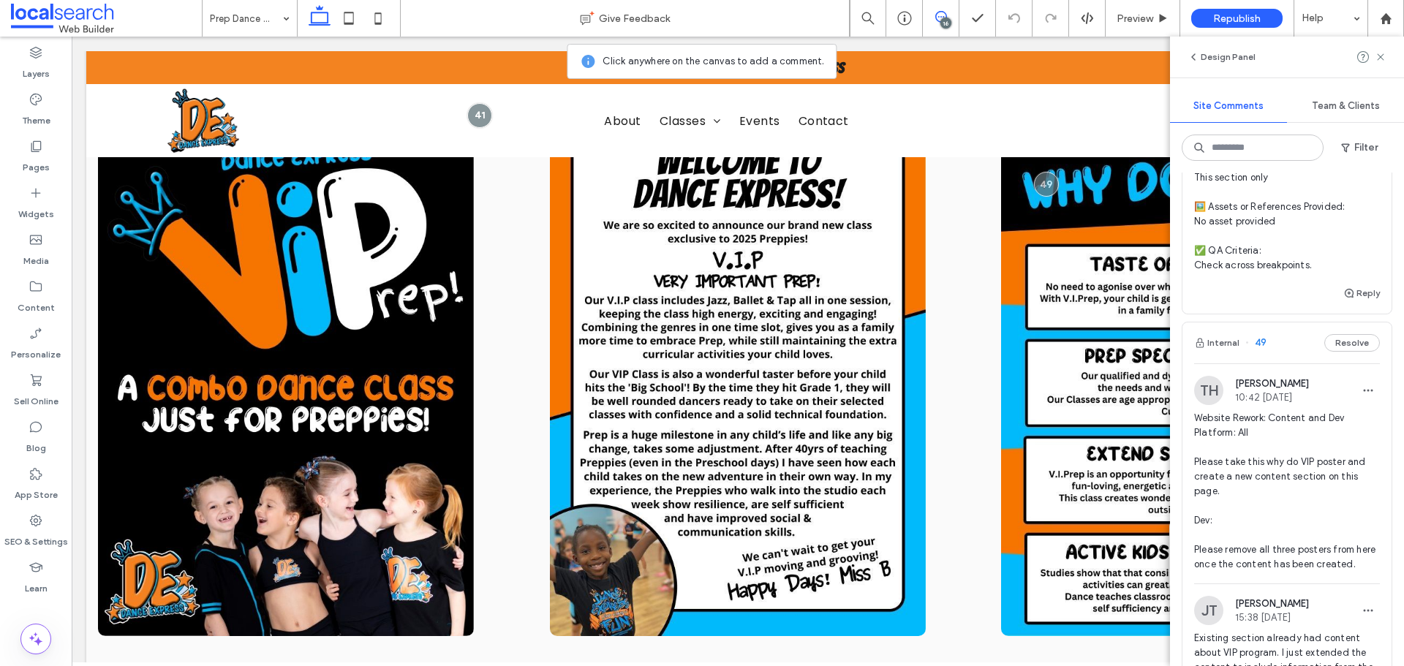
scroll to position [1243, 0]
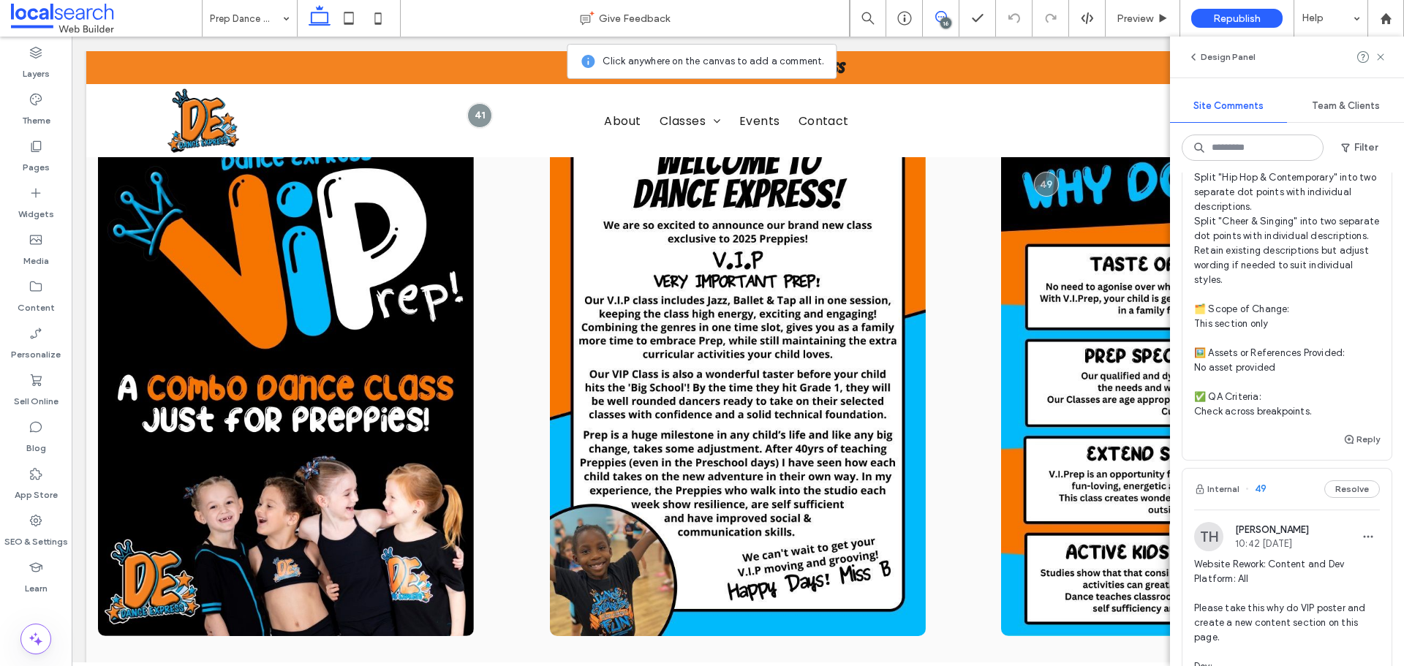
click at [1307, 315] on span "🧾 Instruction Summary: Separate combined styles into individual dot points with…" at bounding box center [1287, 243] width 186 height 351
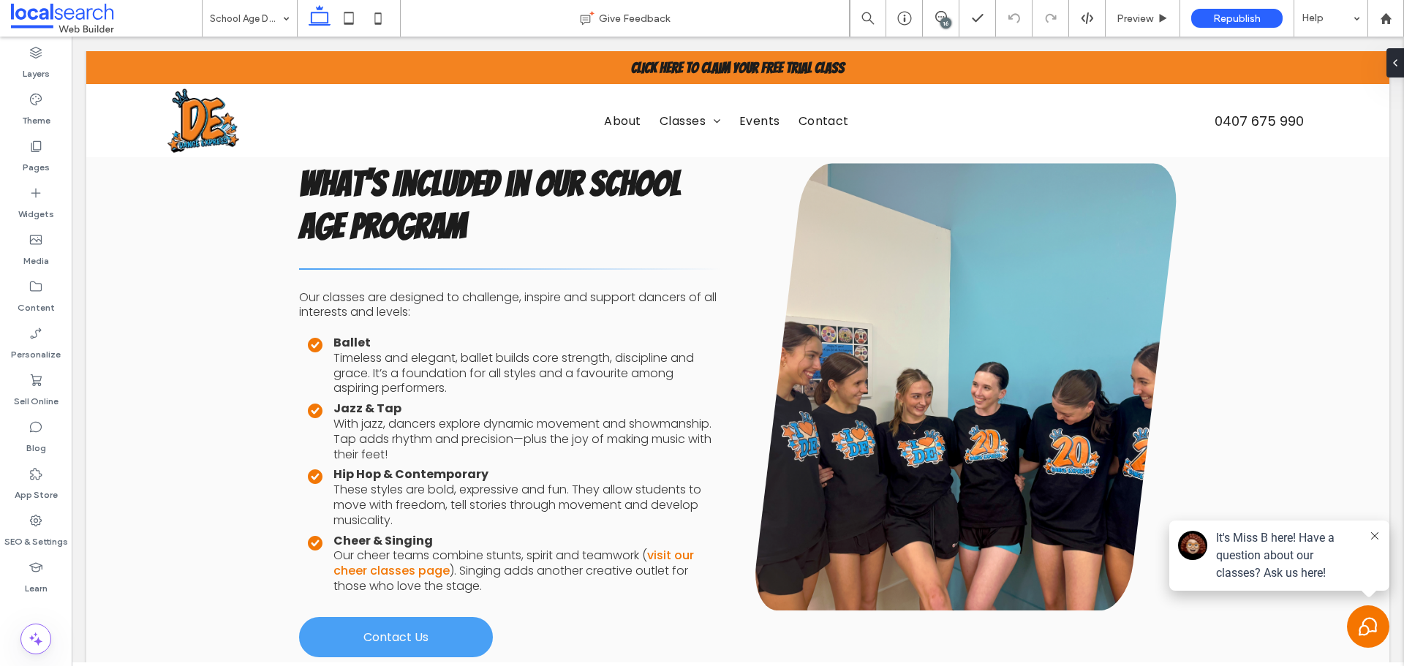
click at [941, 23] on div "16" at bounding box center [945, 23] width 11 height 11
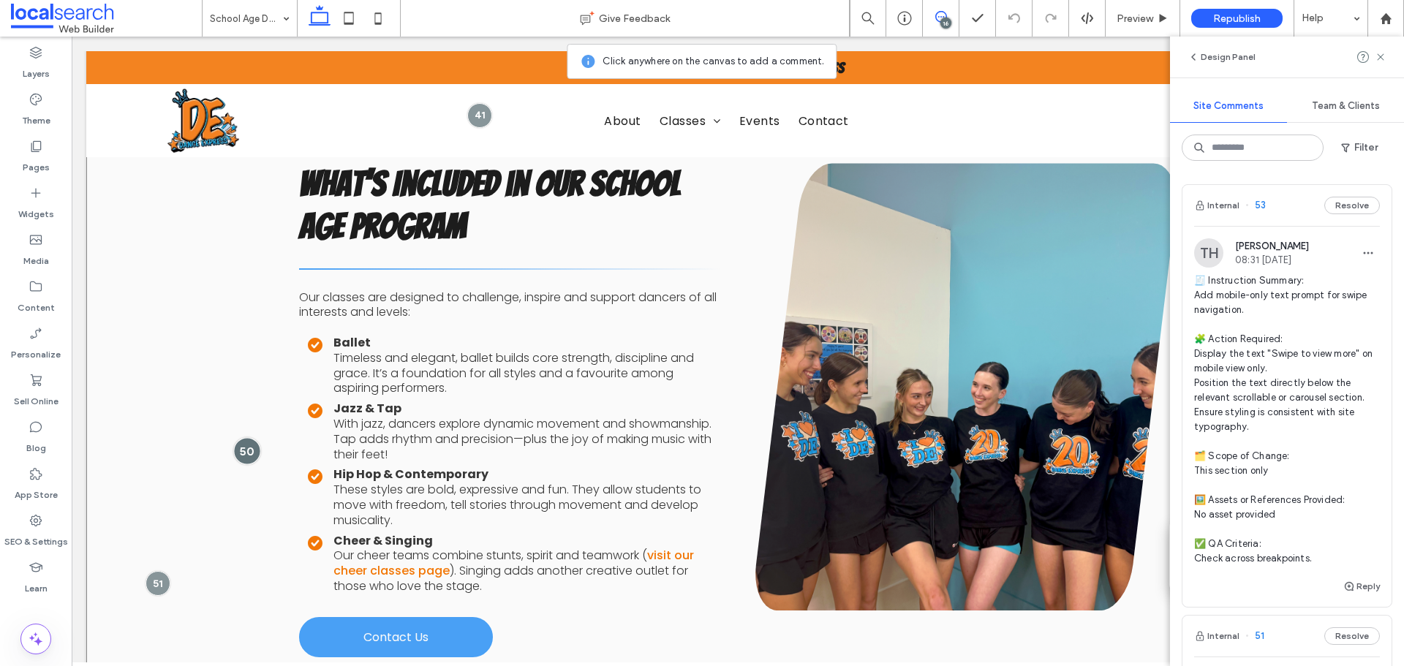
click at [243, 451] on div at bounding box center [246, 450] width 27 height 27
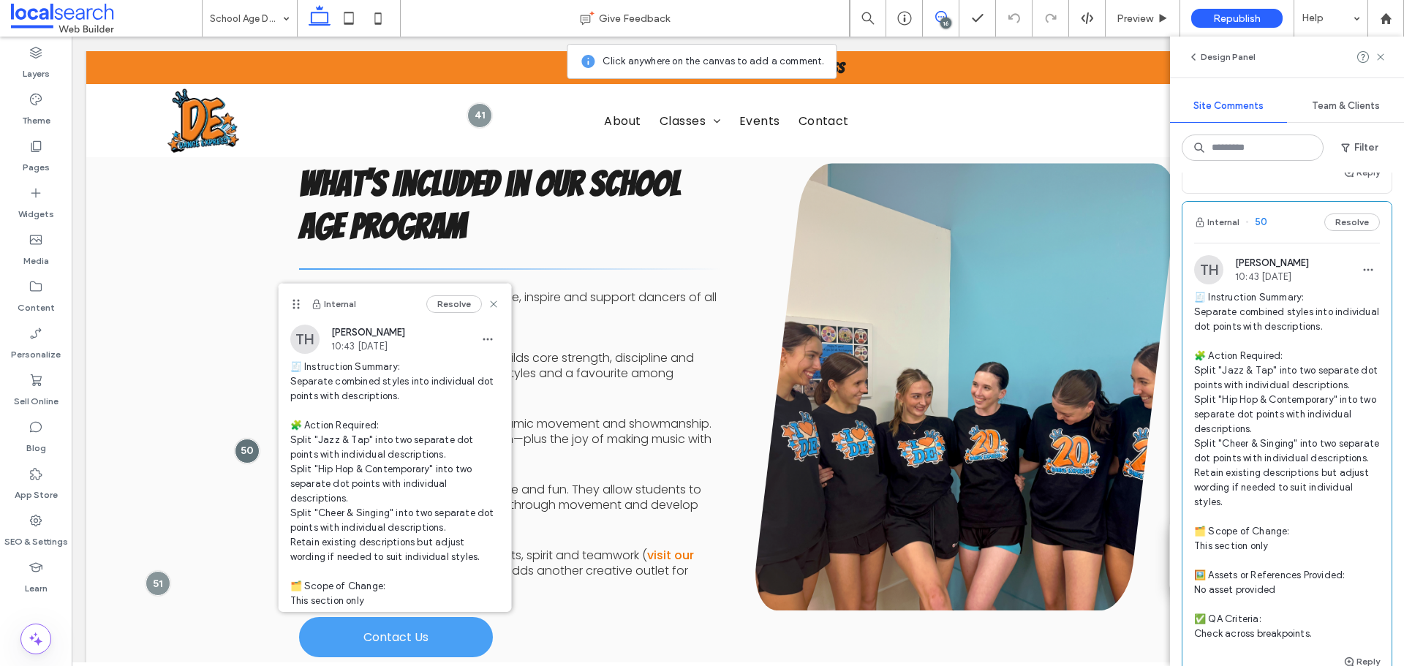
scroll to position [1097, 0]
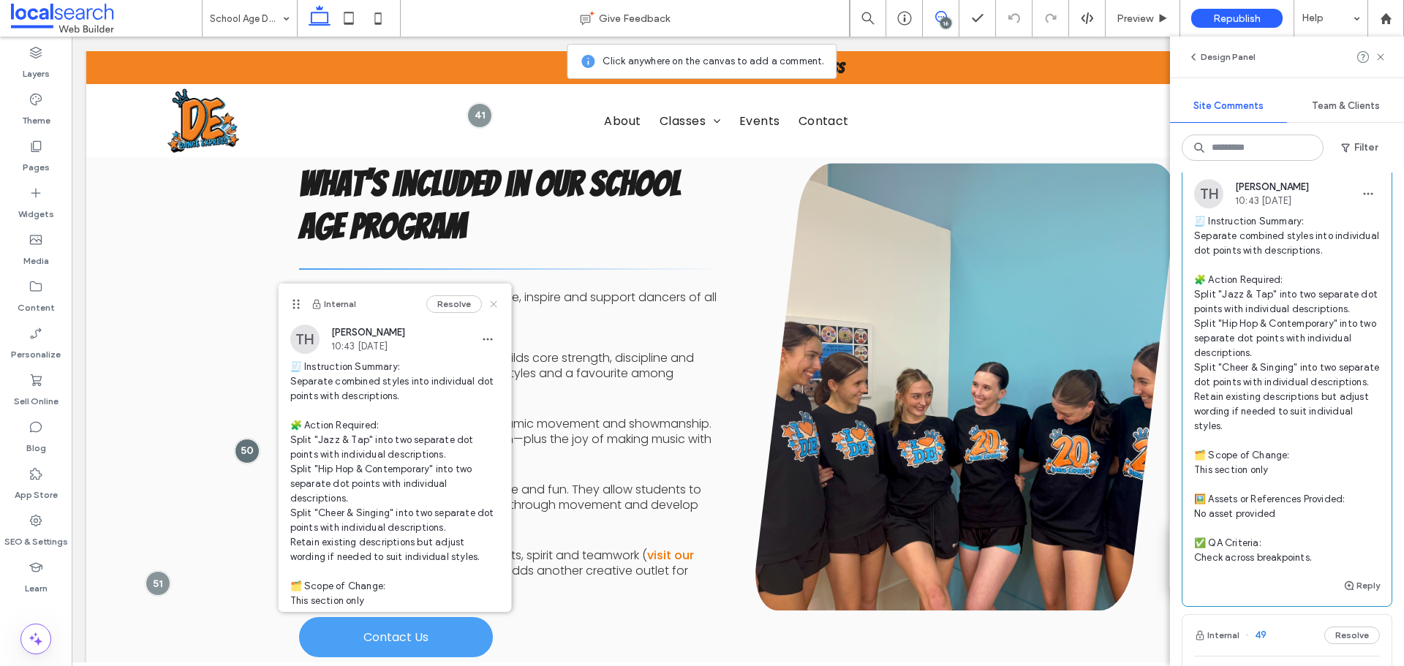
click at [488, 307] on icon at bounding box center [494, 304] width 12 height 12
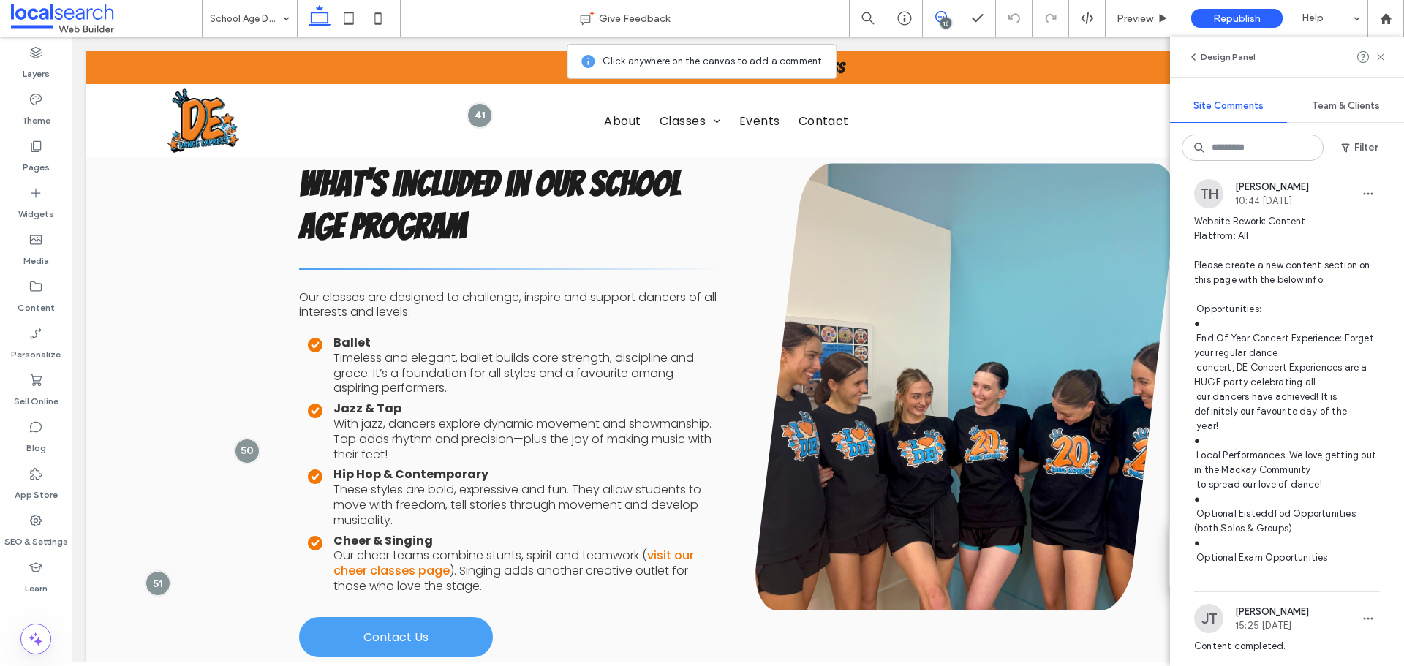
scroll to position [439, 0]
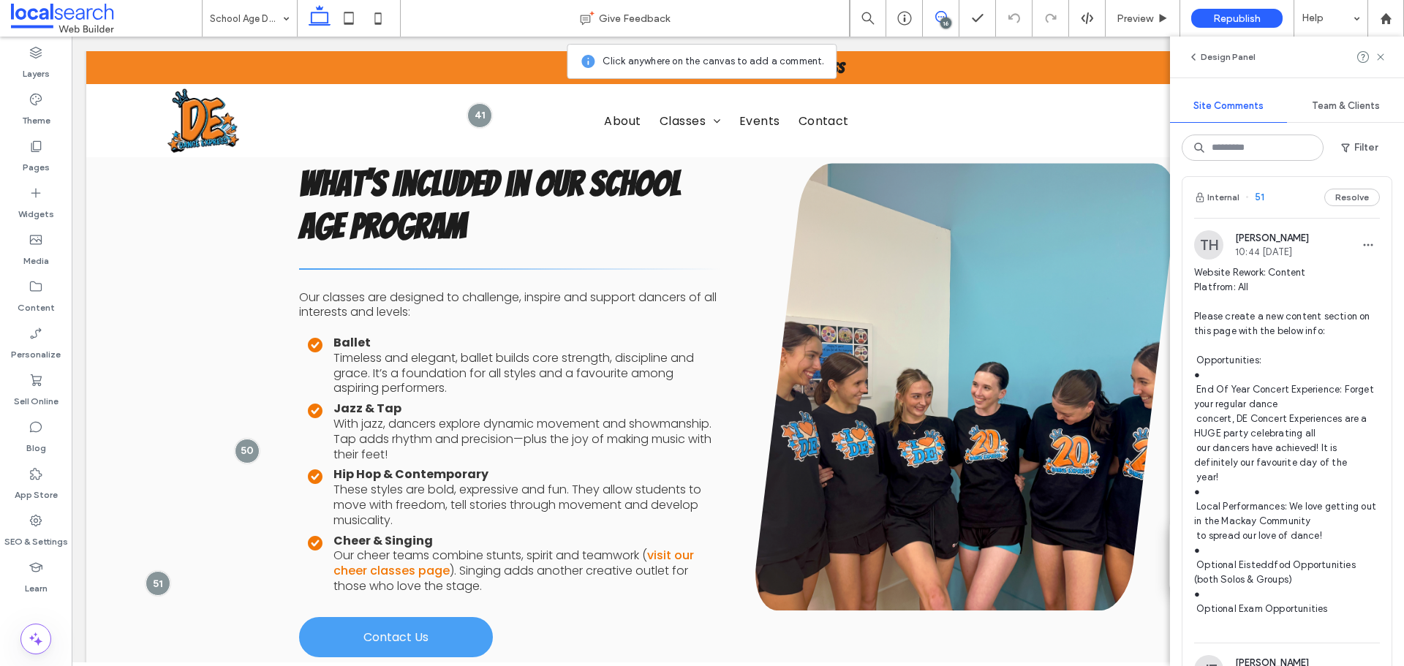
click at [1287, 363] on span "Website Rework: Content Platfrom: All Please create a new content section on th…" at bounding box center [1287, 448] width 186 height 366
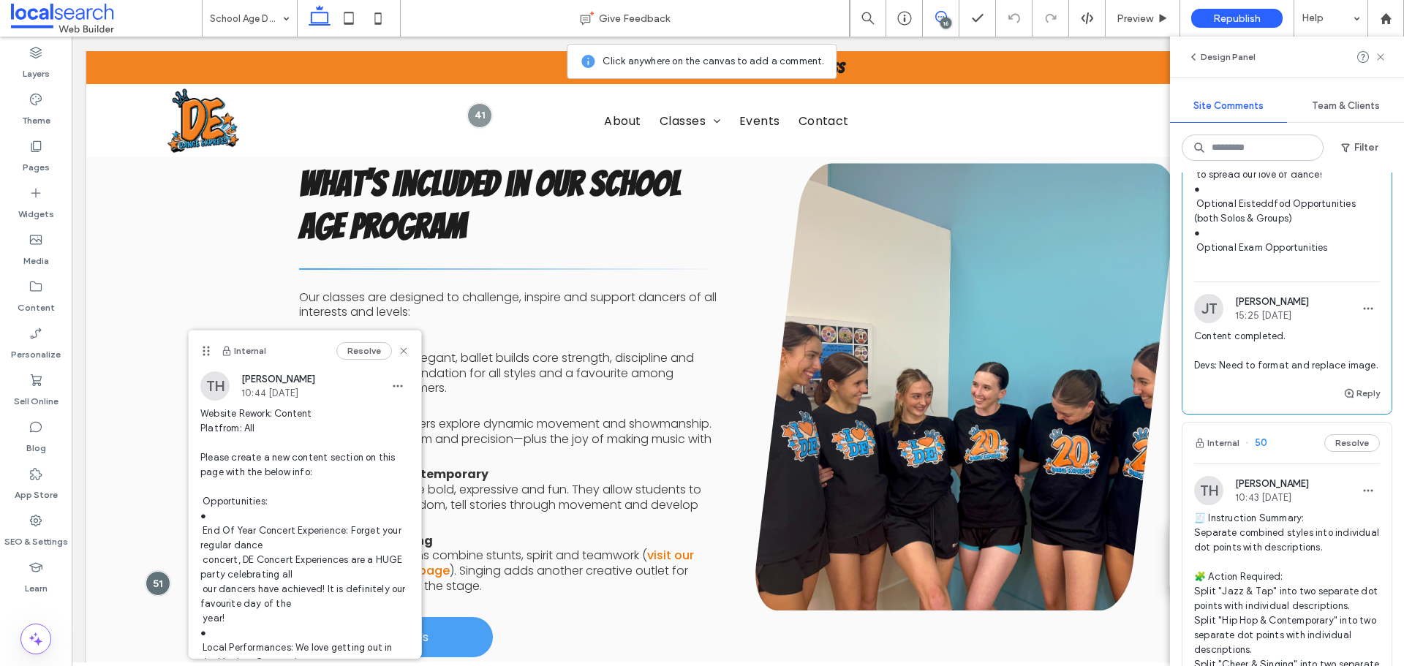
scroll to position [804, 0]
click at [1247, 369] on span "Content completed. Devs: Need to format and replace image." at bounding box center [1287, 347] width 186 height 44
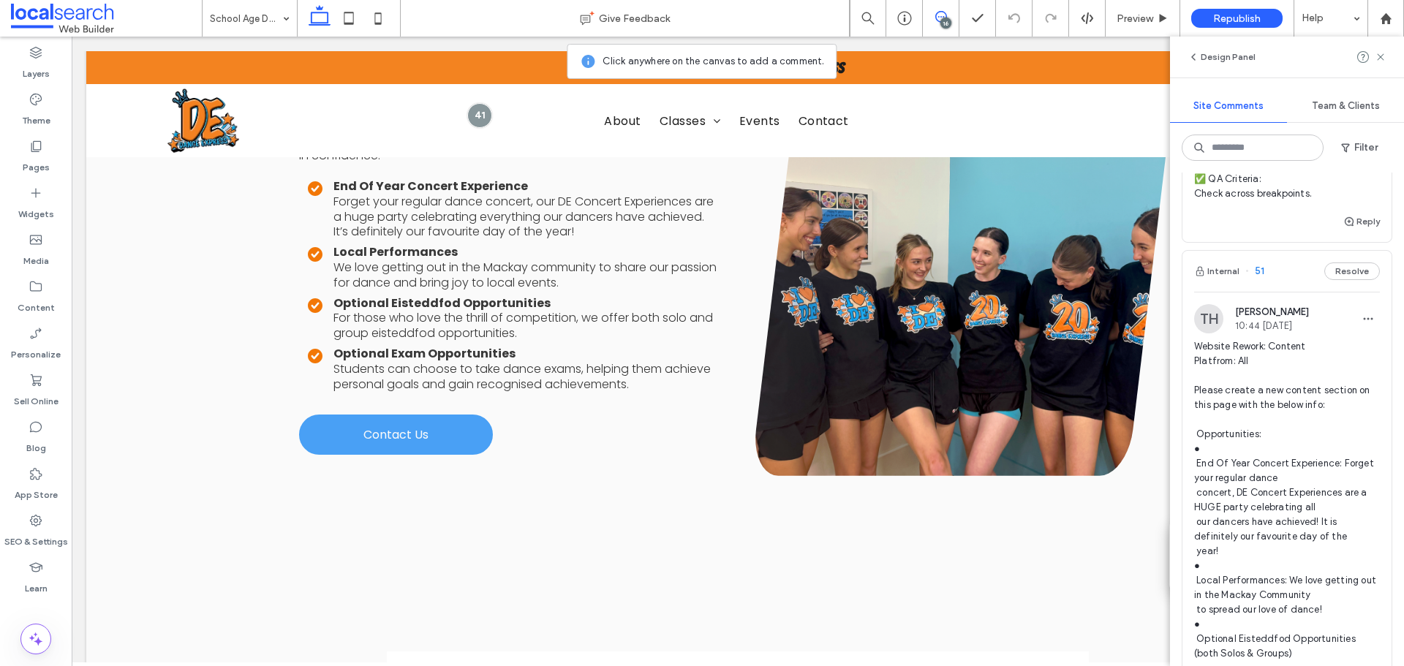
scroll to position [366, 0]
click at [1284, 398] on span "Website Rework: Content Platfrom: All Please create a new content section on th…" at bounding box center [1287, 522] width 186 height 366
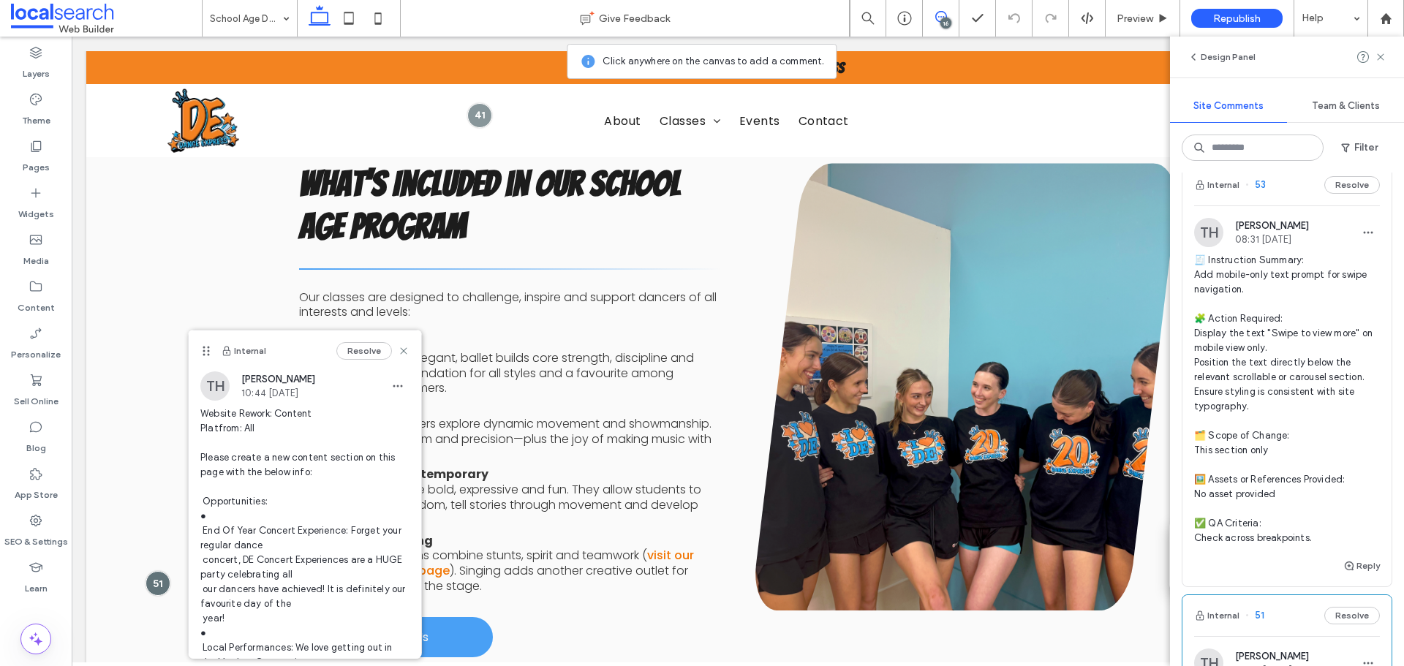
scroll to position [0, 0]
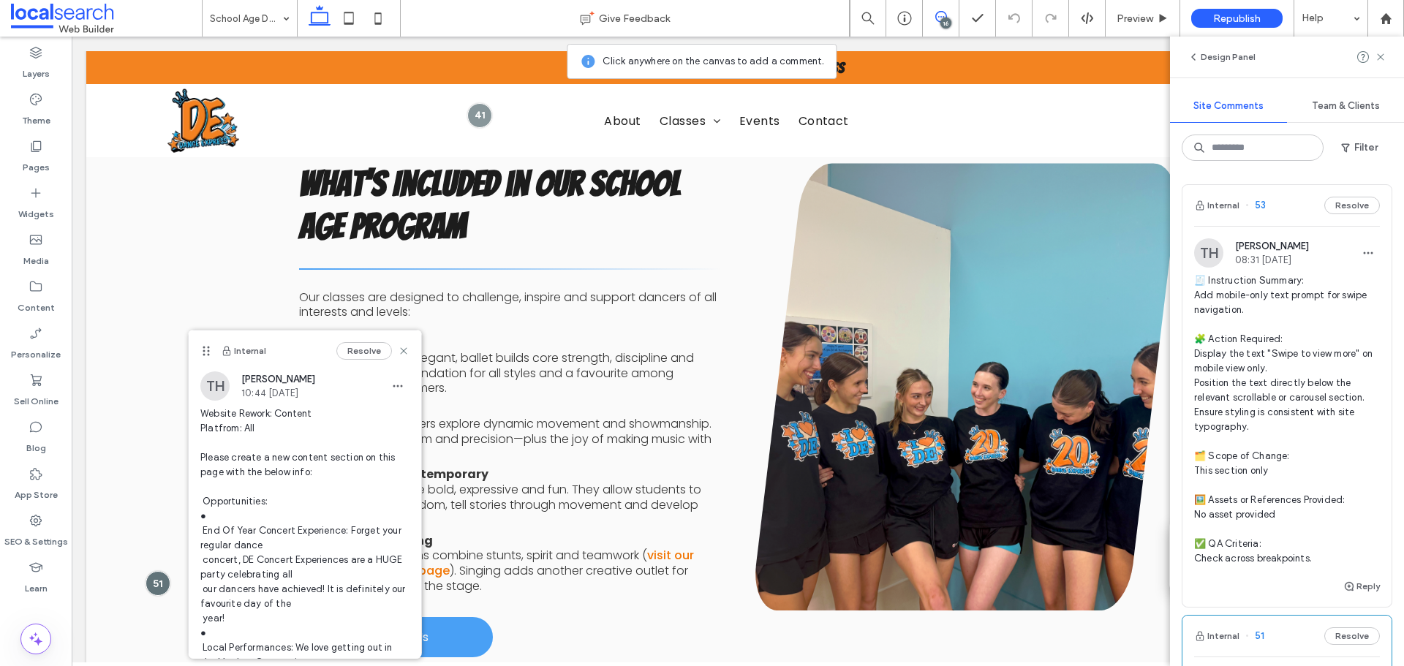
click at [1288, 350] on span "🧾 Instruction Summary: Add mobile-only text prompt for swipe navigation. 🧩 Acti…" at bounding box center [1287, 419] width 186 height 292
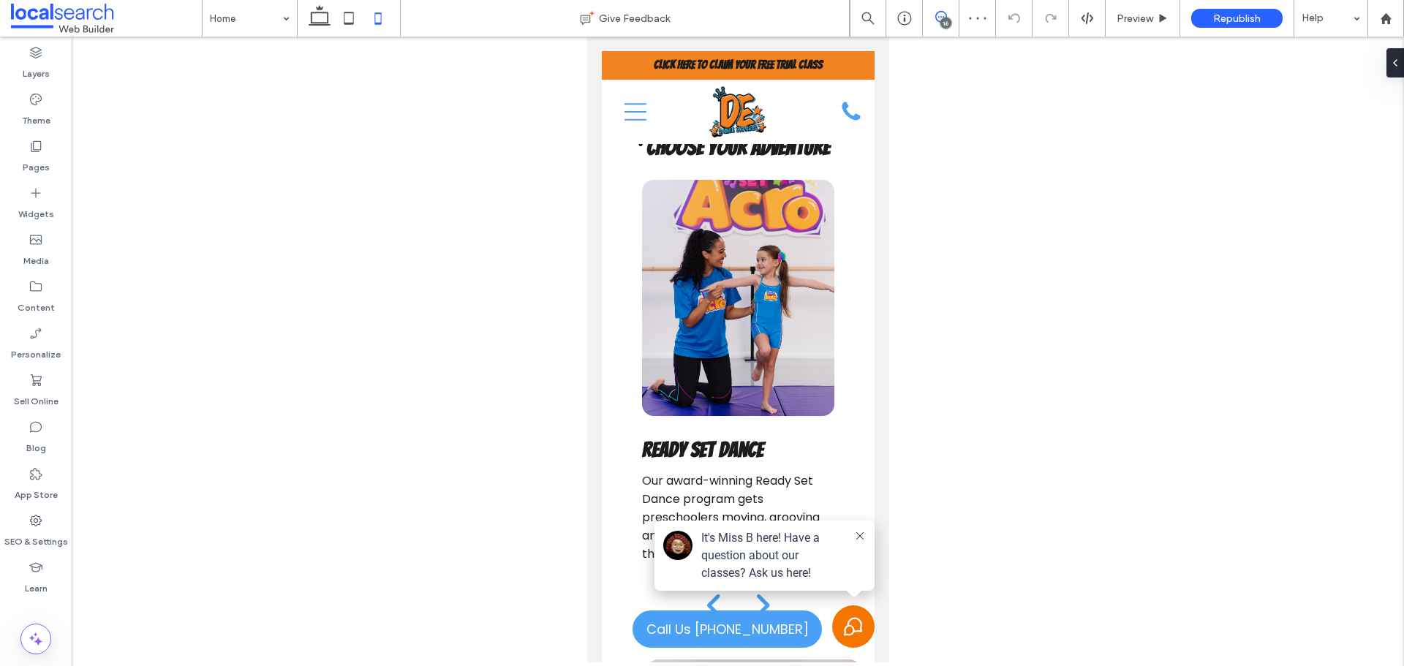
click at [937, 18] on icon at bounding box center [941, 17] width 12 height 12
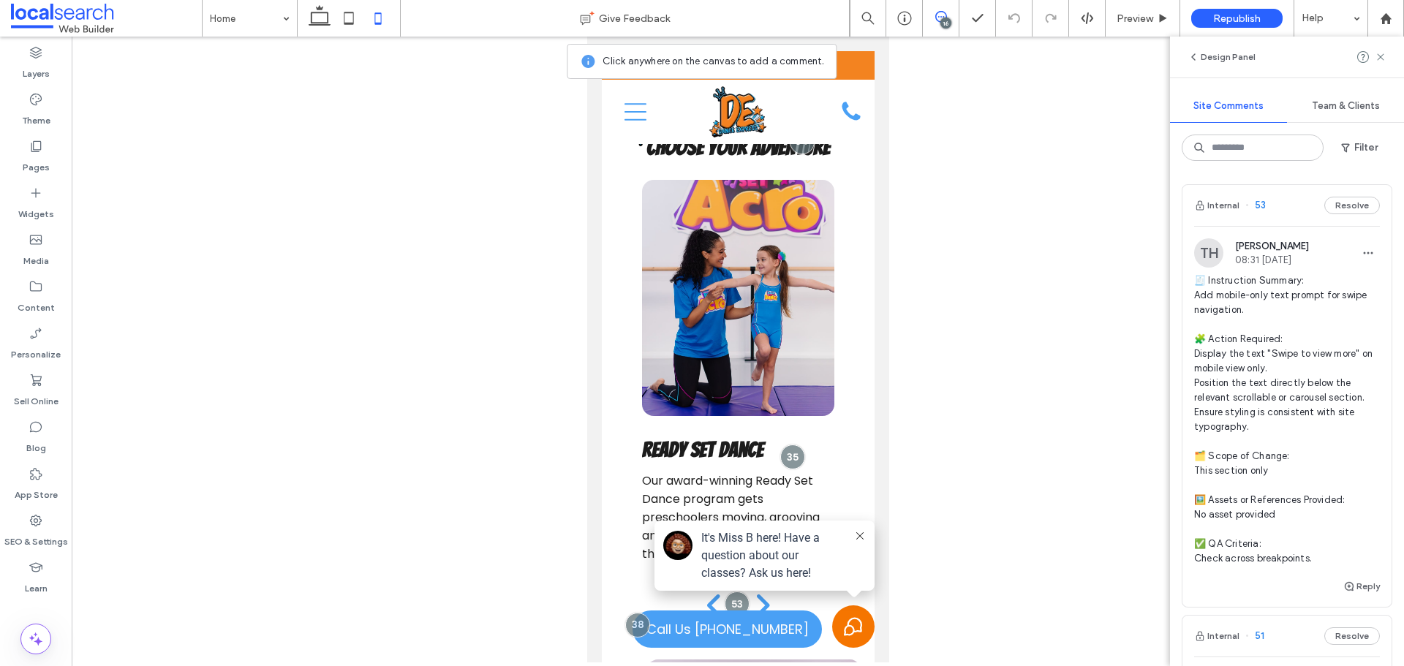
click at [1285, 306] on span "🧾 Instruction Summary: Add mobile-only text prompt for swipe navigation. 🧩 Acti…" at bounding box center [1287, 419] width 186 height 292
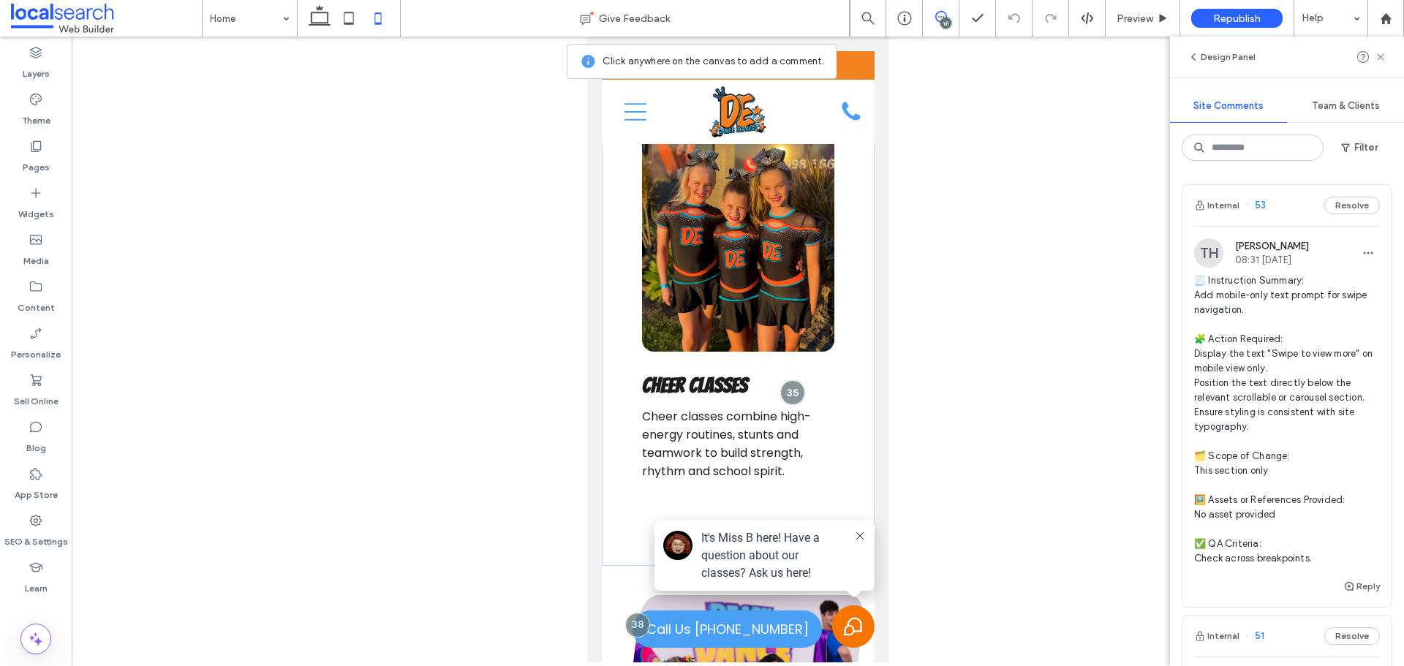
scroll to position [1496, 0]
